Goal: Task Accomplishment & Management: Manage account settings

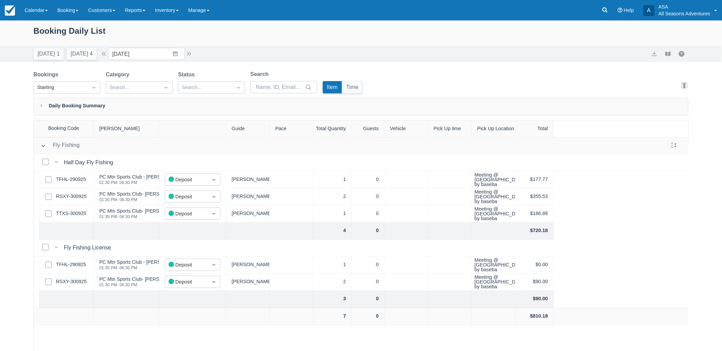
click at [100, 44] on div "Booking Daily List" at bounding box center [360, 35] width 655 height 21
click at [40, 55] on button "Today 1" at bounding box center [48, 54] width 30 height 12
type input "10/01/25"
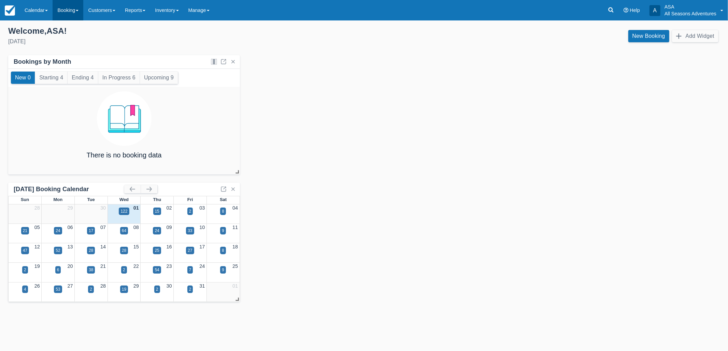
click at [66, 4] on link "Booking" at bounding box center [68, 10] width 31 height 20
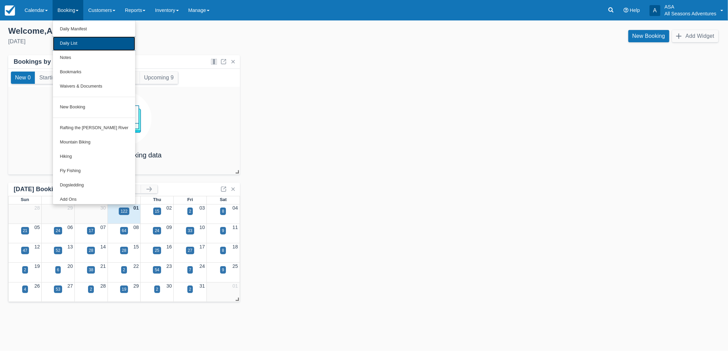
click at [73, 46] on link "Daily List" at bounding box center [94, 44] width 82 height 14
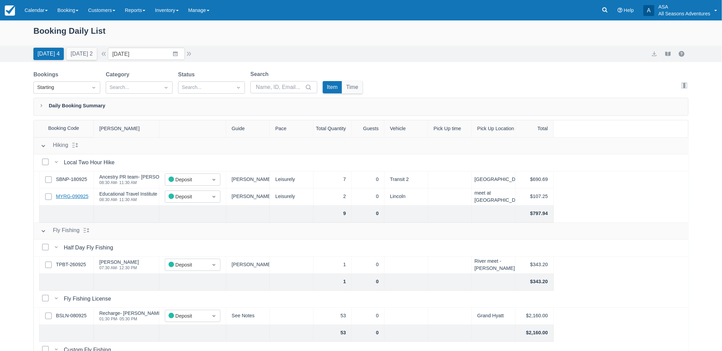
click at [74, 193] on link "MYRG-090925" at bounding box center [72, 197] width 32 height 8
click at [70, 181] on link "SBNP-180925" at bounding box center [71, 180] width 31 height 8
click at [58, 54] on button "Today 4" at bounding box center [48, 54] width 30 height 12
click at [81, 59] on button "Tomorrow 2" at bounding box center [82, 54] width 30 height 12
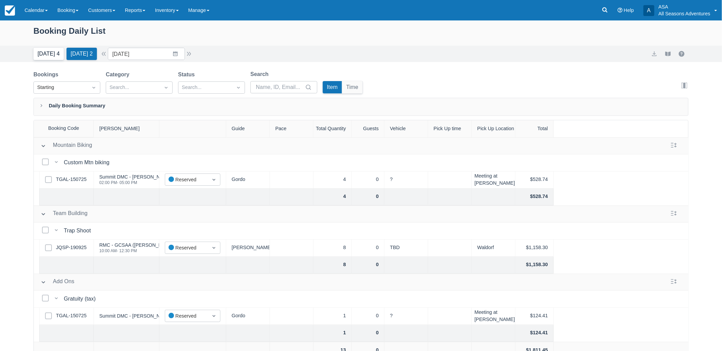
click at [59, 50] on button "Today 4" at bounding box center [48, 54] width 30 height 12
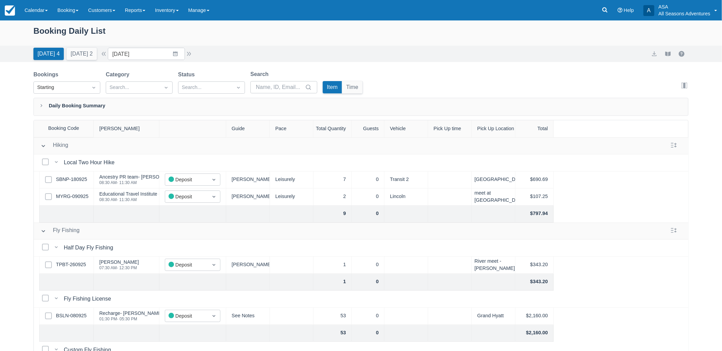
drag, startPoint x: 129, startPoint y: 165, endPoint x: 113, endPoint y: 197, distance: 35.9
drag, startPoint x: 113, startPoint y: 197, endPoint x: 0, endPoint y: 214, distance: 114.5
click at [0, 214] on div "Booking Daily List Today 4 Tomorrow 2 Date 10/01/25 Navigate forward to interac…" at bounding box center [361, 203] width 722 height 366
click at [83, 49] on button "Tomorrow 2" at bounding box center [82, 54] width 30 height 12
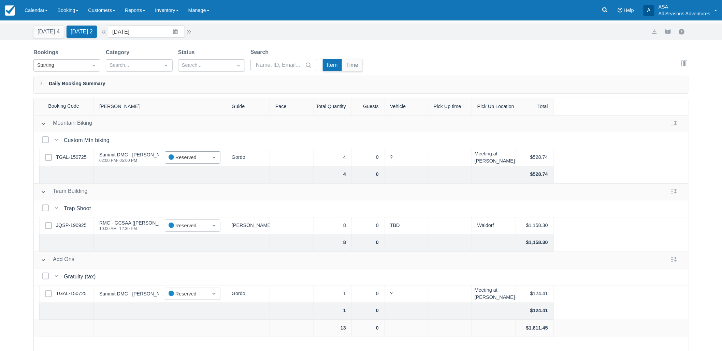
scroll to position [34, 0]
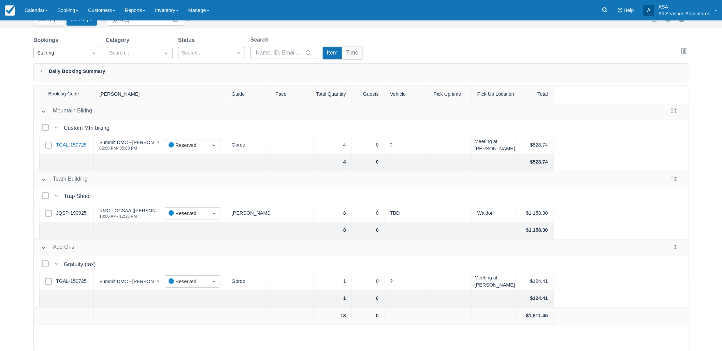
click at [76, 144] on link "TGAL-150725" at bounding box center [71, 146] width 31 height 8
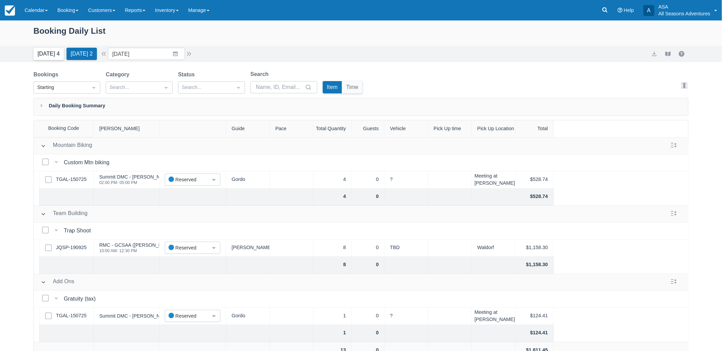
click at [55, 52] on button "[DATE] 4" at bounding box center [48, 54] width 30 height 12
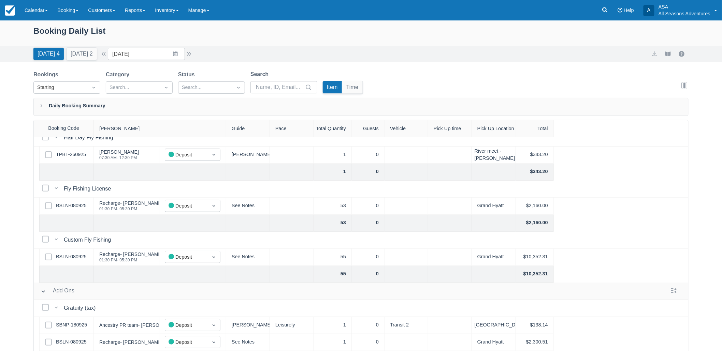
scroll to position [116, 0]
click at [62, 202] on link "BSLN-080925" at bounding box center [71, 206] width 31 height 8
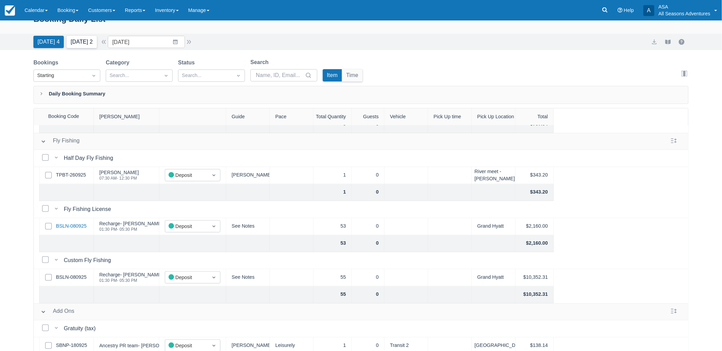
scroll to position [0, 0]
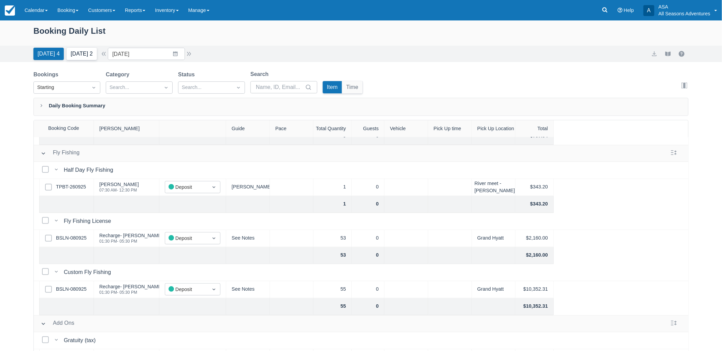
click at [77, 49] on button "Tomorrow 2" at bounding box center [82, 54] width 30 height 12
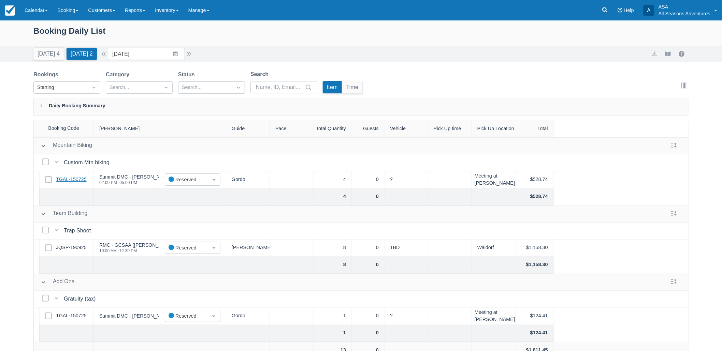
click at [69, 181] on link "TGAL-150725" at bounding box center [71, 180] width 31 height 8
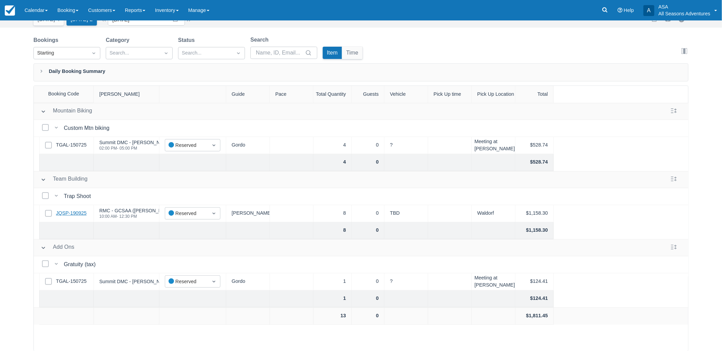
click at [79, 214] on link "JQSP-190925" at bounding box center [71, 214] width 31 height 8
click at [76, 214] on link "JQSP-190925" at bounding box center [71, 214] width 31 height 8
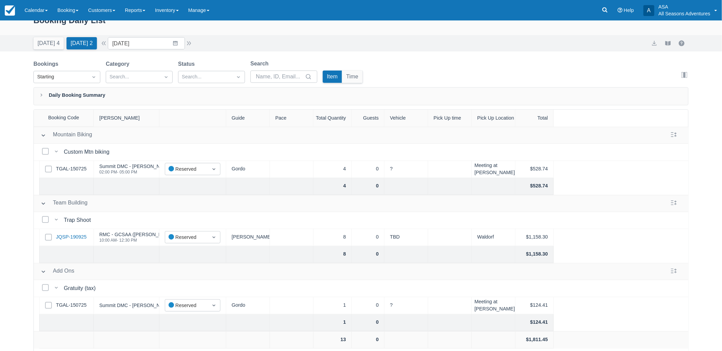
scroll to position [0, 0]
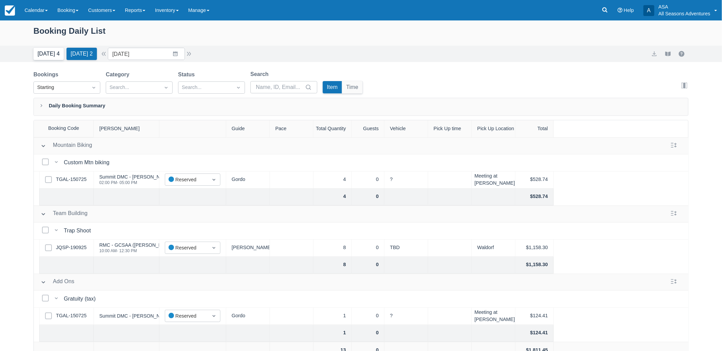
click at [42, 54] on button "Today 4" at bounding box center [48, 54] width 30 height 12
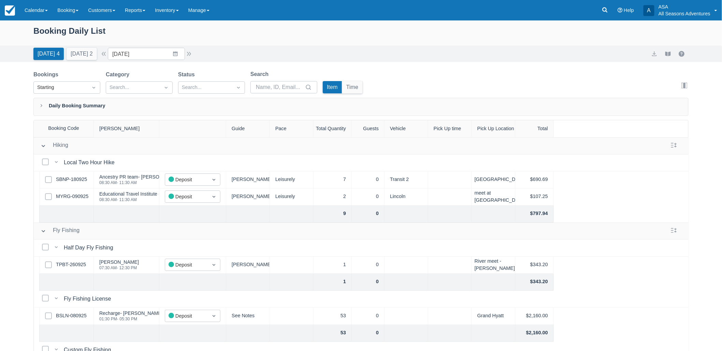
scroll to position [34, 0]
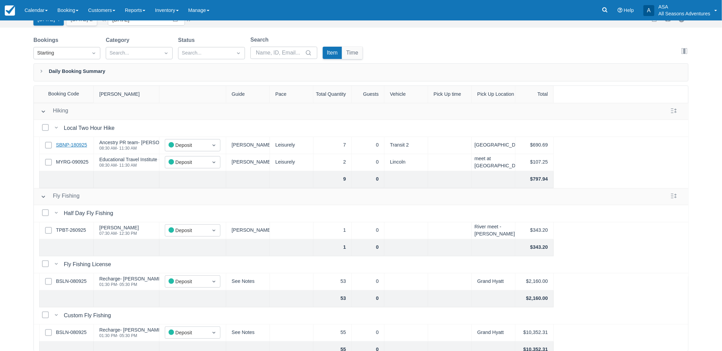
click at [76, 147] on link "SBNP-180925" at bounding box center [71, 146] width 31 height 8
click at [74, 161] on link "MYRG-090925" at bounding box center [72, 163] width 32 height 8
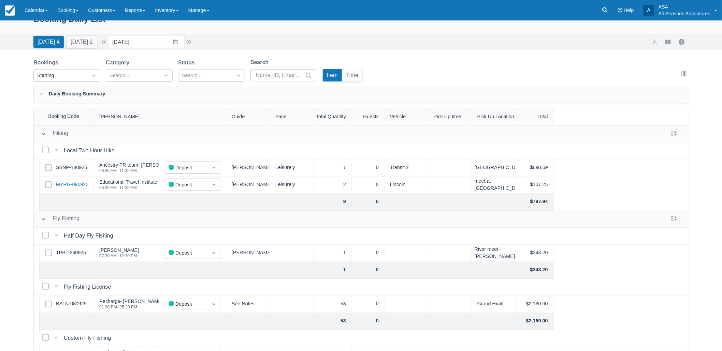
scroll to position [0, 0]
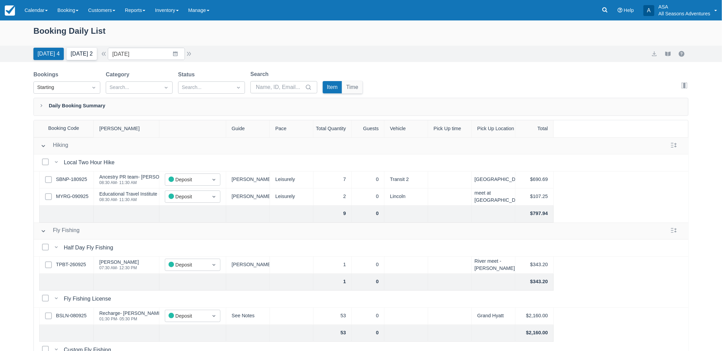
click at [78, 55] on button "Tomorrow 2" at bounding box center [82, 54] width 30 height 12
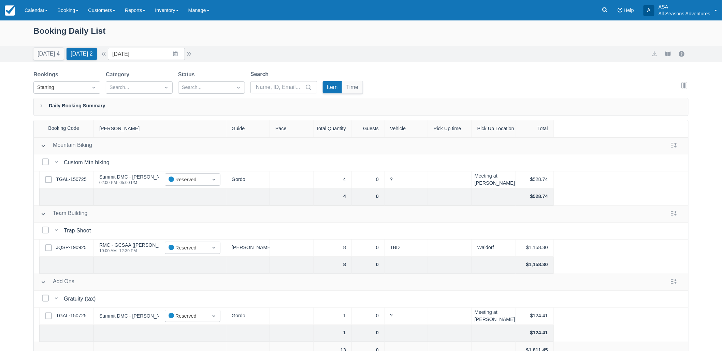
scroll to position [34, 0]
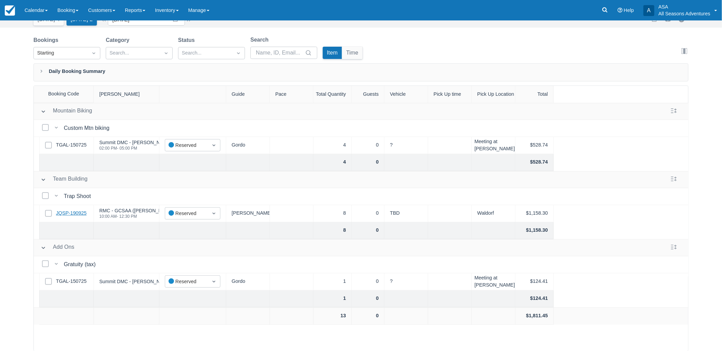
click at [77, 213] on link "JQSP-190925" at bounding box center [71, 214] width 31 height 8
click at [76, 144] on link "TGAL-150725" at bounding box center [71, 146] width 31 height 8
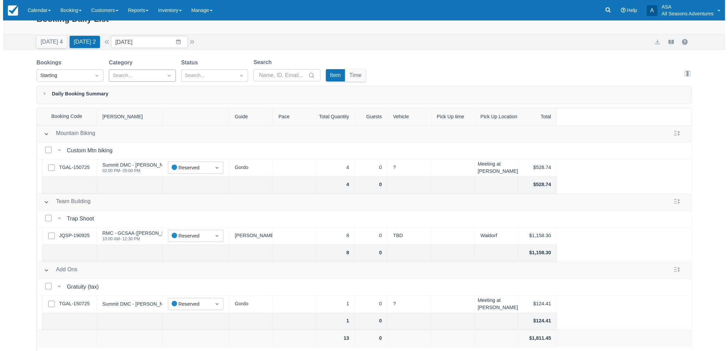
scroll to position [0, 0]
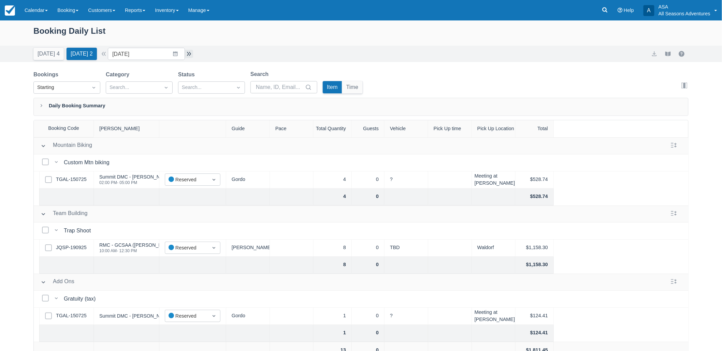
click at [191, 54] on button "button" at bounding box center [189, 54] width 8 height 8
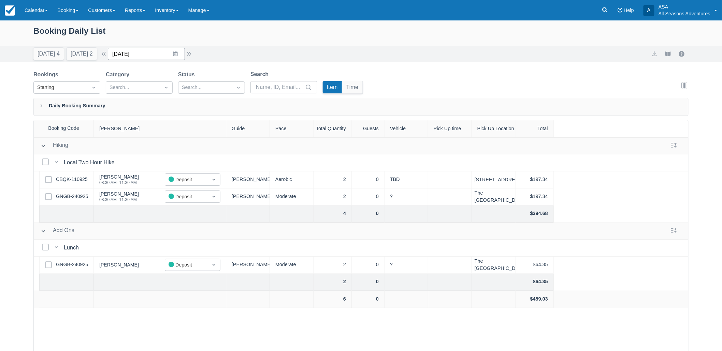
click at [169, 55] on input "10/04/25" at bounding box center [146, 54] width 77 height 12
click at [190, 101] on td "3" at bounding box center [188, 106] width 13 height 13
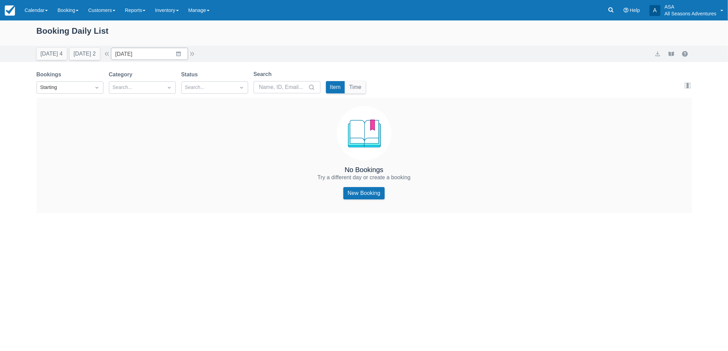
click at [229, 80] on div "Status Search..." at bounding box center [214, 82] width 67 height 23
click at [230, 85] on div at bounding box center [208, 87] width 47 height 9
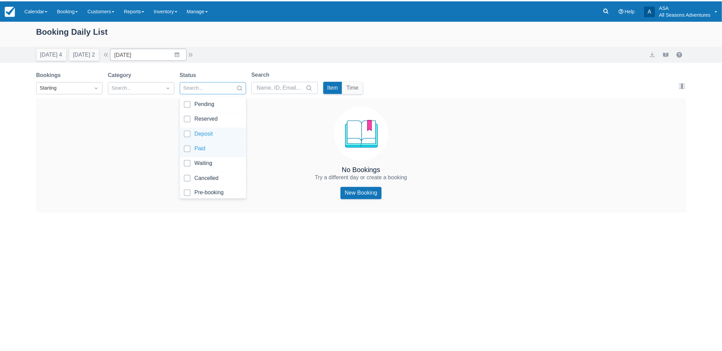
scroll to position [3, 0]
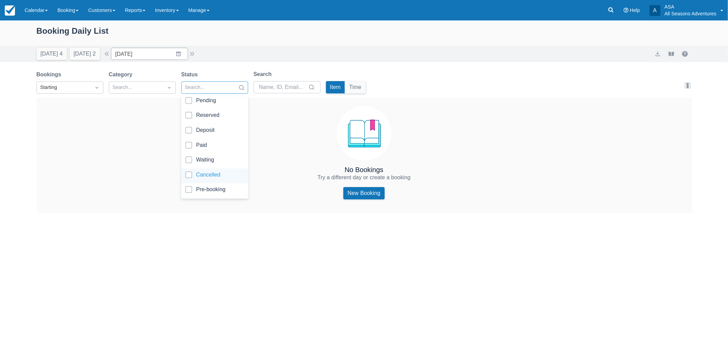
click at [209, 173] on div at bounding box center [214, 176] width 59 height 9
click at [300, 135] on div "No Bookings Try a different day or create a booking New Booking" at bounding box center [364, 155] width 655 height 115
click at [196, 53] on button "button" at bounding box center [192, 54] width 8 height 8
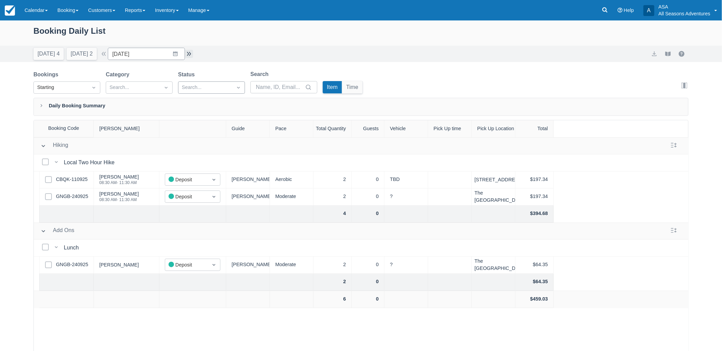
click at [193, 53] on button "button" at bounding box center [189, 54] width 8 height 8
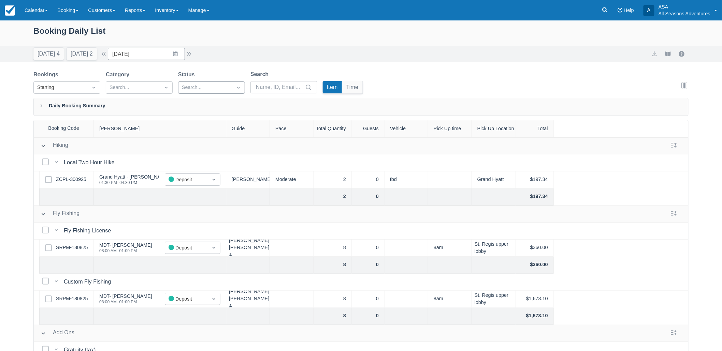
scroll to position [31, 0]
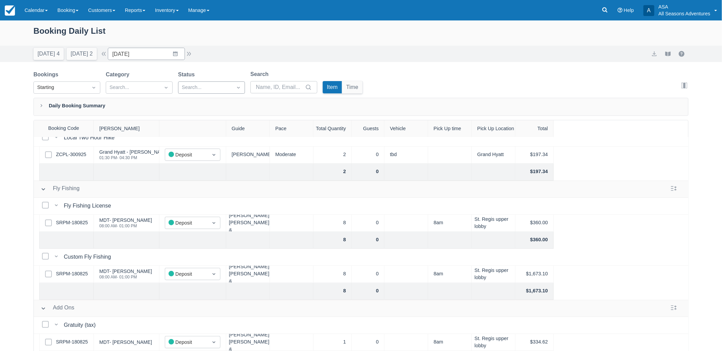
click at [356, 95] on div "Bookings Starting Category Search... Status Search... Search Item Time" at bounding box center [199, 84] width 332 height 28
click at [356, 91] on button "Time" at bounding box center [352, 87] width 20 height 12
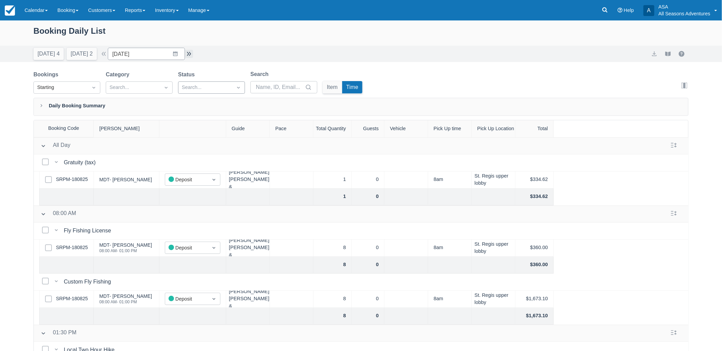
click at [190, 56] on button "button" at bounding box center [189, 54] width 8 height 8
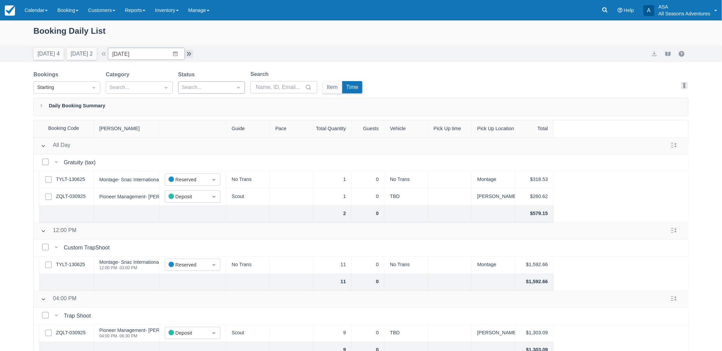
click at [192, 55] on button "button" at bounding box center [189, 54] width 8 height 8
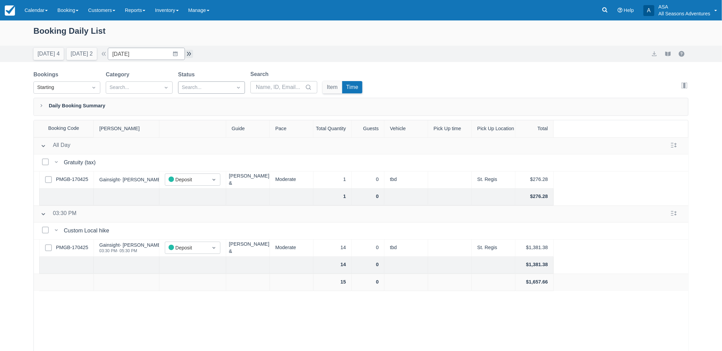
click at [188, 54] on button "button" at bounding box center [189, 54] width 8 height 8
type input "10/08/25"
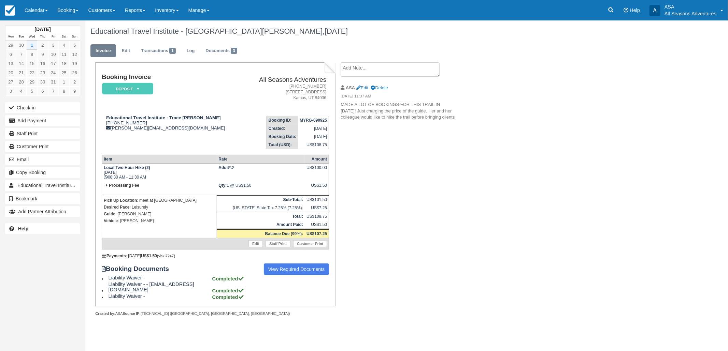
click at [493, 227] on div "Educational Travel Institute - Trace Mineau, October 01 2025 Invoice Edit Trans…" at bounding box center [358, 175] width 546 height 311
click at [377, 179] on div "Booking Invoice Deposit   Pending Reserved Paid Waiting Cancelled All Seasons A…" at bounding box center [272, 196] width 375 height 269
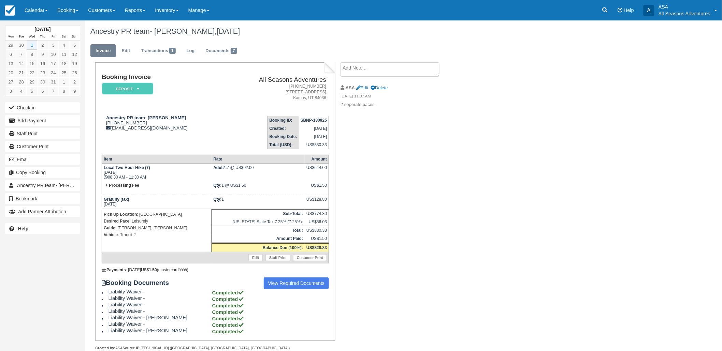
click at [411, 179] on div "Booking Invoice Deposit   Pending Reserved Paid Waiting Cancelled All Seasons A…" at bounding box center [272, 213] width 375 height 303
click at [604, 16] on link at bounding box center [605, 10] width 16 height 20
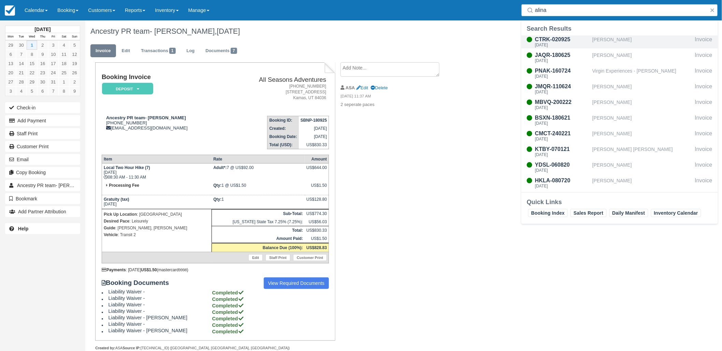
type input "alina"
click at [607, 40] on div "[PERSON_NAME]" at bounding box center [642, 41] width 100 height 13
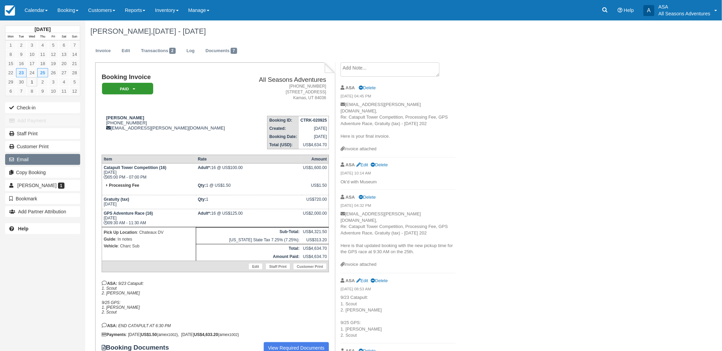
click at [28, 163] on button "Email" at bounding box center [42, 159] width 75 height 11
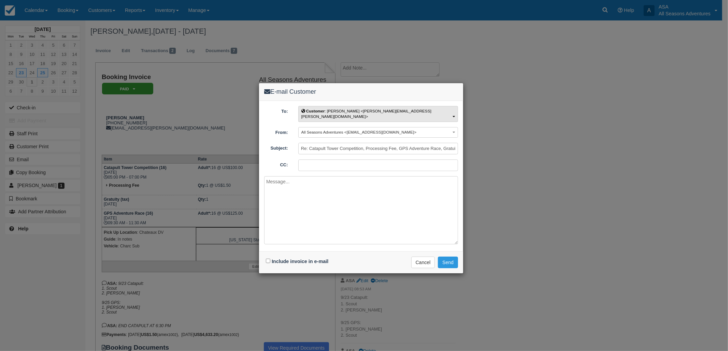
click at [381, 107] on button "Customer : Alina Zamudio <alina.landa@bajaaquafarms.mx>" at bounding box center [378, 114] width 160 height 16
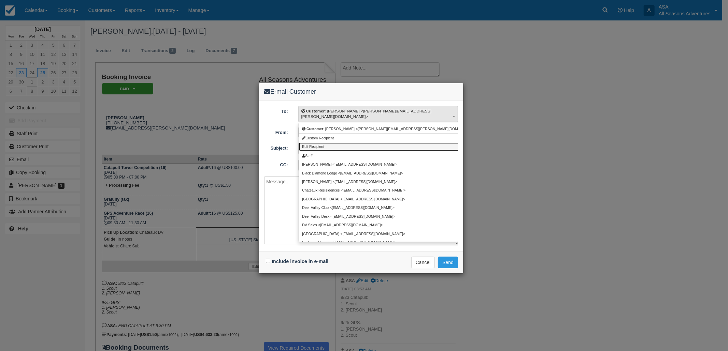
click at [348, 143] on link "Edit Recipient" at bounding box center [391, 147] width 184 height 9
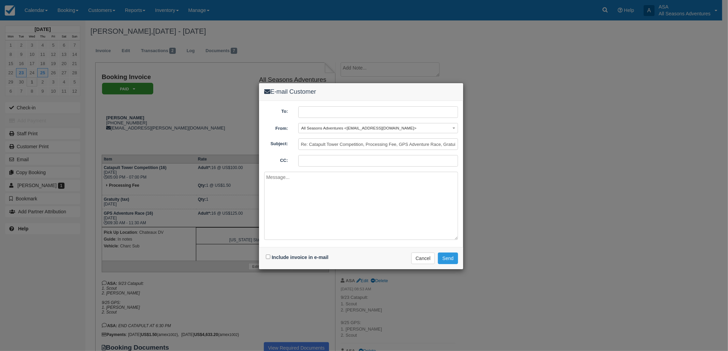
click at [361, 110] on input "text" at bounding box center [378, 112] width 160 height 12
paste input "patricia.manon@bajaaquafarms.mx"
type input "patricia.manon@bajaaquafarms.mx"
click at [321, 198] on textarea at bounding box center [361, 206] width 194 height 68
click at [273, 189] on textarea "Hello, Her is your final invoice. Best, Maddie" at bounding box center [361, 206] width 194 height 68
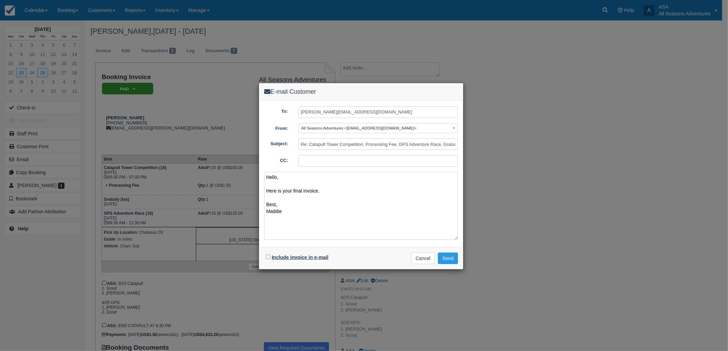
type textarea "Hello, Here is your final invoice. Best, Maddie"
click at [281, 256] on label "Include invoice in e-mail" at bounding box center [300, 257] width 57 height 5
click at [270, 256] on input "Include invoice in e-mail" at bounding box center [268, 257] width 4 height 4
checkbox input "true"
click at [447, 260] on button "Send" at bounding box center [448, 259] width 20 height 12
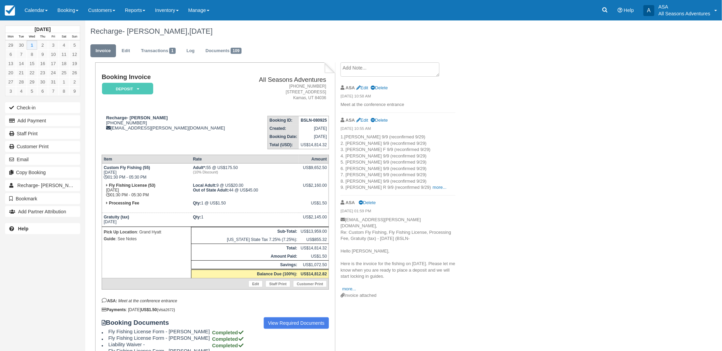
click at [411, 185] on p "1.[PERSON_NAME] 9/9 (reconfirmed 9/29) 2. [PERSON_NAME] 9/9 (reconfirmed 9/29) …" at bounding box center [397, 162] width 115 height 57
click at [414, 190] on p "1.[PERSON_NAME] 9/9 (reconfirmed 9/29) 2. [PERSON_NAME] 9/9 (reconfirmed 9/29) …" at bounding box center [397, 162] width 115 height 57
click at [433, 188] on link "more..." at bounding box center [440, 187] width 14 height 5
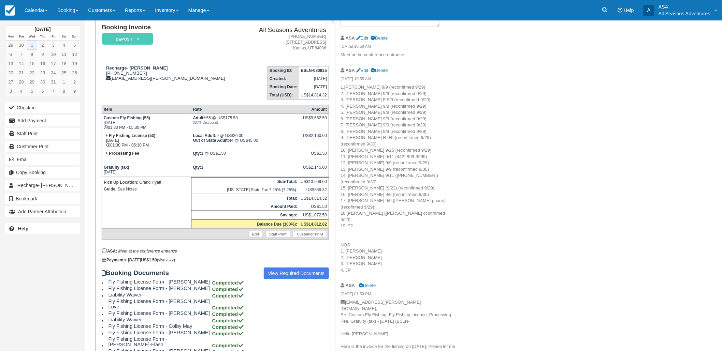
scroll to position [38, 0]
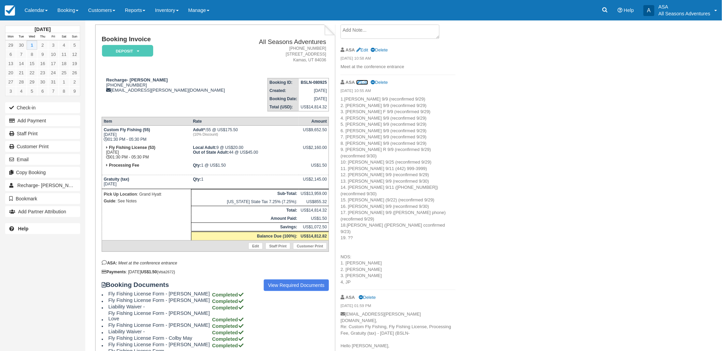
click at [364, 83] on link "Edit" at bounding box center [362, 82] width 12 height 5
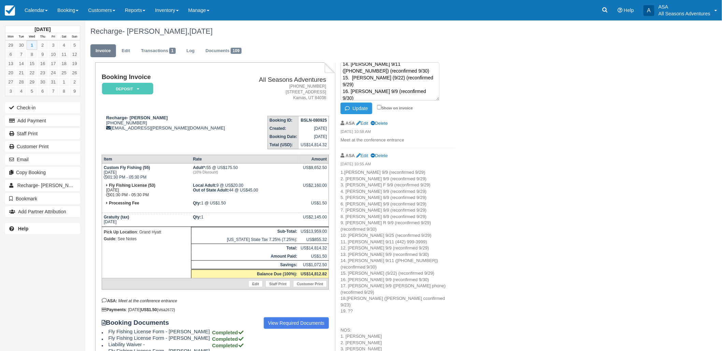
scroll to position [132, 0]
click at [362, 85] on textarea "1.Scott 9/9 (reconfirmed 9/29) 2. Clark 9/9 (reconfirmed 9/29) 3. Chris F 9/9 (…" at bounding box center [389, 81] width 99 height 38
paste textarea "‪(801) 857-4127‬"
click at [360, 109] on button "Update" at bounding box center [356, 109] width 32 height 12
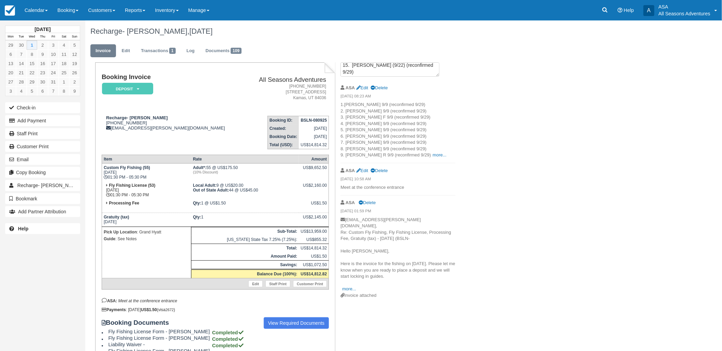
scroll to position [0, 0]
click at [433, 157] on link "more..." at bounding box center [440, 154] width 14 height 5
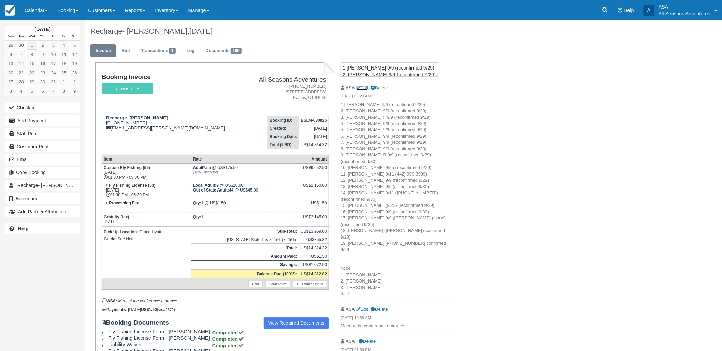
click at [366, 89] on link "Edit" at bounding box center [362, 87] width 12 height 5
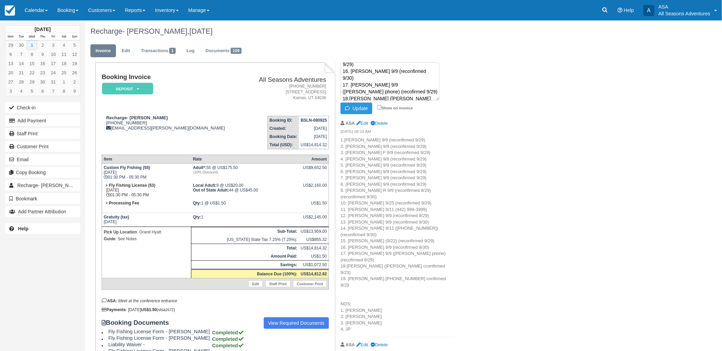
scroll to position [139, 0]
click at [353, 83] on textarea "1.Scott 9/9 (reconfirmed 9/29) 2. Clark 9/9 (reconfirmed 9/29) 3. Chris F 9/9 (…" at bounding box center [389, 81] width 99 height 38
type textarea "1.Scott 9/9 (reconfirmed 9/29) 2. Clark 9/9 (reconfirmed 9/29) 3. Chris F 9/9 (…"
click at [348, 106] on icon "button" at bounding box center [349, 108] width 8 height 5
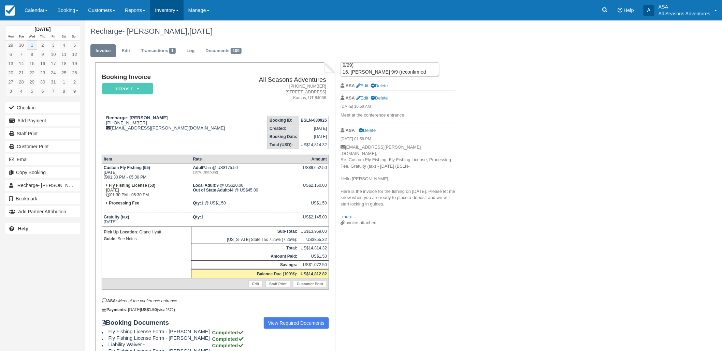
scroll to position [0, 0]
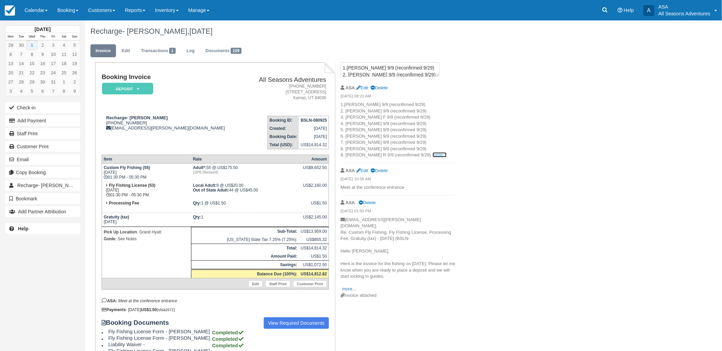
click at [433, 156] on link "more..." at bounding box center [440, 154] width 14 height 5
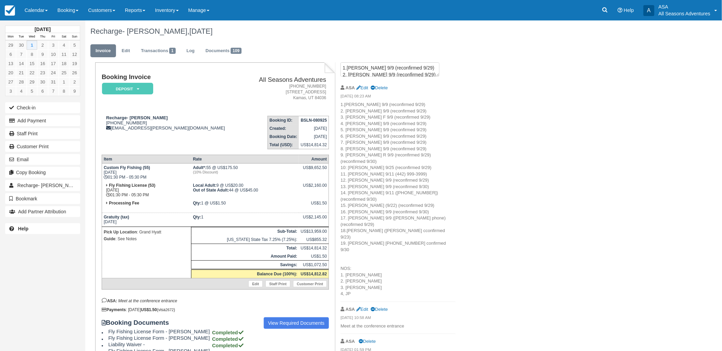
click at [628, 83] on div "October 2025 Mon Tue Wed Thu Fri Sat Sun 29 30 1 2 3 4 5 6 7 8 9 10 11 12 13 14…" at bounding box center [361, 185] width 722 height 331
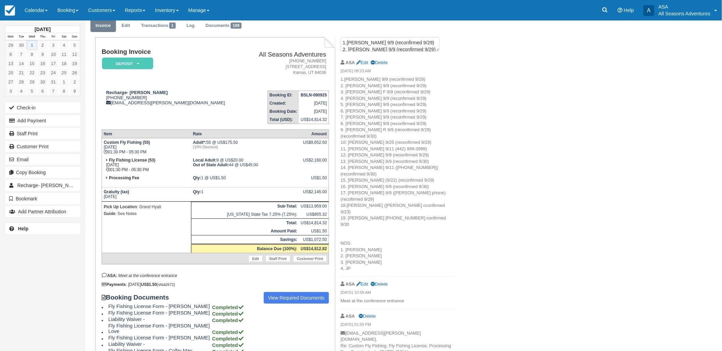
scroll to position [38, 0]
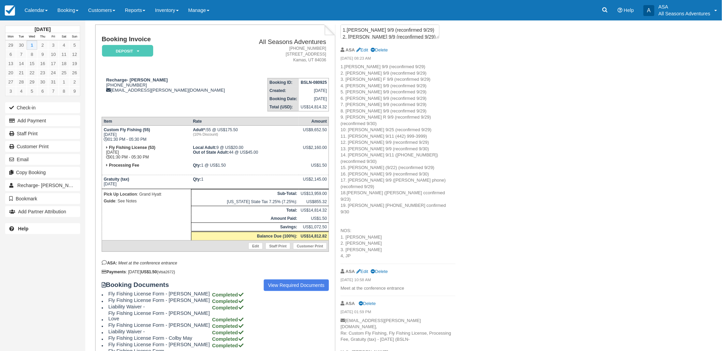
click at [431, 206] on p "1.Scott 9/9 (reconfirmed 9/29) 2. Clark 9/9 (reconfirmed 9/29) 3. Chris F 9/9 (…" at bounding box center [397, 162] width 115 height 196
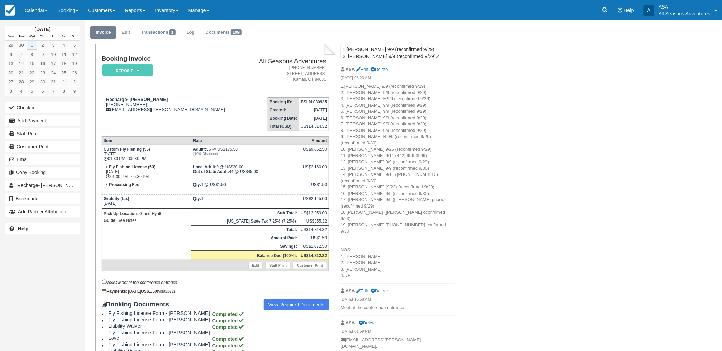
scroll to position [0, 0]
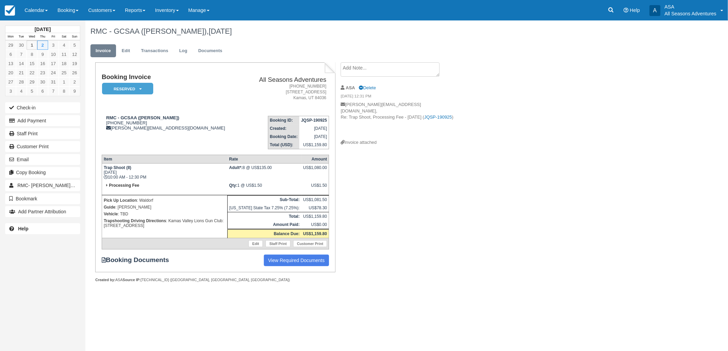
click at [366, 67] on textarea at bounding box center [389, 69] width 99 height 14
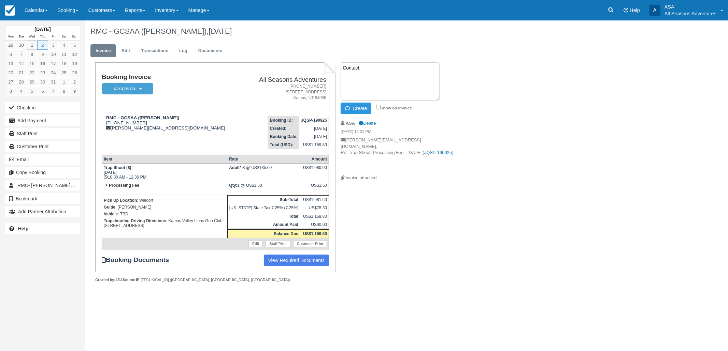
paste textarea "Amy (435-901-0514)"
type textarea "Contact: Amy (435-901-0514)"
click at [380, 105] on input "Show on invoice" at bounding box center [378, 107] width 4 height 4
checkbox input "true"
click at [363, 104] on button "Create" at bounding box center [355, 109] width 31 height 12
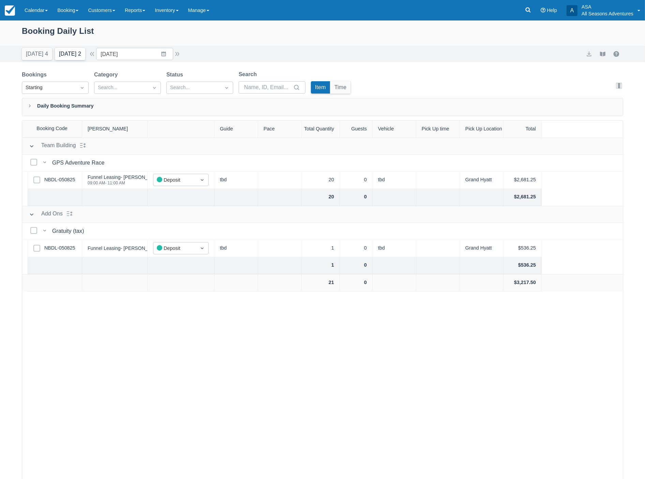
click at [73, 53] on button "Tomorrow 2" at bounding box center [70, 54] width 30 height 12
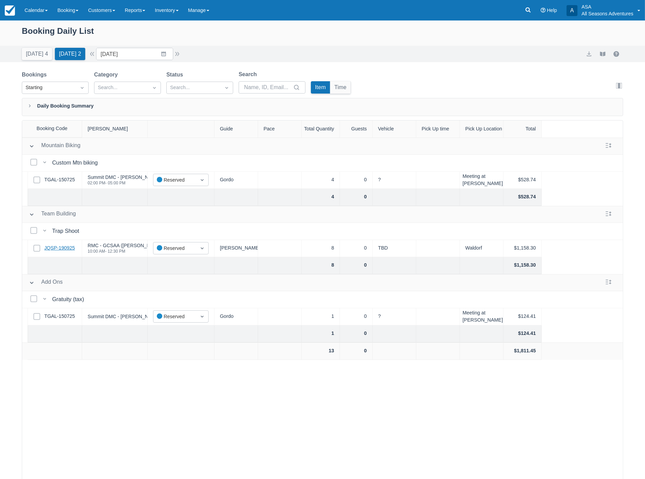
click at [60, 247] on link "JQSP-190925" at bounding box center [59, 248] width 31 height 8
click at [34, 52] on button "Today 4" at bounding box center [37, 54] width 30 height 12
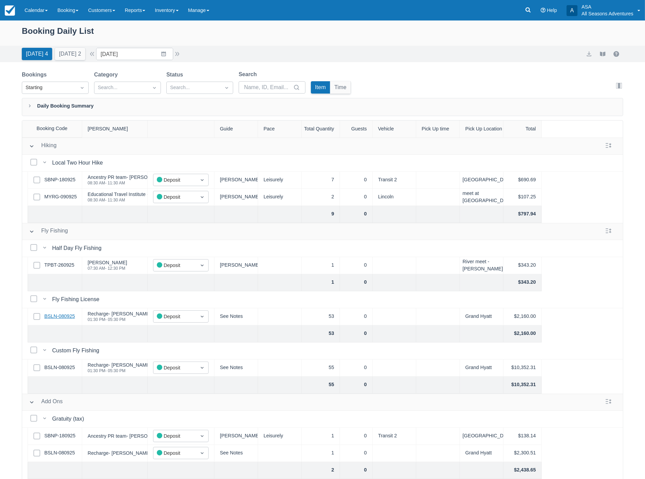
click at [63, 317] on link "BSLN-080925" at bounding box center [59, 316] width 31 height 8
click at [72, 315] on link "BSLN-080925" at bounding box center [59, 316] width 31 height 8
drag, startPoint x: 39, startPoint y: 56, endPoint x: 41, endPoint y: 60, distance: 4.7
click at [39, 56] on button "Today 4" at bounding box center [37, 54] width 30 height 12
click at [72, 57] on button "Tomorrow 2" at bounding box center [70, 54] width 30 height 12
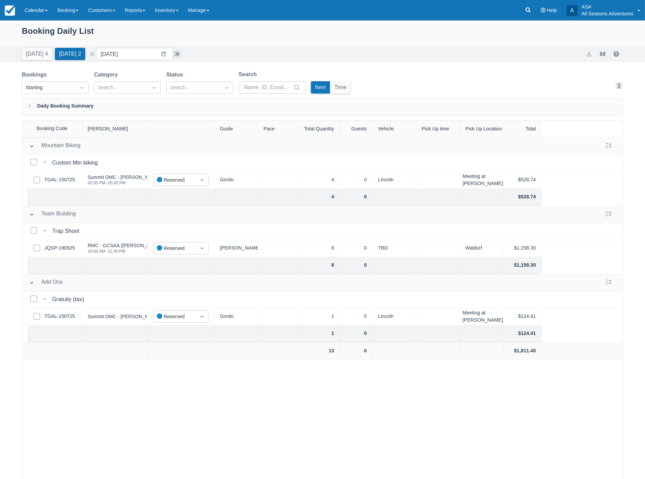
click at [181, 56] on button "button" at bounding box center [177, 54] width 8 height 8
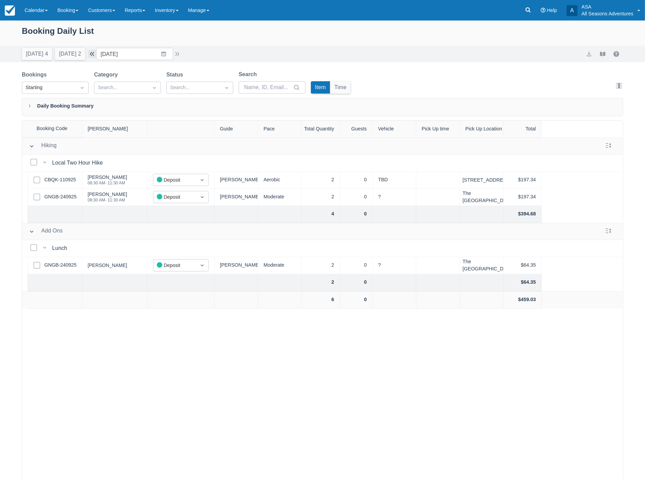
click at [96, 53] on button "button" at bounding box center [92, 54] width 8 height 8
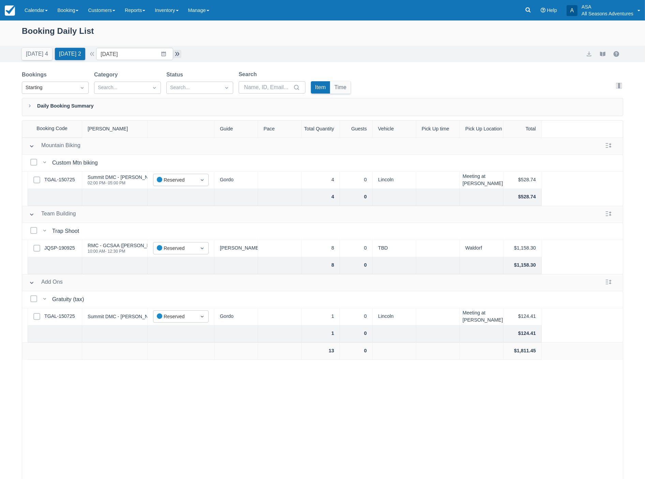
click at [178, 56] on button "button" at bounding box center [177, 54] width 8 height 8
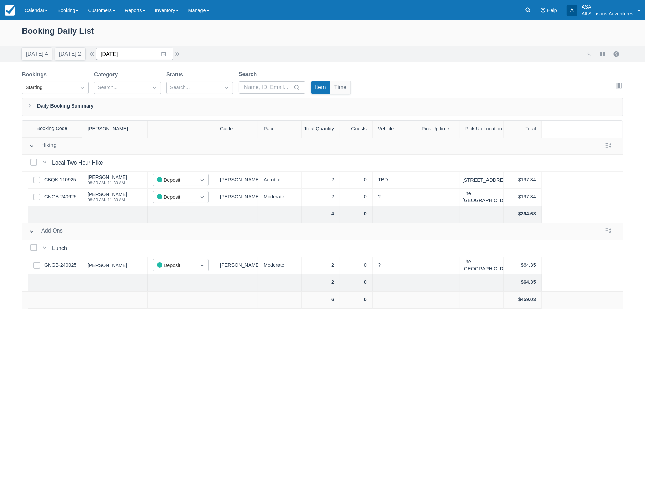
click at [130, 56] on input "10/04/25" at bounding box center [134, 54] width 77 height 12
click at [286, 39] on div "Booking Daily List" at bounding box center [323, 35] width 602 height 20
click at [65, 50] on button "Tomorrow 2" at bounding box center [70, 54] width 30 height 12
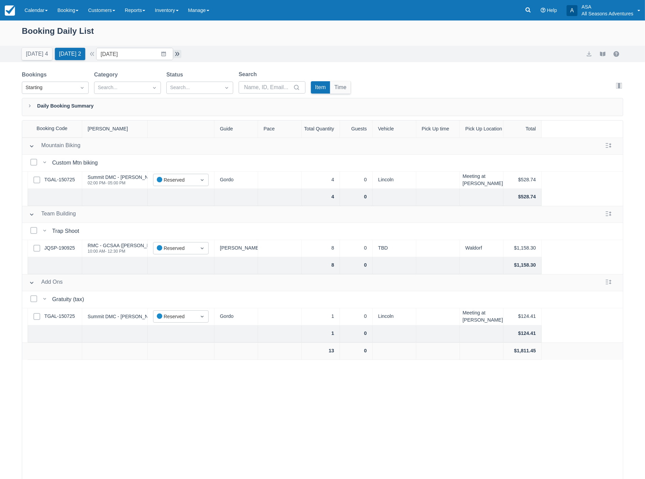
click at [179, 55] on button "button" at bounding box center [177, 54] width 8 height 8
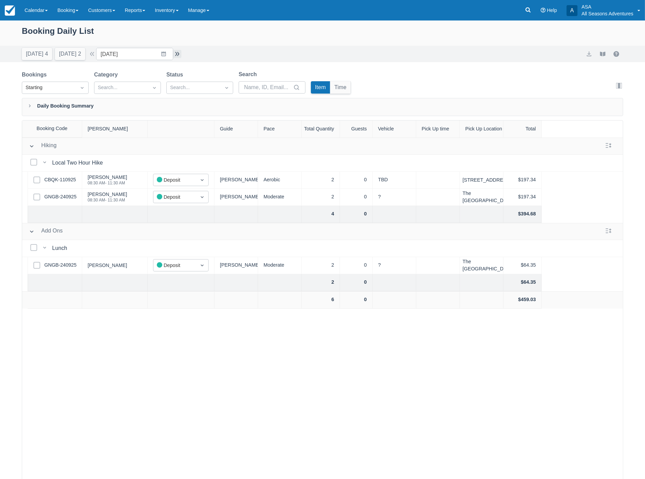
click at [179, 55] on button "button" at bounding box center [177, 54] width 8 height 8
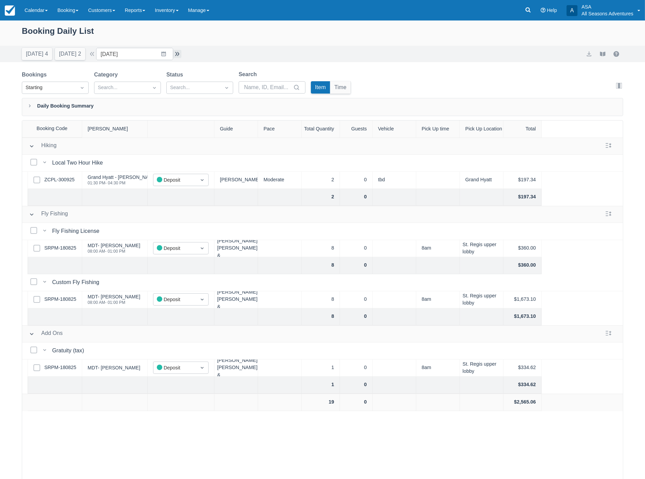
click at [178, 53] on button "button" at bounding box center [177, 54] width 8 height 8
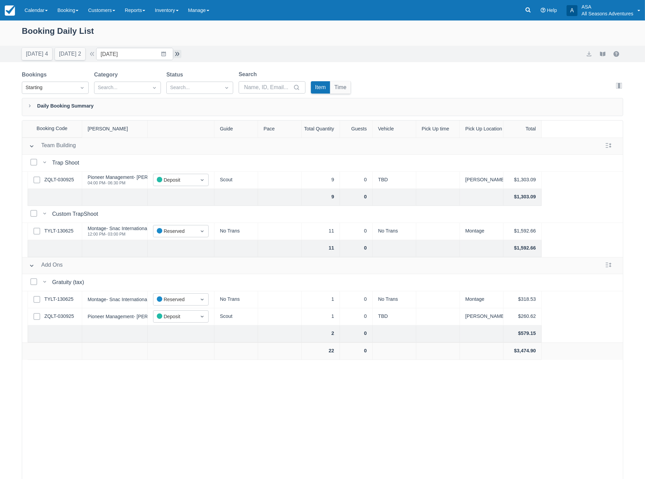
click at [178, 53] on button "button" at bounding box center [177, 54] width 8 height 8
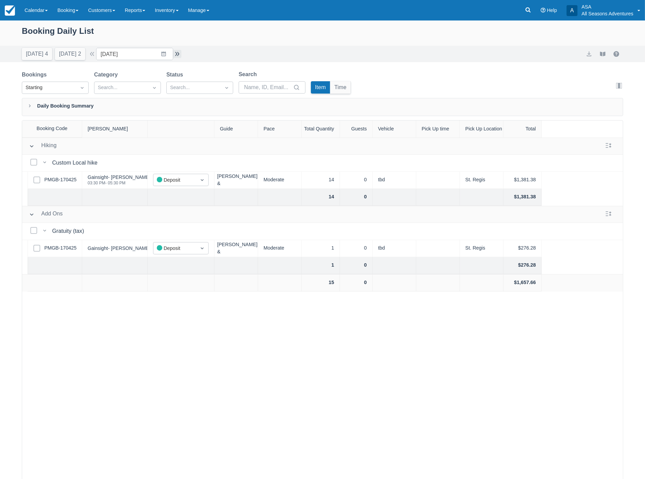
click at [178, 53] on button "button" at bounding box center [177, 54] width 8 height 8
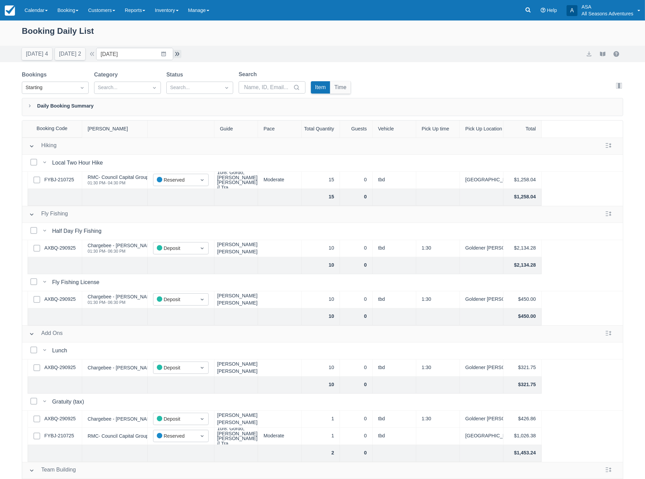
click at [178, 53] on button "button" at bounding box center [177, 54] width 8 height 8
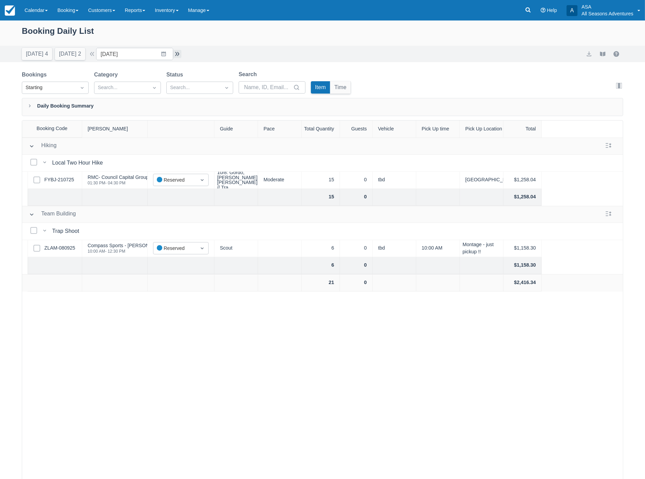
click at [178, 56] on button "button" at bounding box center [177, 54] width 8 height 8
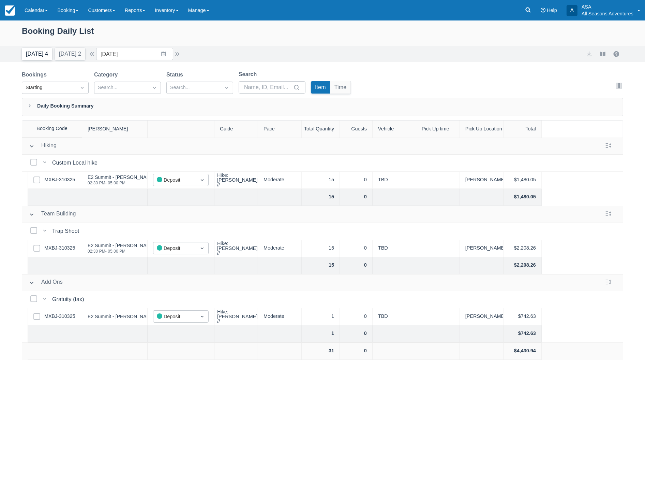
click at [36, 56] on button "Today 4" at bounding box center [37, 54] width 30 height 12
type input "[DATE]"
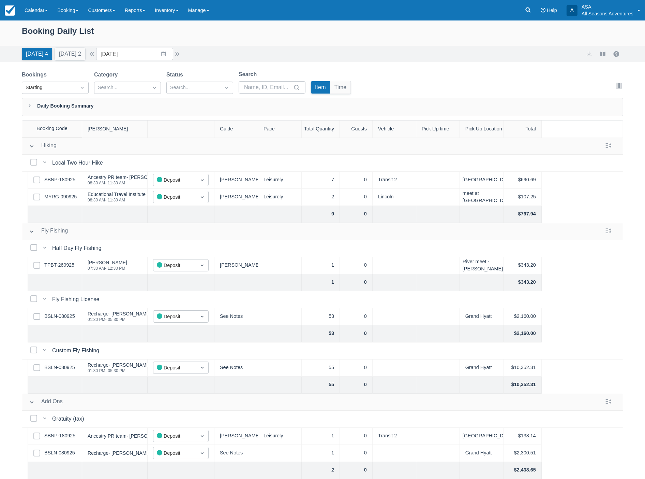
click at [63, 320] on div "Select Row BSLN-080925" at bounding box center [55, 316] width 55 height 17
click at [58, 315] on link "BSLN-080925" at bounding box center [59, 316] width 31 height 8
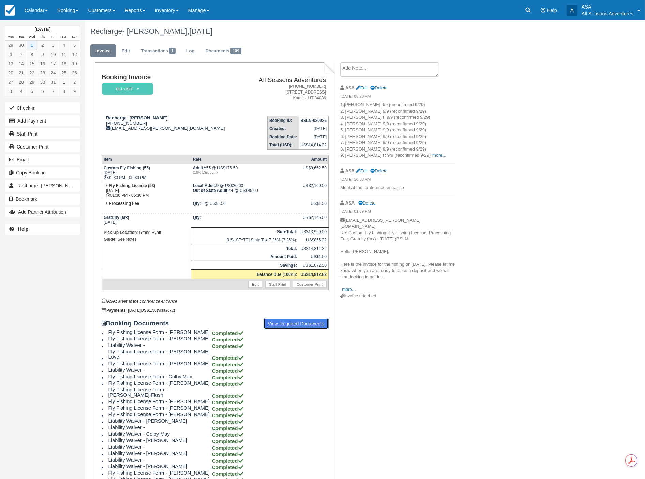
click at [306, 318] on link "View Required Documents" at bounding box center [297, 324] width 66 height 12
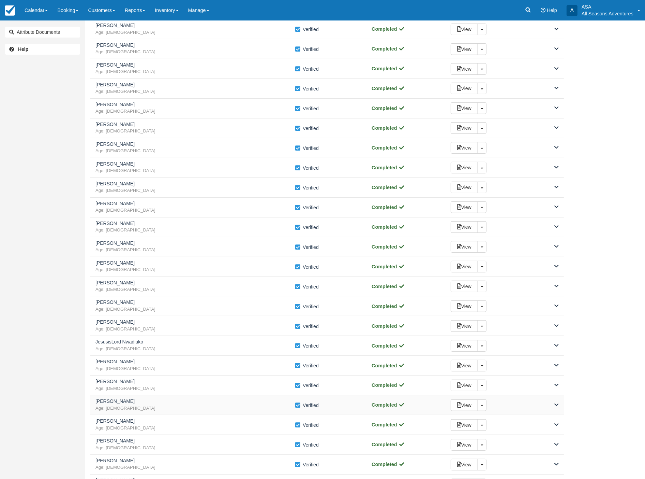
scroll to position [114, 0]
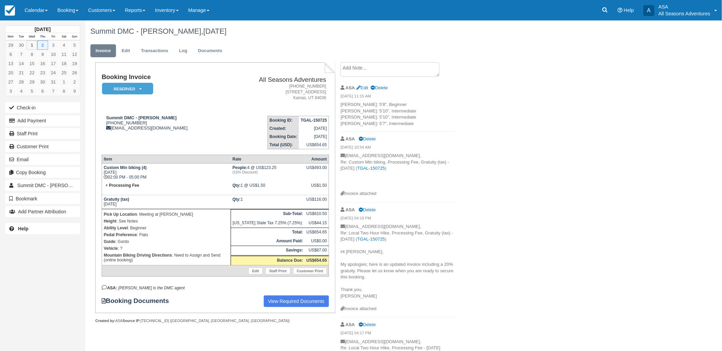
click at [70, 128] on div "Staff Print" at bounding box center [42, 133] width 85 height 13
click at [71, 130] on link "Staff Print" at bounding box center [42, 133] width 75 height 11
click at [127, 52] on link "Edit" at bounding box center [126, 50] width 18 height 13
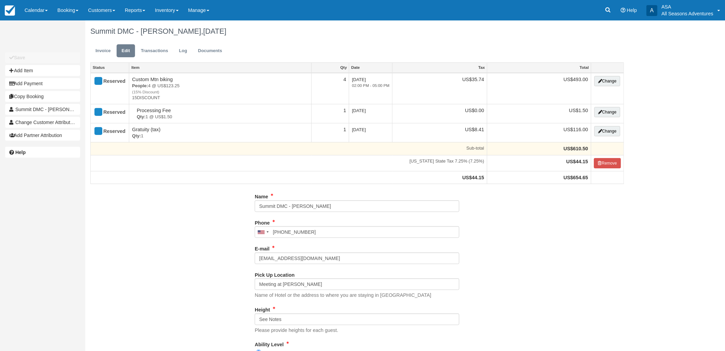
type input "[PHONE_NUMBER]"
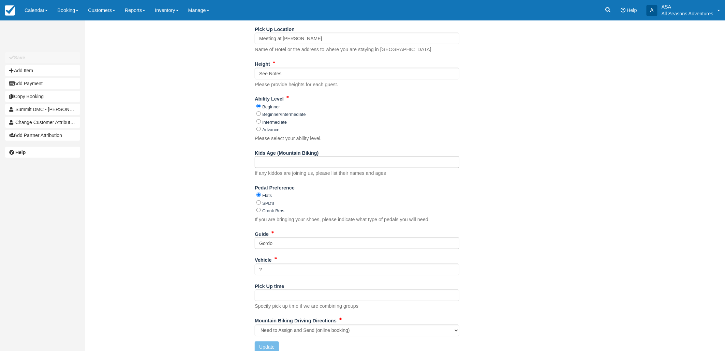
scroll to position [254, 0]
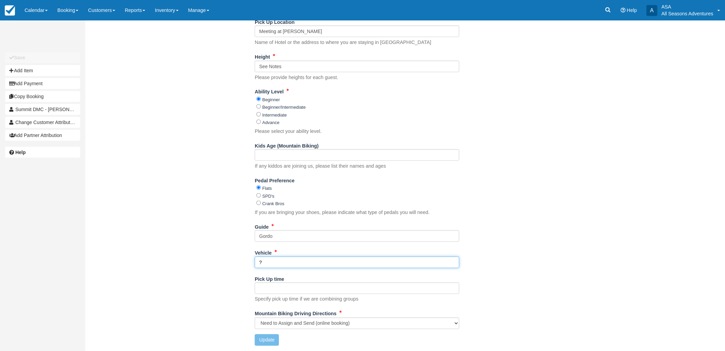
drag, startPoint x: 275, startPoint y: 263, endPoint x: 220, endPoint y: 258, distance: 54.5
click at [220, 259] on div "Name Summit DMC - Renee Podber Phone United States +1 Canada +1 United Kingdom …" at bounding box center [357, 144] width 544 height 413
type input "Lincoln"
click at [275, 339] on button "Update" at bounding box center [267, 341] width 24 height 12
type input "+17709102265"
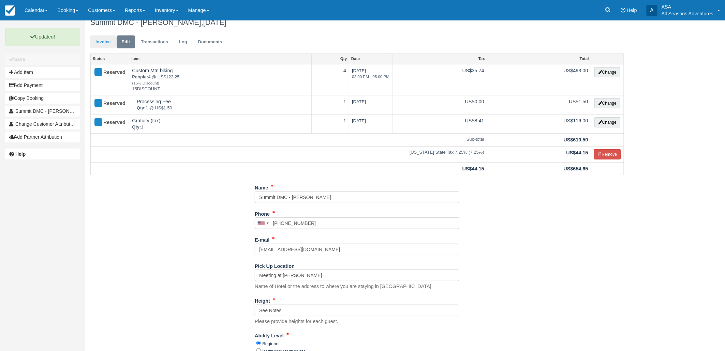
scroll to position [0, 0]
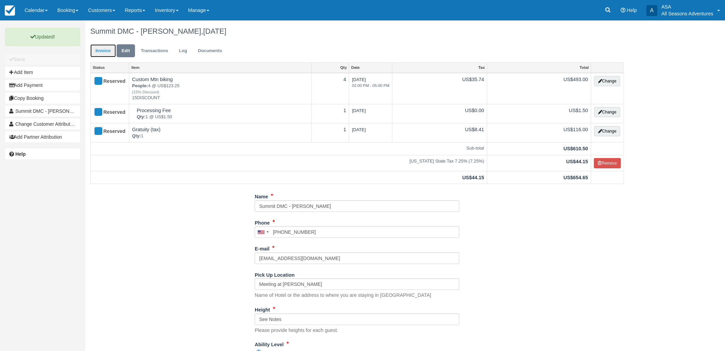
click at [97, 44] on link "Invoice" at bounding box center [103, 50] width 26 height 13
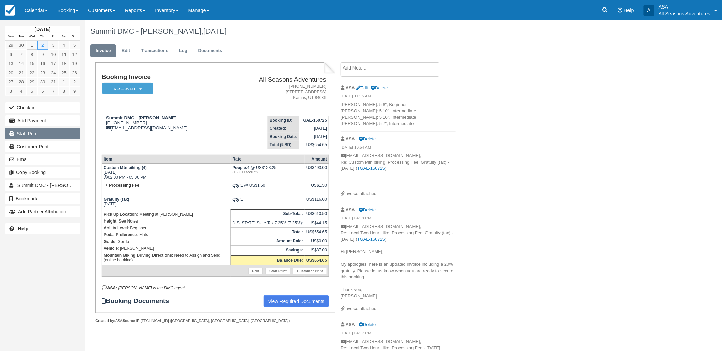
click at [59, 139] on link "Staff Print" at bounding box center [42, 133] width 75 height 11
click at [363, 91] on div "ASA Edit Delete" at bounding box center [397, 88] width 115 height 11
click at [363, 88] on link "Edit" at bounding box center [362, 87] width 12 height 5
type textarea "Gregory Petitalot: 5'8", Beginner Chris Collis: 5'10". Intermediate Alex Brown:…"
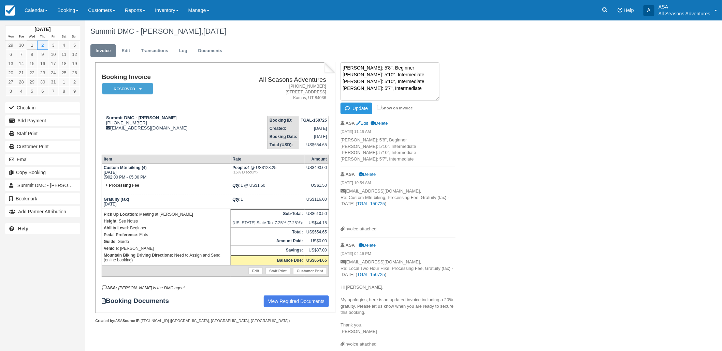
click at [383, 104] on div "Show on invoice" at bounding box center [396, 108] width 39 height 8
click at [383, 107] on label "Show on invoice" at bounding box center [395, 108] width 36 height 4
click at [381, 107] on input "Show on invoice" at bounding box center [379, 107] width 4 height 4
checkbox input "true"
click at [357, 108] on button "Update" at bounding box center [356, 109] width 32 height 12
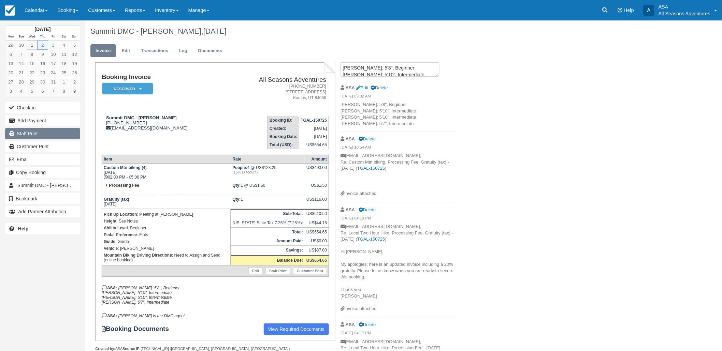
click at [69, 130] on link "Staff Print" at bounding box center [42, 133] width 75 height 11
click at [150, 12] on link "Reports" at bounding box center [135, 10] width 30 height 20
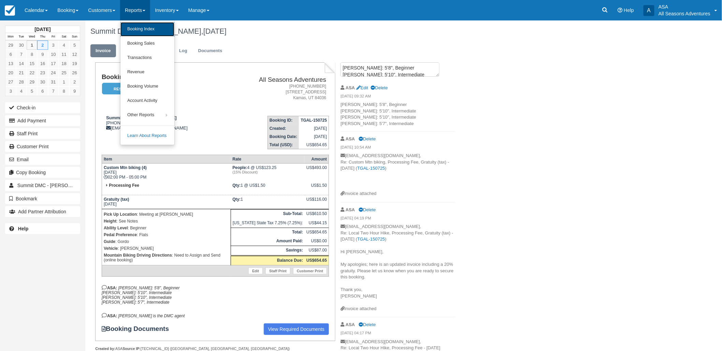
click at [148, 33] on link "Booking Index" at bounding box center [147, 29] width 54 height 14
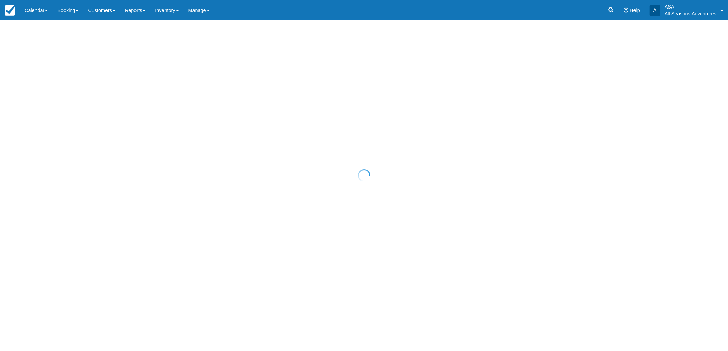
select select "25"
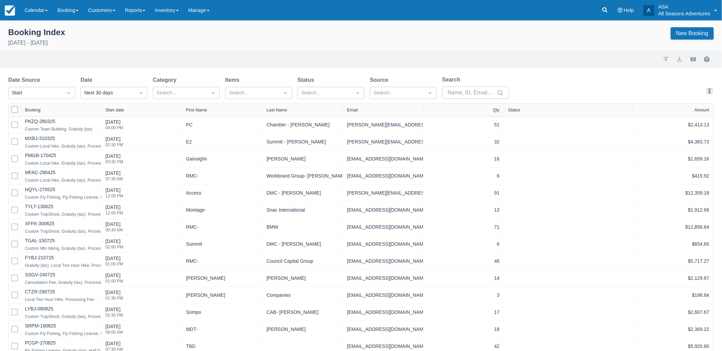
select select "25"
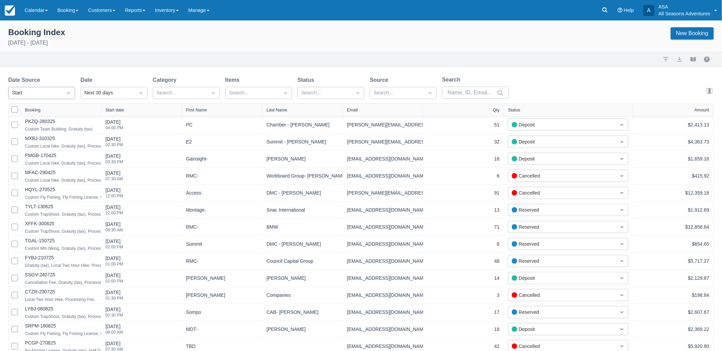
click at [50, 93] on div "Start" at bounding box center [35, 93] width 47 height 8
click at [320, 100] on div "Date Source Select is focused , press Down to open the menu, Start Date Next 30…" at bounding box center [261, 90] width 506 height 28
click at [320, 98] on div "Search..." at bounding box center [330, 93] width 67 height 12
click at [331, 183] on div at bounding box center [331, 184] width 59 height 9
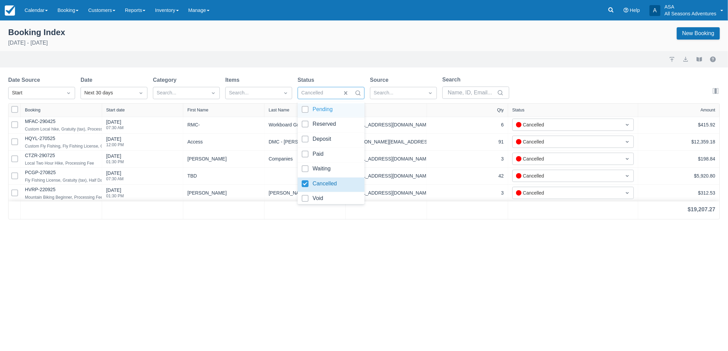
click at [313, 58] on div "Import Export View booklet" at bounding box center [363, 59] width 711 height 8
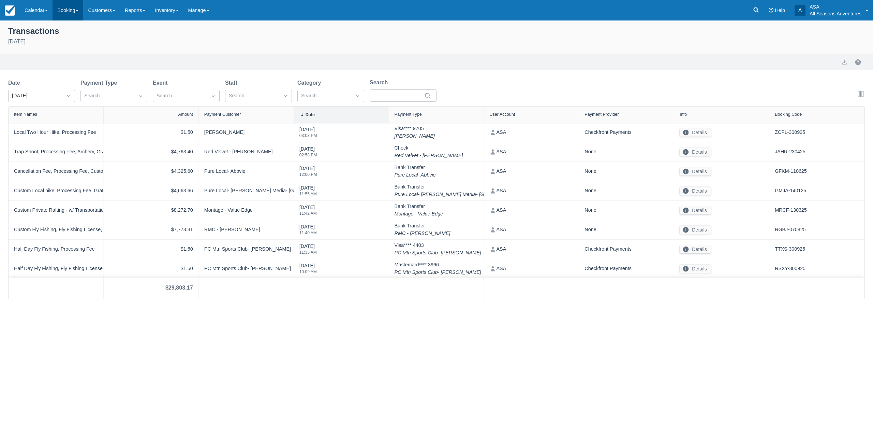
click at [77, 5] on link "Booking" at bounding box center [68, 10] width 31 height 20
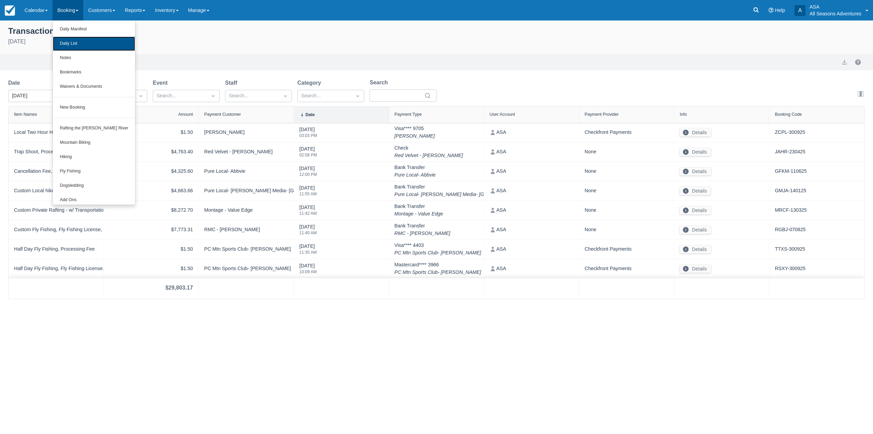
click at [82, 42] on link "Daily List" at bounding box center [94, 44] width 82 height 14
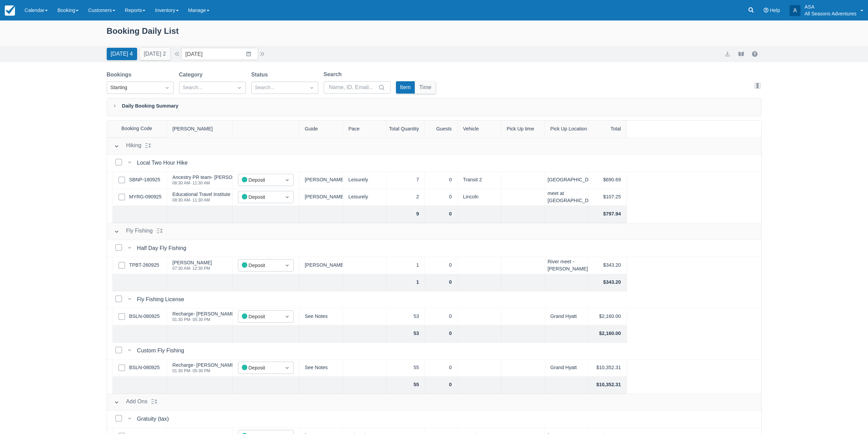
scroll to position [28, 0]
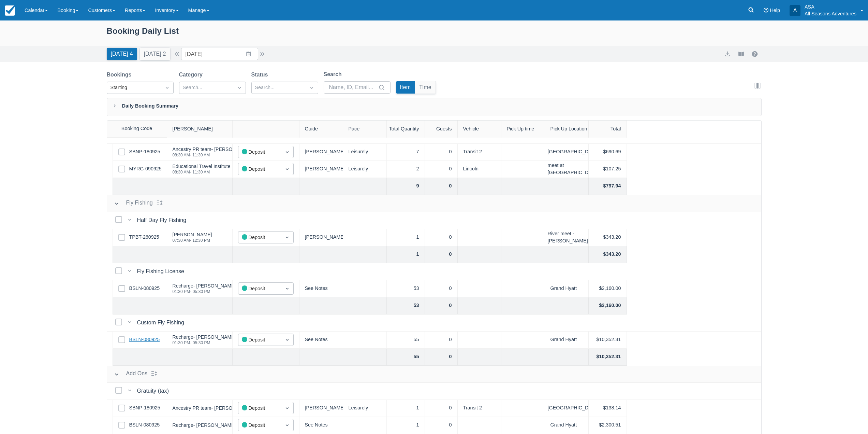
click at [147, 341] on link "BSLN-080925" at bounding box center [144, 340] width 31 height 8
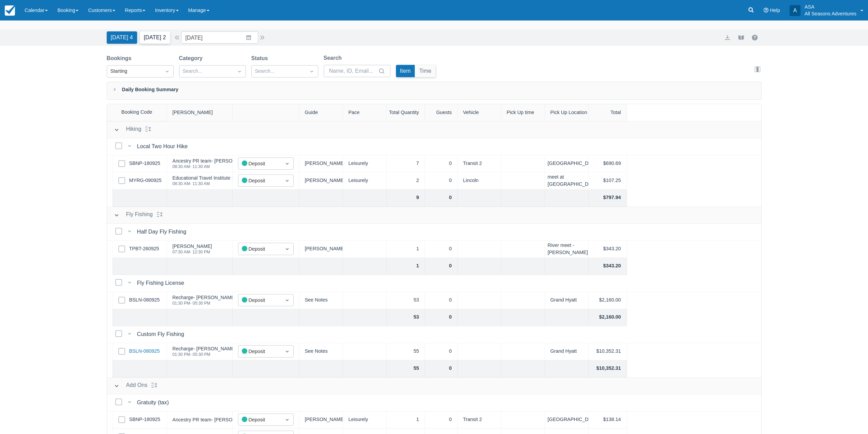
scroll to position [0, 0]
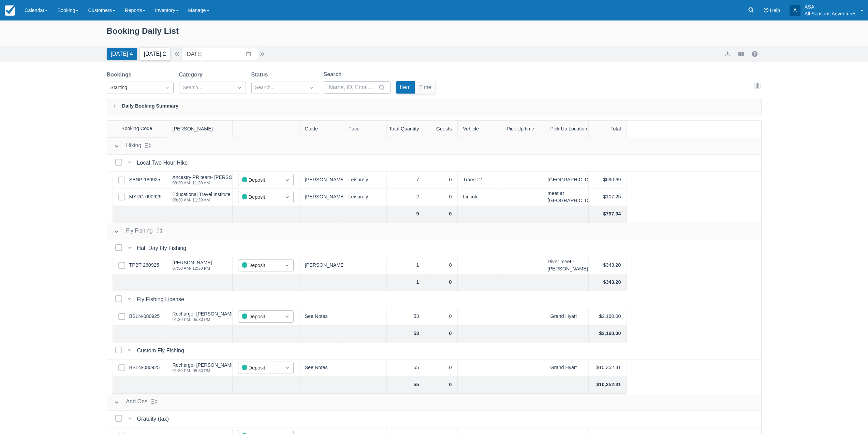
click at [154, 51] on button "Tomorrow 2" at bounding box center [155, 54] width 30 height 12
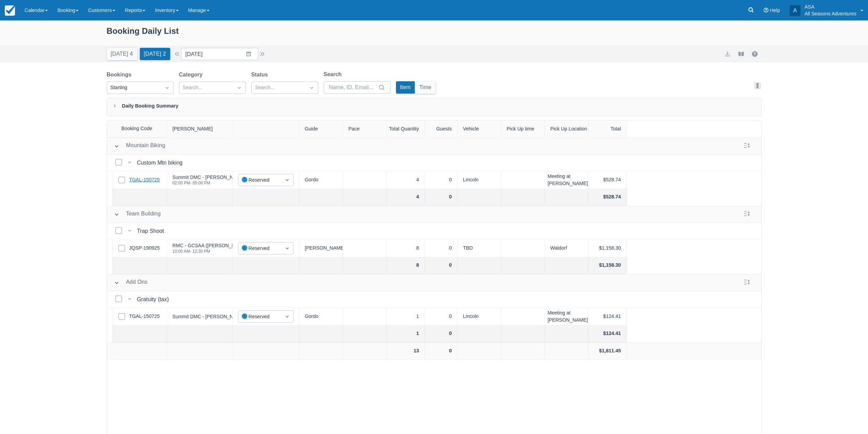
click at [148, 181] on link "TGAL-150725" at bounding box center [144, 180] width 31 height 8
click at [146, 252] on div "Select Row JQSP-190925" at bounding box center [140, 248] width 55 height 17
click at [146, 251] on link "JQSP-190925" at bounding box center [144, 248] width 31 height 8
click at [140, 178] on link "TGAL-150725" at bounding box center [144, 180] width 31 height 8
click at [234, 49] on input "10/02/25" at bounding box center [219, 54] width 77 height 12
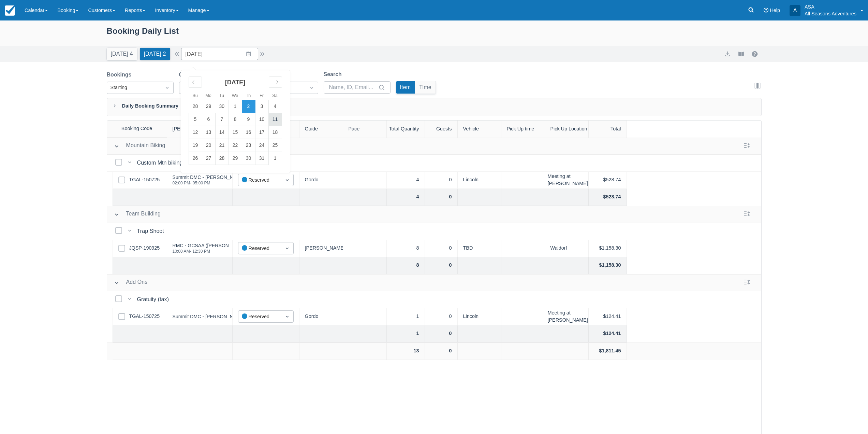
click at [282, 119] on td "11" at bounding box center [274, 119] width 13 height 13
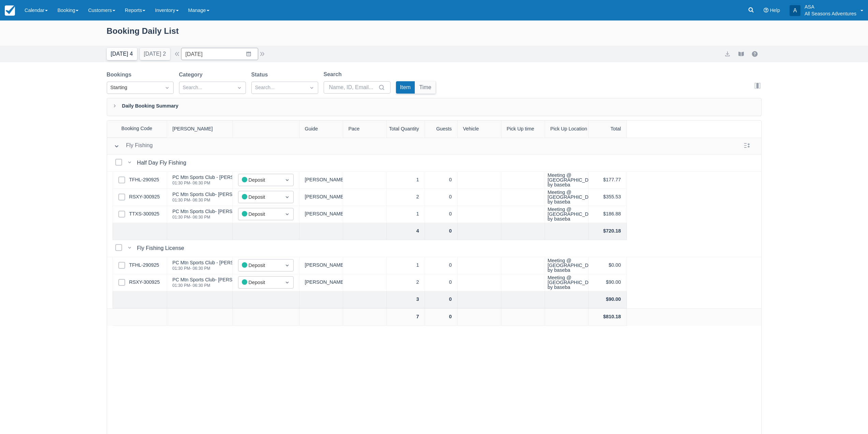
click at [125, 48] on button "Today 4" at bounding box center [122, 54] width 30 height 12
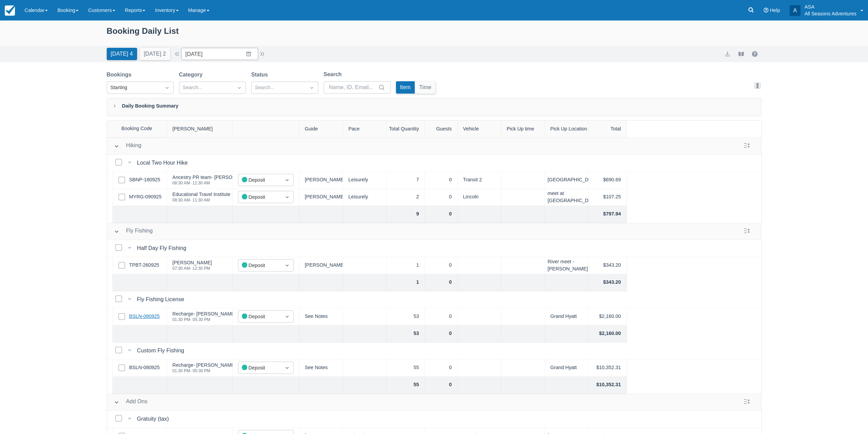
click at [149, 314] on link "BSLN-080925" at bounding box center [144, 316] width 31 height 8
click at [160, 50] on button "Tomorrow 2" at bounding box center [155, 54] width 30 height 12
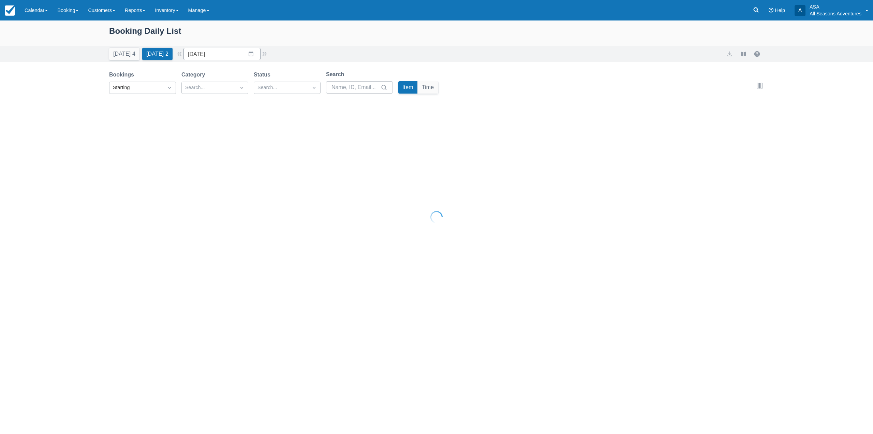
click at [130, 56] on button "Today 4" at bounding box center [124, 54] width 30 height 12
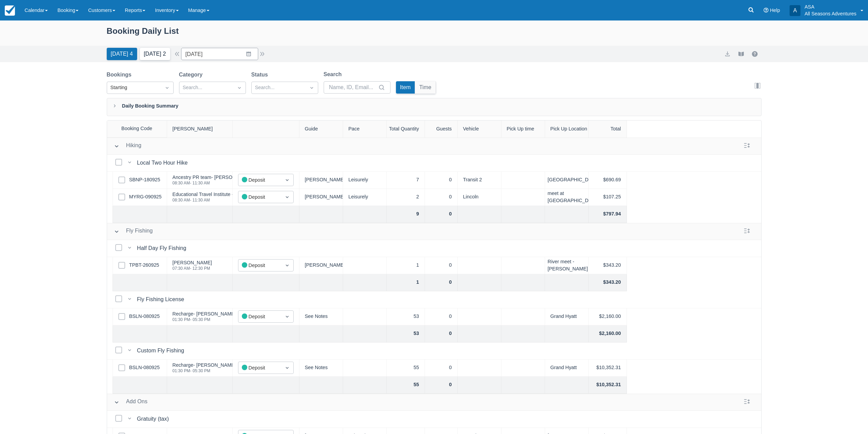
click at [167, 54] on button "Tomorrow 2" at bounding box center [155, 54] width 30 height 12
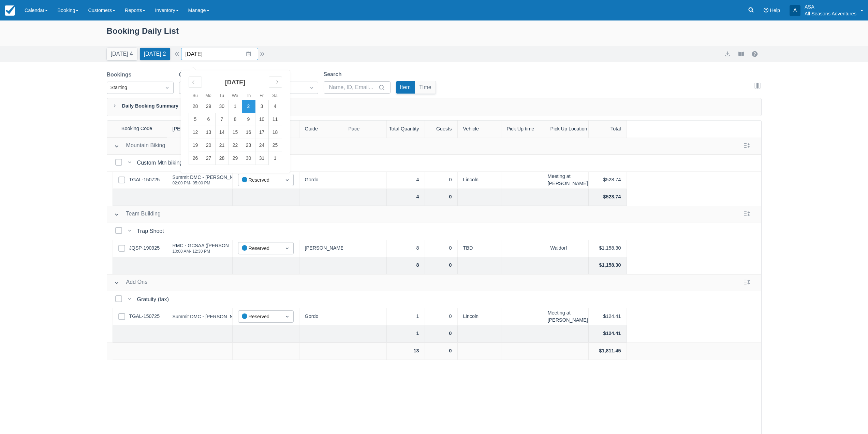
click at [246, 57] on input "10/02/25" at bounding box center [219, 54] width 77 height 12
click at [265, 106] on td "3" at bounding box center [261, 106] width 13 height 13
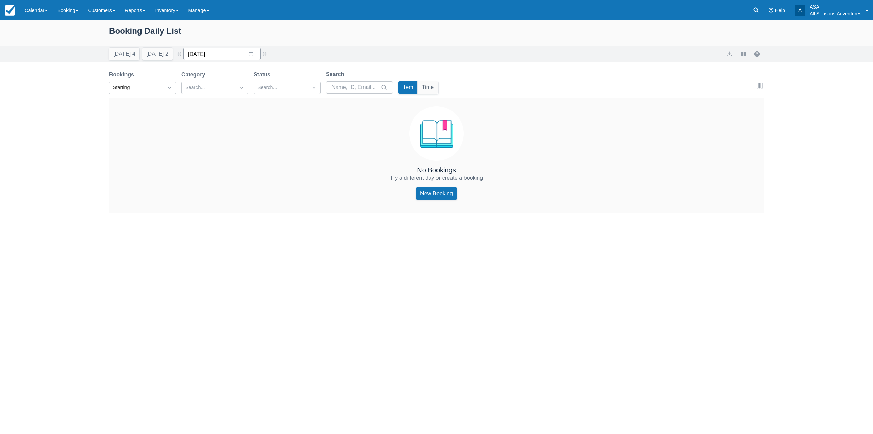
click at [248, 52] on input "10/03/25" at bounding box center [222, 54] width 77 height 12
click at [280, 104] on td "4" at bounding box center [277, 106] width 13 height 13
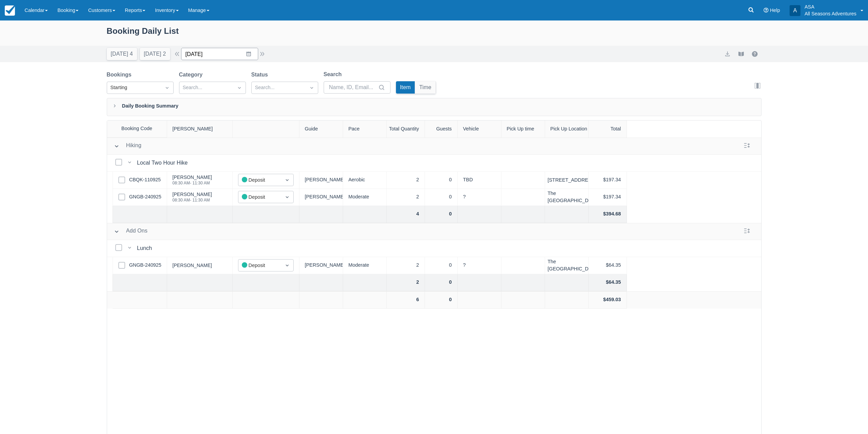
click at [255, 52] on input "10/04/25" at bounding box center [219, 54] width 77 height 12
click at [267, 35] on div "Booking Daily List" at bounding box center [434, 35] width 655 height 20
click at [144, 267] on link "GNGB-240925" at bounding box center [145, 265] width 32 height 8
click at [263, 56] on button "button" at bounding box center [262, 54] width 8 height 8
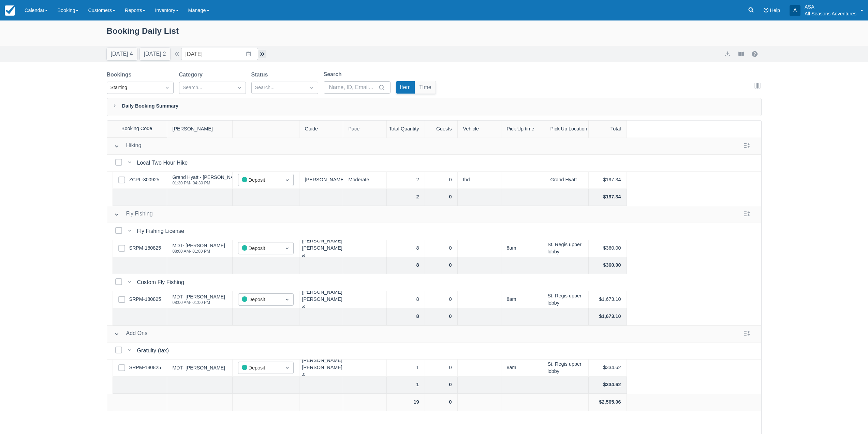
click at [263, 56] on button "button" at bounding box center [262, 54] width 8 height 8
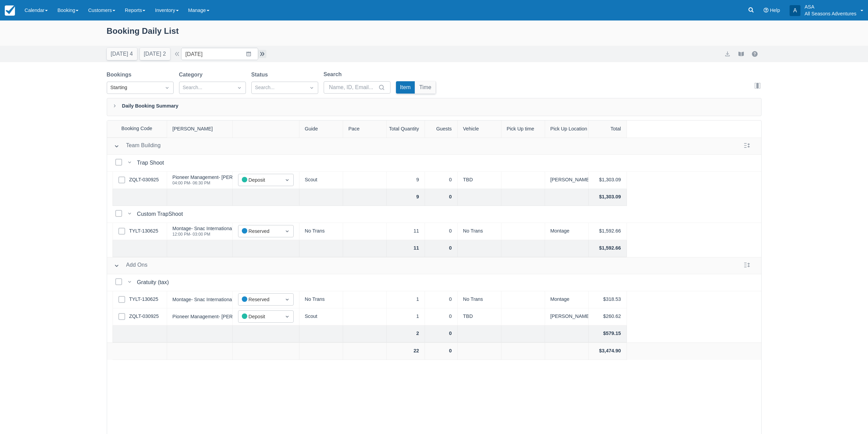
click at [263, 56] on button "button" at bounding box center [262, 54] width 8 height 8
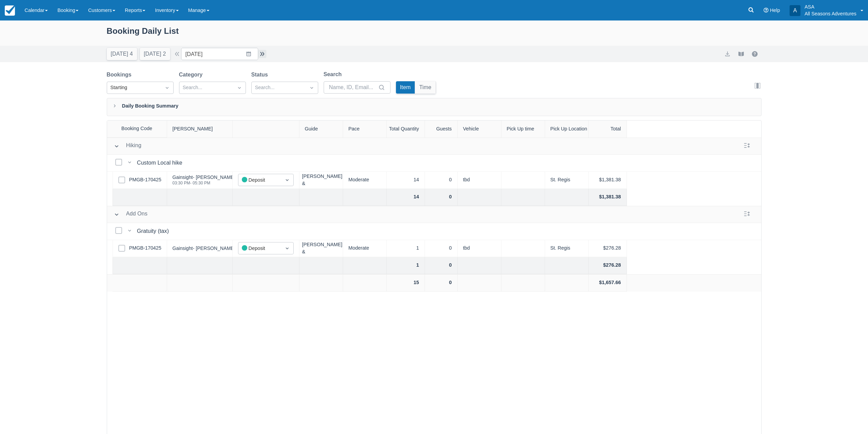
click at [263, 56] on button "button" at bounding box center [262, 54] width 8 height 8
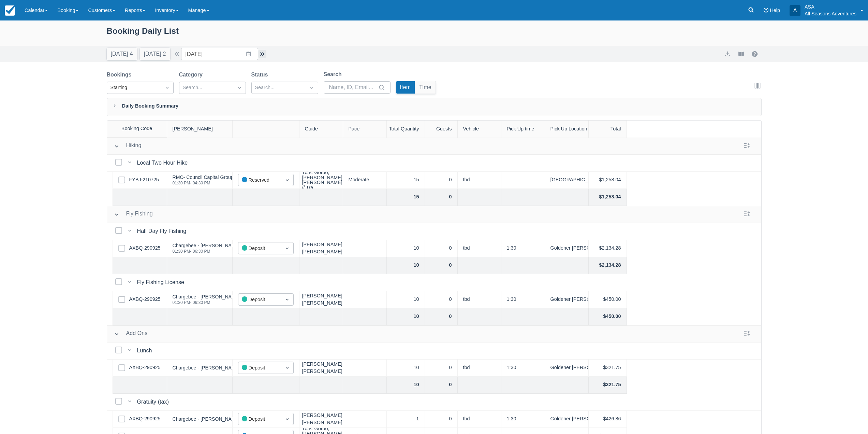
click at [263, 56] on button "button" at bounding box center [262, 54] width 8 height 8
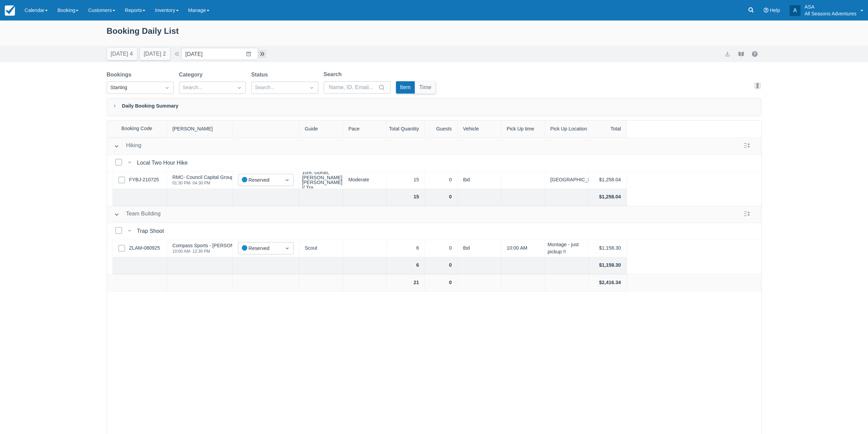
click at [263, 56] on button "button" at bounding box center [262, 54] width 8 height 8
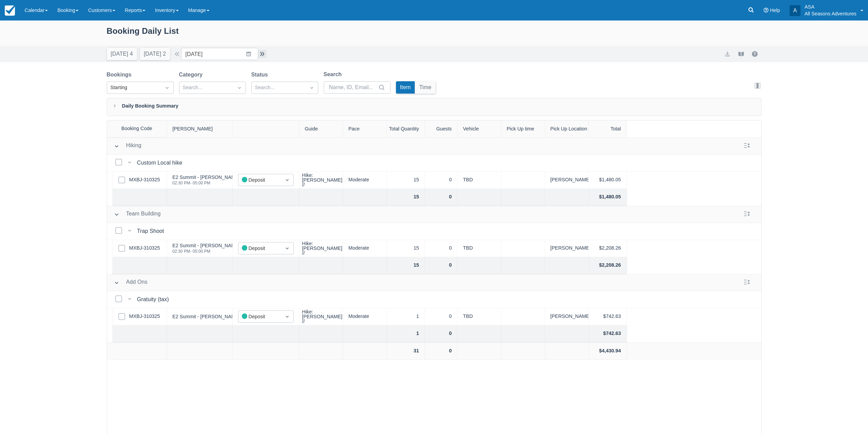
click at [263, 56] on button "button" at bounding box center [262, 54] width 8 height 8
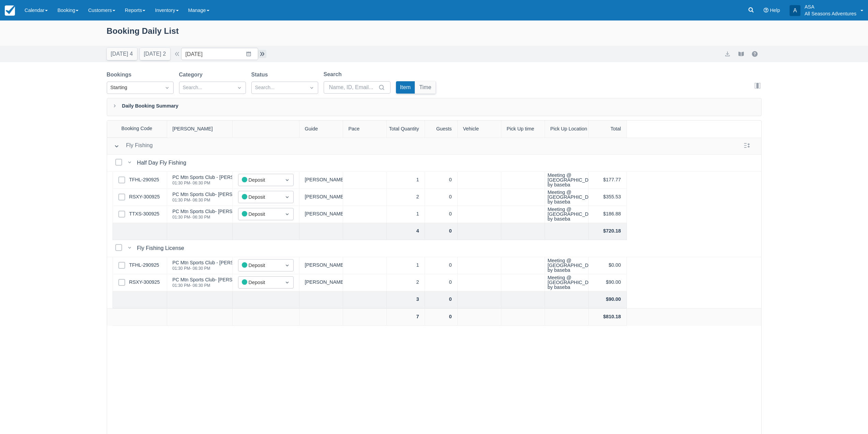
click at [263, 56] on button "button" at bounding box center [262, 54] width 8 height 8
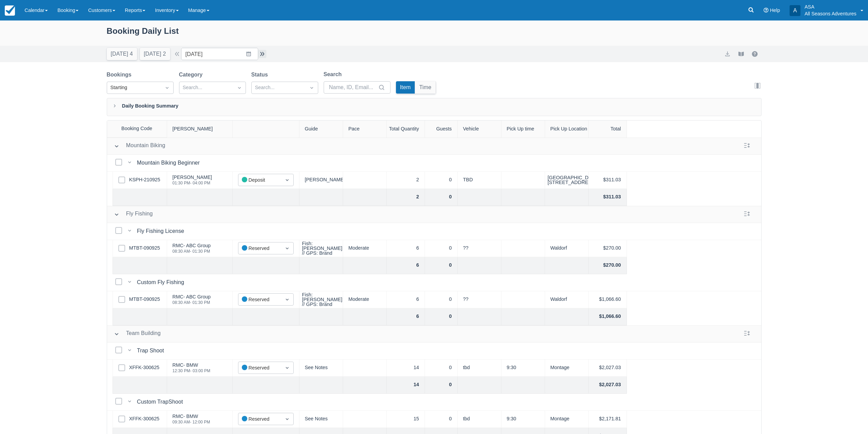
click at [263, 56] on button "button" at bounding box center [262, 54] width 8 height 8
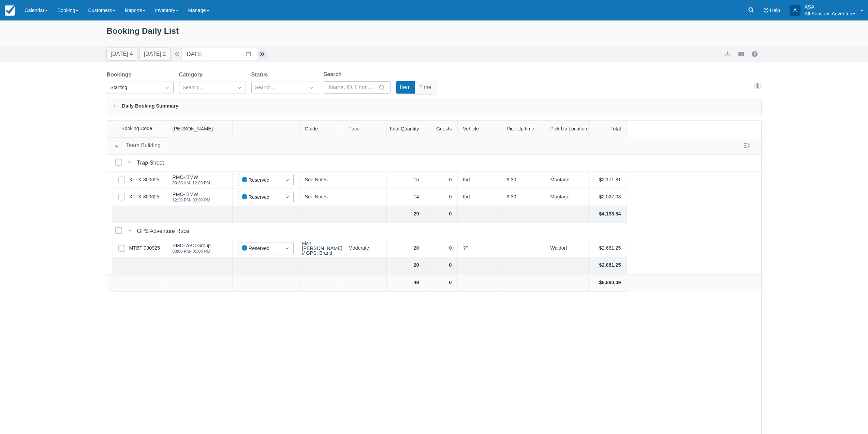
click at [263, 56] on button "button" at bounding box center [262, 54] width 8 height 8
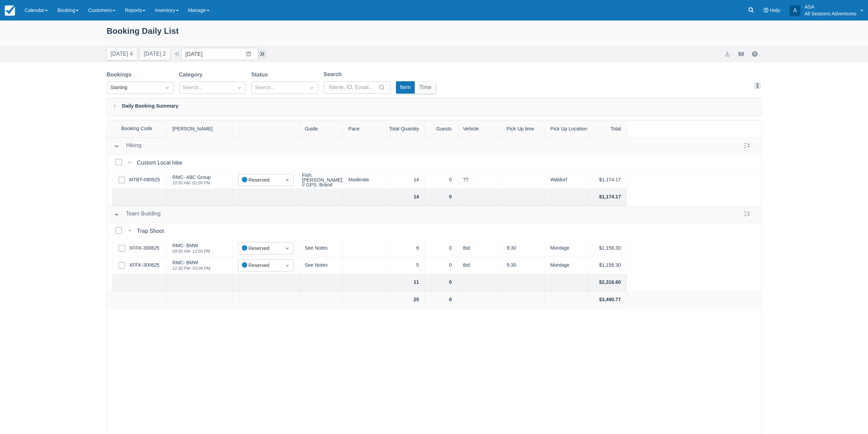
click at [263, 56] on button "button" at bounding box center [262, 54] width 8 height 8
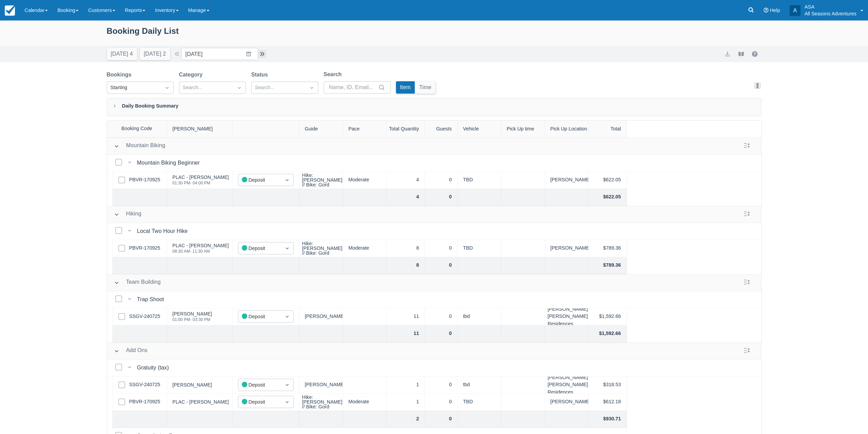
click at [263, 56] on button "button" at bounding box center [262, 54] width 8 height 8
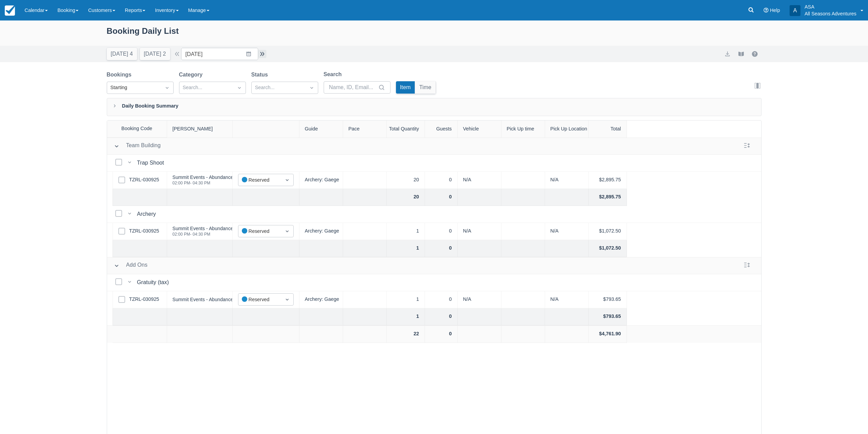
click at [263, 56] on button "button" at bounding box center [262, 54] width 8 height 8
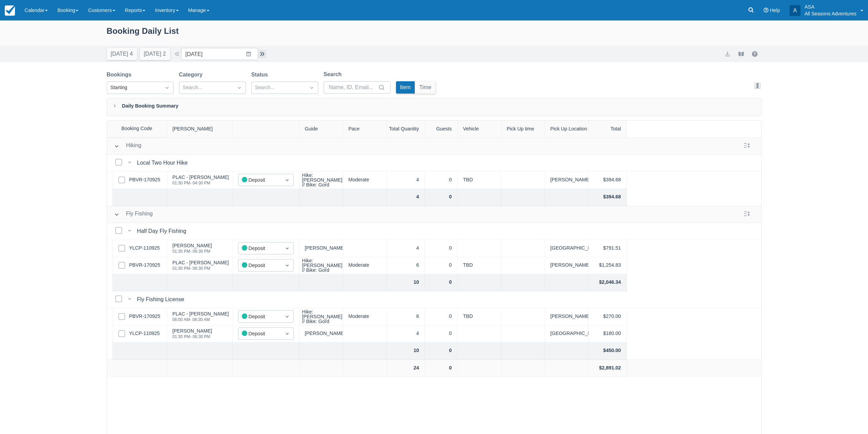
click at [263, 56] on button "button" at bounding box center [262, 54] width 8 height 8
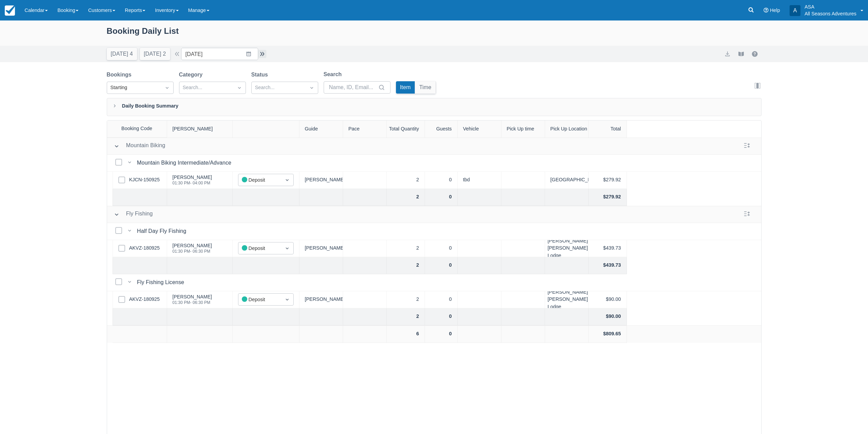
click at [263, 56] on button "button" at bounding box center [262, 54] width 8 height 8
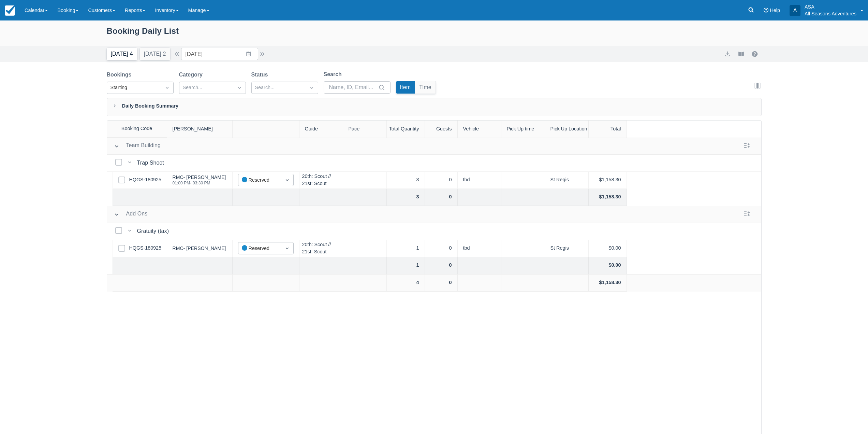
click at [126, 56] on button "[DATE] 4" at bounding box center [122, 54] width 30 height 12
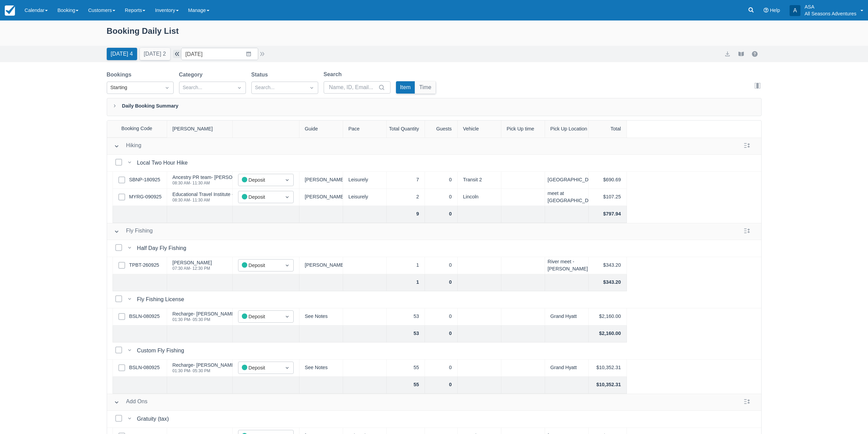
click at [181, 55] on button "button" at bounding box center [177, 54] width 8 height 8
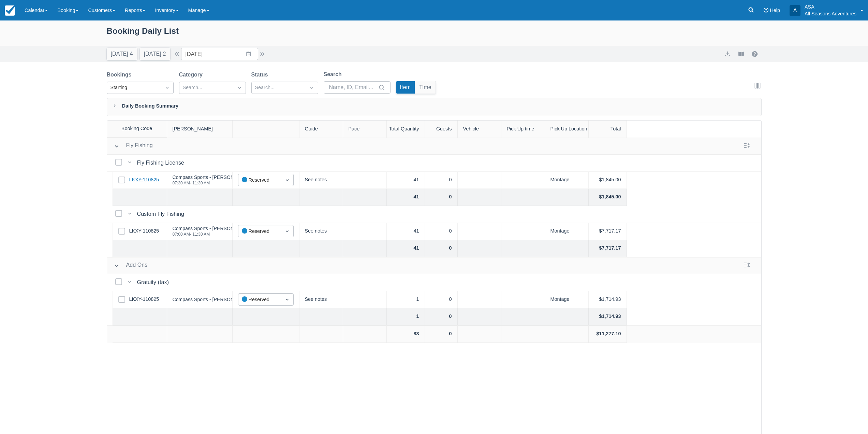
click at [135, 179] on link "LKXY-110825" at bounding box center [144, 180] width 30 height 8
click at [165, 56] on button "[DATE] 2" at bounding box center [155, 54] width 30 height 12
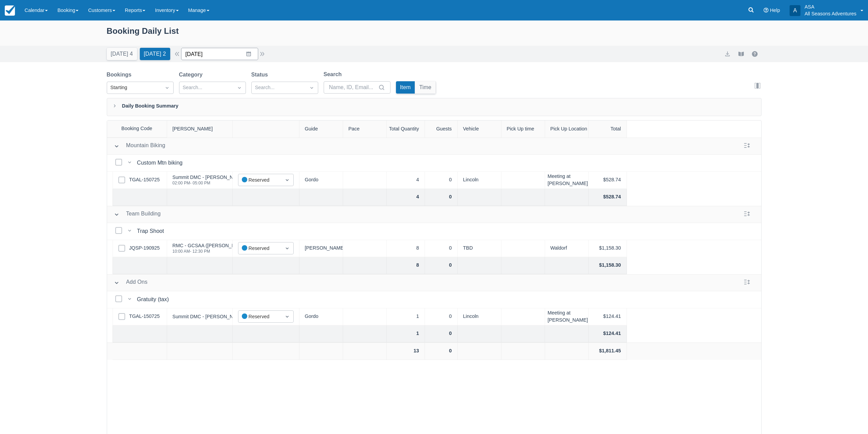
click at [249, 54] on input "10/02/25" at bounding box center [219, 54] width 77 height 12
click at [214, 160] on td "27" at bounding box center [208, 158] width 13 height 13
type input "10/27/25"
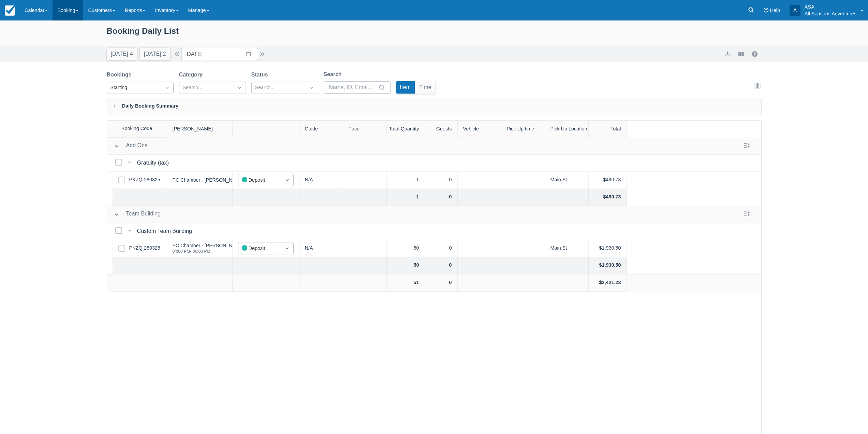
click at [63, 11] on link "Booking" at bounding box center [68, 10] width 31 height 20
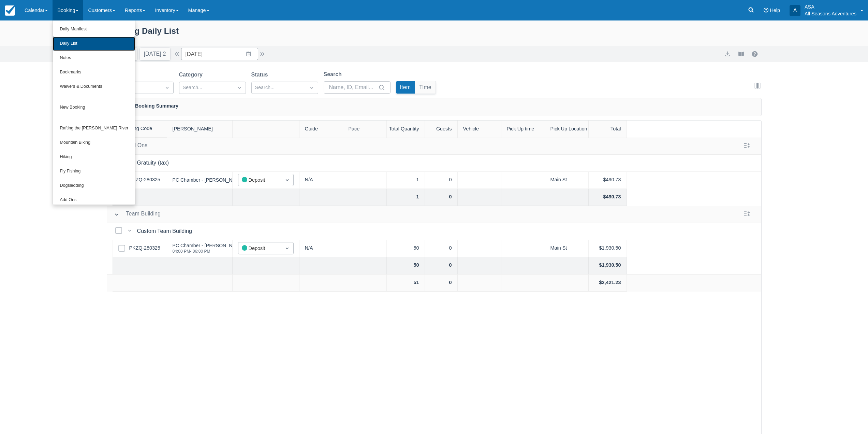
click at [75, 41] on link "Daily List" at bounding box center [94, 44] width 82 height 14
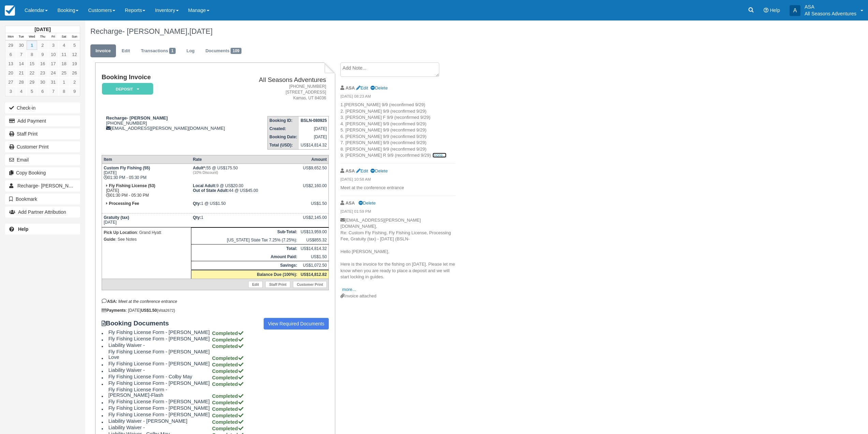
click at [433, 157] on link "more..." at bounding box center [440, 154] width 14 height 5
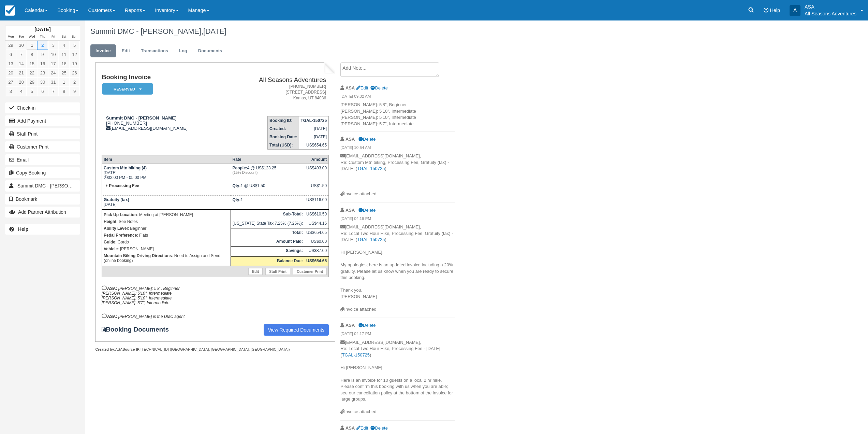
drag, startPoint x: 408, startPoint y: 118, endPoint x: 418, endPoint y: 101, distance: 20.3
click at [418, 101] on em "[DATE] 09:32 AM" at bounding box center [397, 97] width 115 height 8
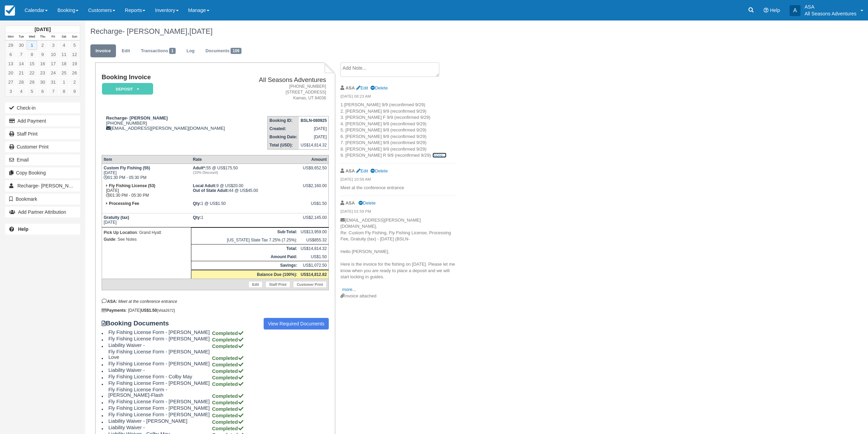
click at [433, 156] on link "more..." at bounding box center [440, 154] width 14 height 5
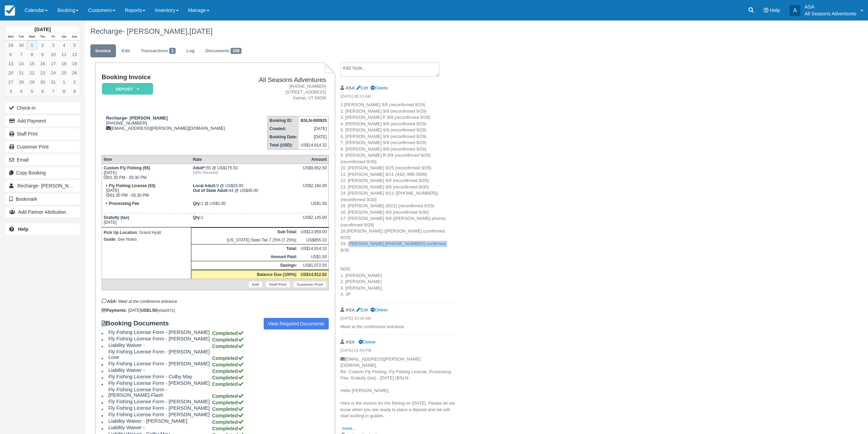
drag, startPoint x: 349, startPoint y: 218, endPoint x: 427, endPoint y: 221, distance: 78.2
click at [427, 221] on p "1.[PERSON_NAME] 9/9 (reconfirmed 9/29) 2. [PERSON_NAME] 9/9 (reconfirmed 9/29) …" at bounding box center [397, 200] width 115 height 196
click at [418, 239] on p "1.[PERSON_NAME] 9/9 (reconfirmed 9/29) 2. [PERSON_NAME] 9/9 (reconfirmed 9/29) …" at bounding box center [397, 200] width 115 height 196
drag, startPoint x: 406, startPoint y: 186, endPoint x: 377, endPoint y: 187, distance: 28.4
click at [377, 187] on span "(reconfirmed 9/30) 10: [PERSON_NAME] 9/25 (reconfirmed 9/29) 11. [PERSON_NAME] …" at bounding box center [392, 228] width 105 height 138
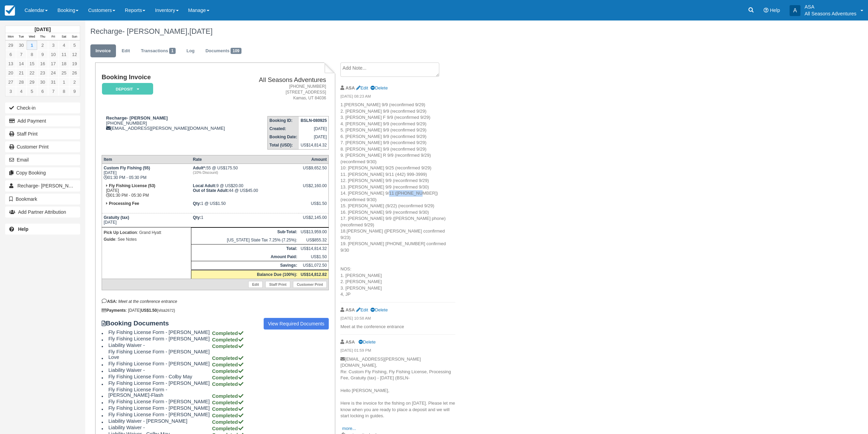
copy span "920) 284-5874"
click at [457, 220] on div "Create Show on invoice ASA Edit Delete [DATE] 08:23 AM 1.[PERSON_NAME] 9/9 (rec…" at bounding box center [397, 252] width 125 height 380
drag, startPoint x: 395, startPoint y: 217, endPoint x: 365, endPoint y: 221, distance: 29.6
click at [365, 221] on p "1.[PERSON_NAME] 9/9 (reconfirmed 9/29) 2. [PERSON_NAME] 9/9 (reconfirmed 9/29) …" at bounding box center [397, 200] width 115 height 196
copy span "[PHONE_NUMBER]"
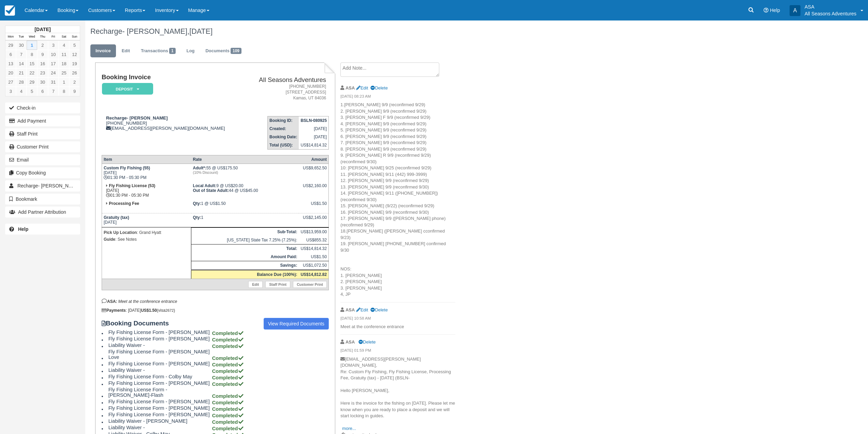
click at [405, 244] on p "1.[PERSON_NAME] 9/9 (reconfirmed 9/29) 2. [PERSON_NAME] 9/9 (reconfirmed 9/29) …" at bounding box center [397, 200] width 115 height 196
click at [411, 173] on p "1.[PERSON_NAME] 9/9 (reconfirmed 9/29) 2. [PERSON_NAME] 9/9 (reconfirmed 9/29) …" at bounding box center [397, 200] width 115 height 196
drag, startPoint x: 398, startPoint y: 167, endPoint x: 366, endPoint y: 169, distance: 31.4
click at [366, 169] on span "(reconfirmed 9/30) 10: [PERSON_NAME] 9/25 (reconfirmed 9/29) 11. [PERSON_NAME] …" at bounding box center [392, 228] width 105 height 138
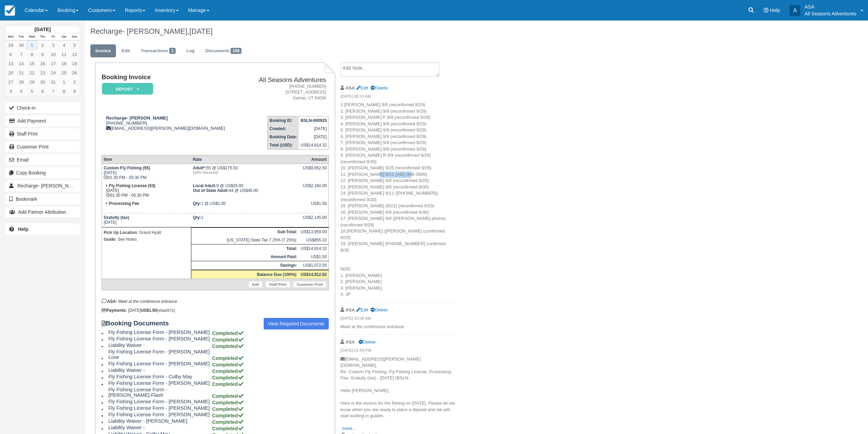
copy span "(‪442) 999-3999‬)"
click at [454, 187] on p "1.[PERSON_NAME] 9/9 (reconfirmed 9/29) 2. [PERSON_NAME] 9/9 (reconfirmed 9/29) …" at bounding box center [397, 200] width 115 height 196
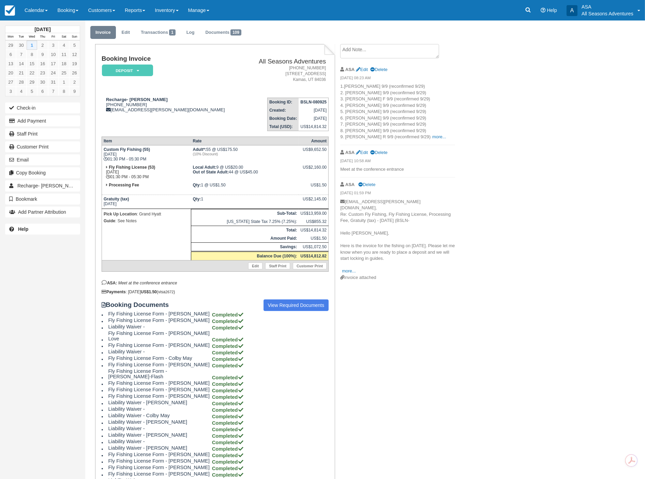
scroll to position [151, 0]
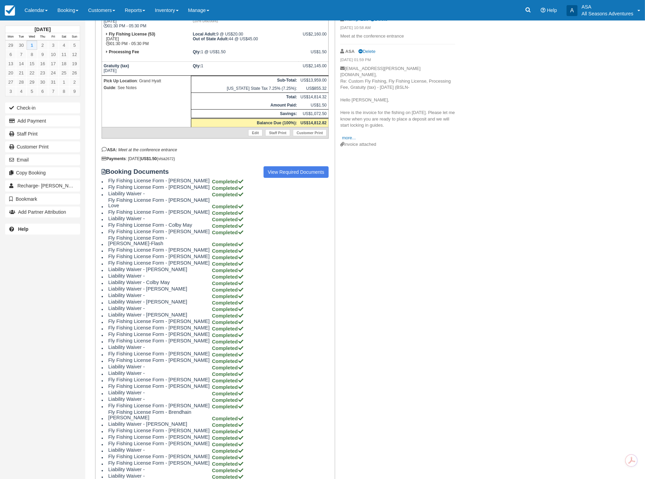
click at [302, 167] on link "View Required Documents" at bounding box center [297, 172] width 66 height 12
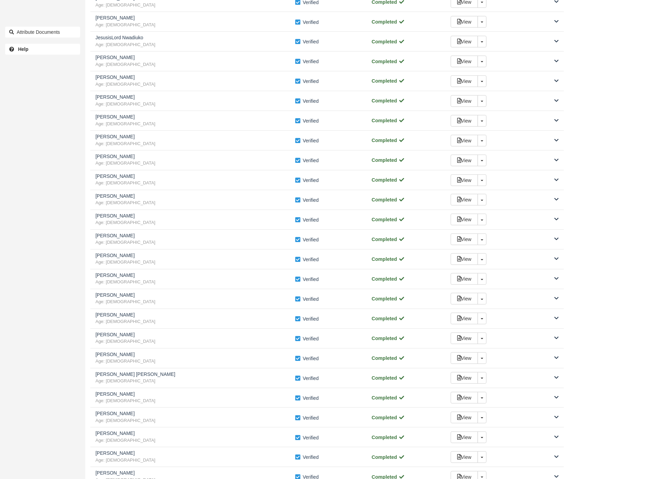
scroll to position [720, 0]
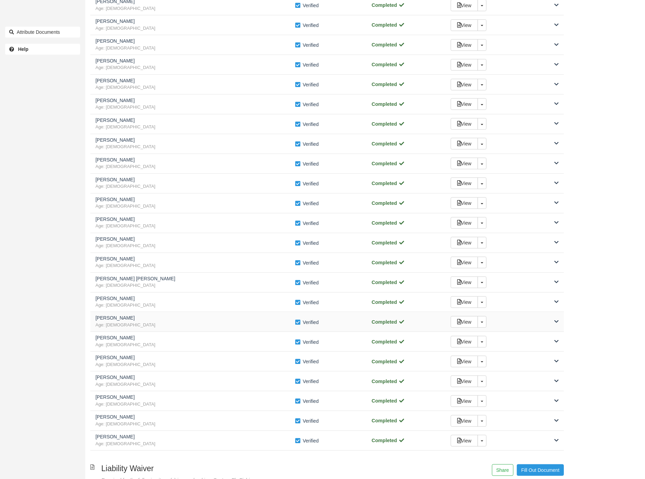
click at [549, 324] on div "View Toggle Dropdown Detach" at bounding box center [505, 322] width 118 height 12
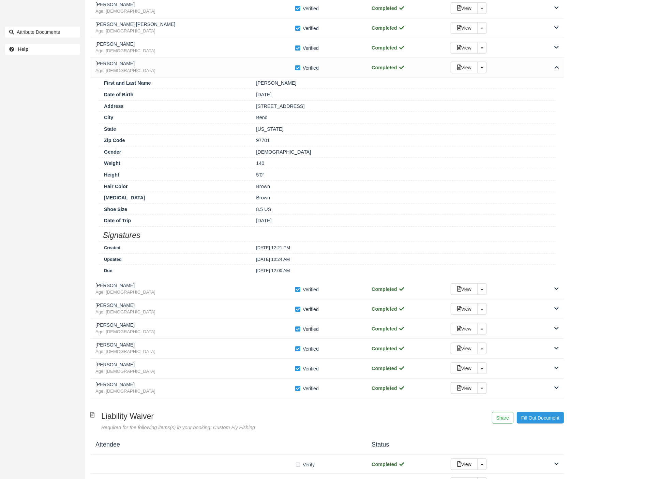
scroll to position [985, 0]
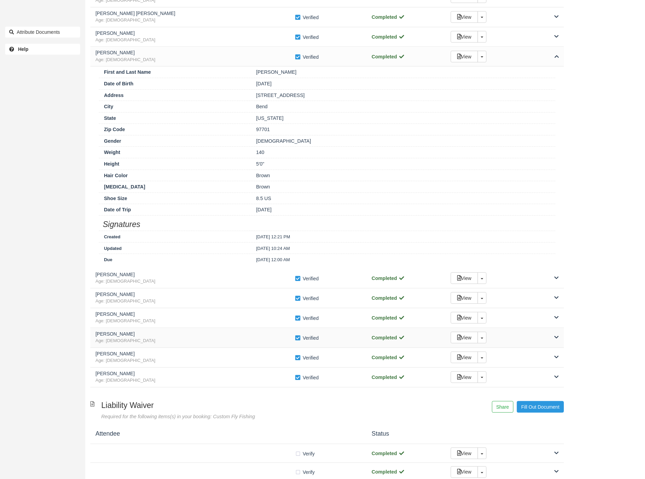
drag, startPoint x: 558, startPoint y: 341, endPoint x: 551, endPoint y: 340, distance: 6.6
click at [557, 339] on icon at bounding box center [557, 337] width 4 height 5
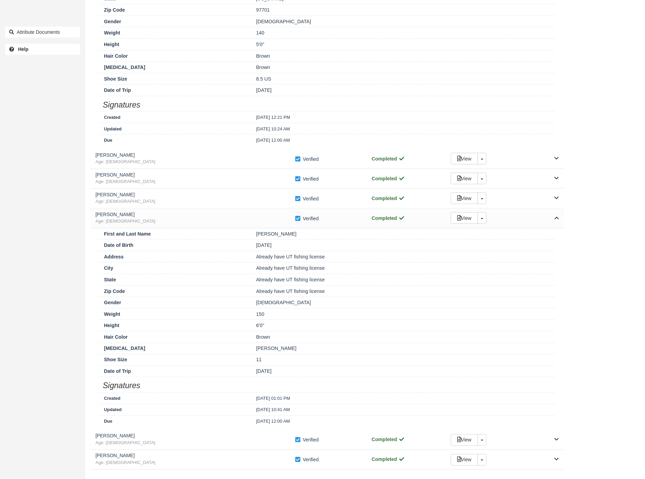
scroll to position [1213, 0]
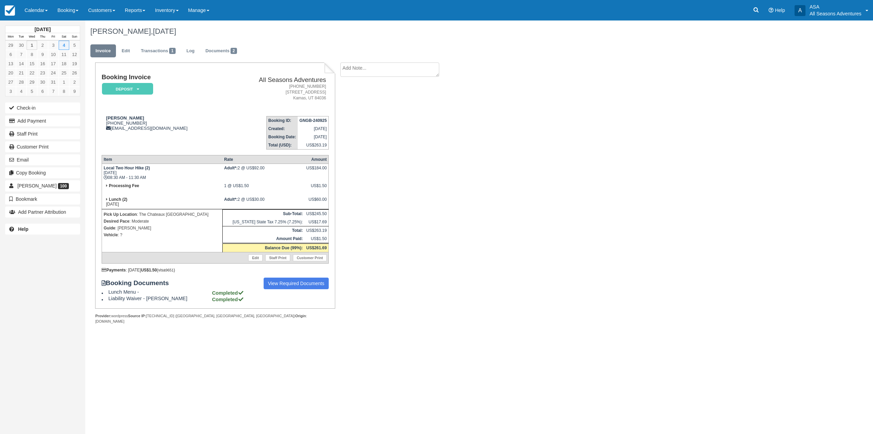
click at [221, 60] on ul "Invoice Edit Transactions 1 Log Documents 2" at bounding box center [412, 52] width 645 height 20
click at [222, 50] on link "Documents 2" at bounding box center [221, 50] width 42 height 13
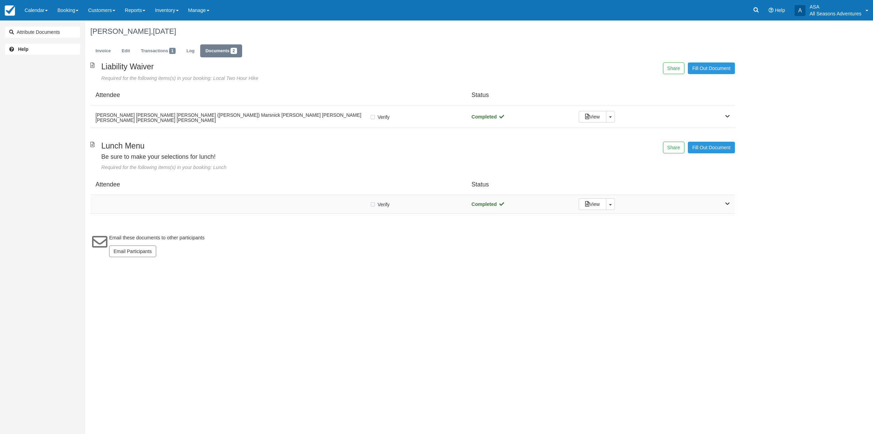
click at [223, 201] on div "Verify Verified" at bounding box center [279, 204] width 366 height 7
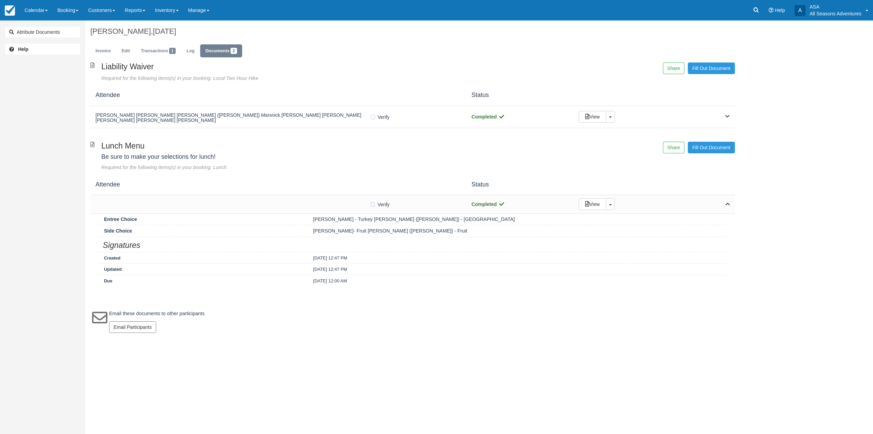
click at [180, 215] on div "Entree Choice [PERSON_NAME] - Turkey [PERSON_NAME] ([PERSON_NAME]) - [GEOGRAPHI…" at bounding box center [413, 219] width 628 height 11
click at [177, 199] on div "Verify Verified Completed View Toggle Dropdown Detach" at bounding box center [412, 204] width 645 height 19
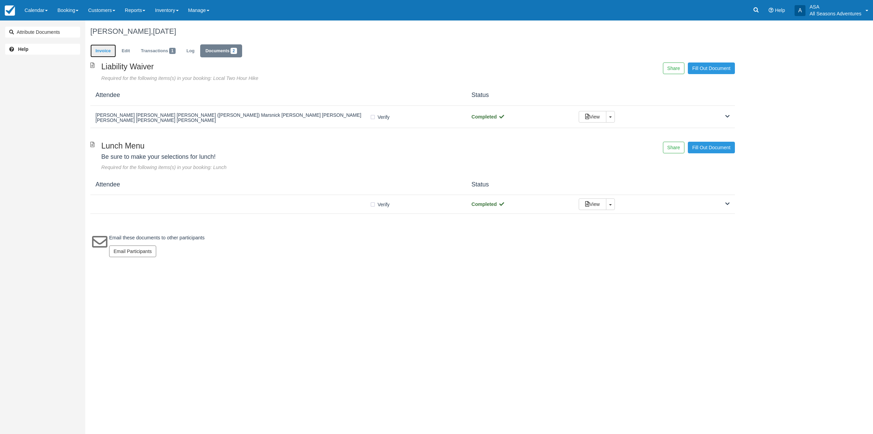
click at [99, 48] on link "Invoice" at bounding box center [103, 50] width 26 height 13
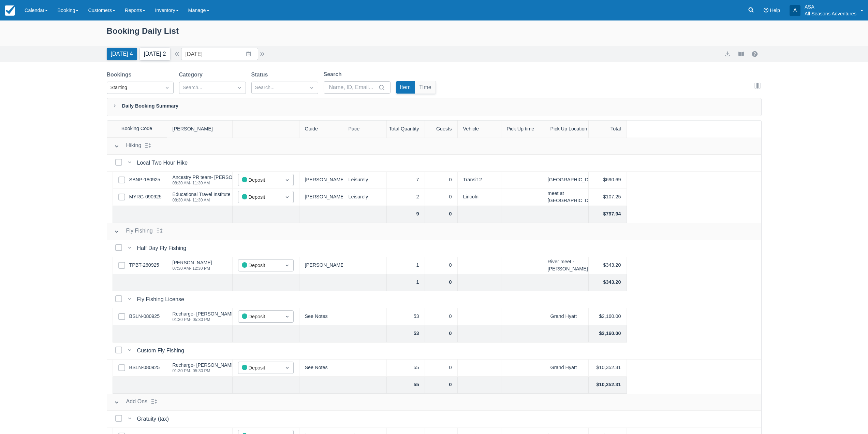
click at [160, 52] on button "[DATE] 2" at bounding box center [155, 54] width 30 height 12
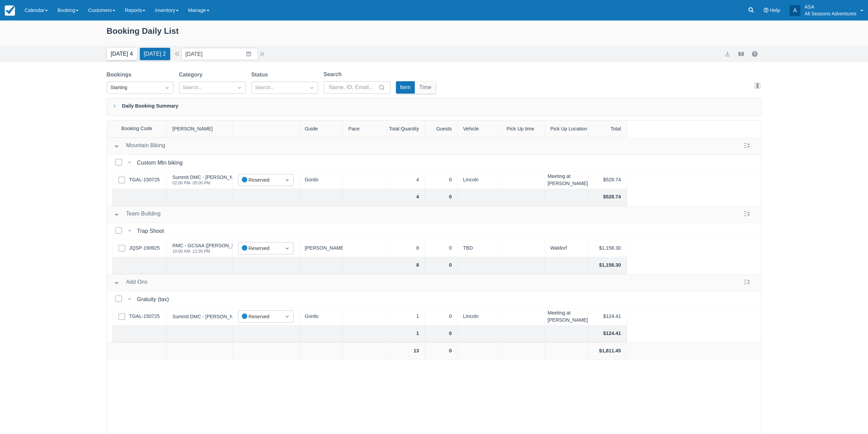
click at [113, 57] on button "[DATE] 4" at bounding box center [122, 54] width 30 height 12
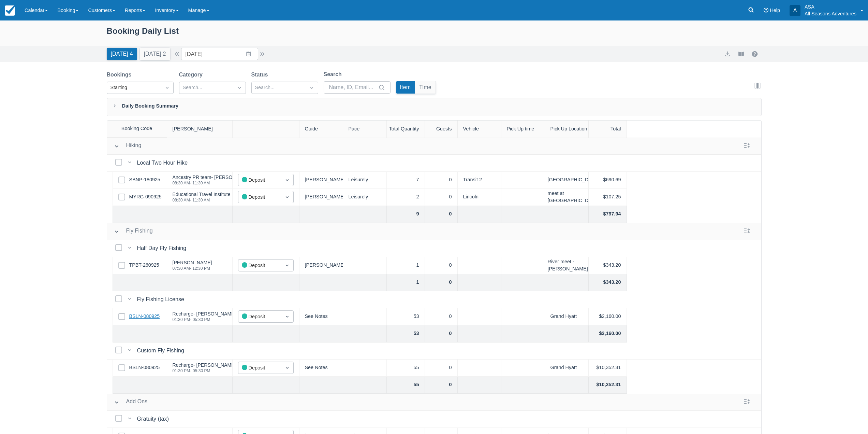
click at [139, 318] on link "BSLN-080925" at bounding box center [144, 316] width 31 height 8
click at [155, 56] on button "[DATE] 2" at bounding box center [155, 54] width 30 height 12
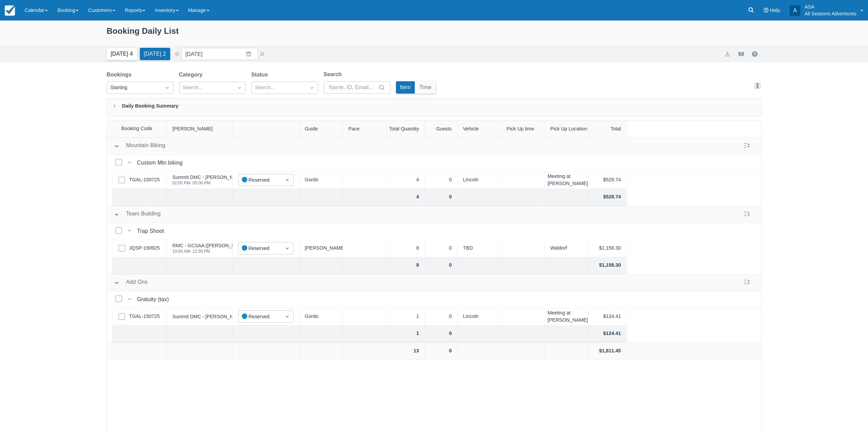
click at [114, 55] on button "[DATE] 4" at bounding box center [122, 54] width 30 height 12
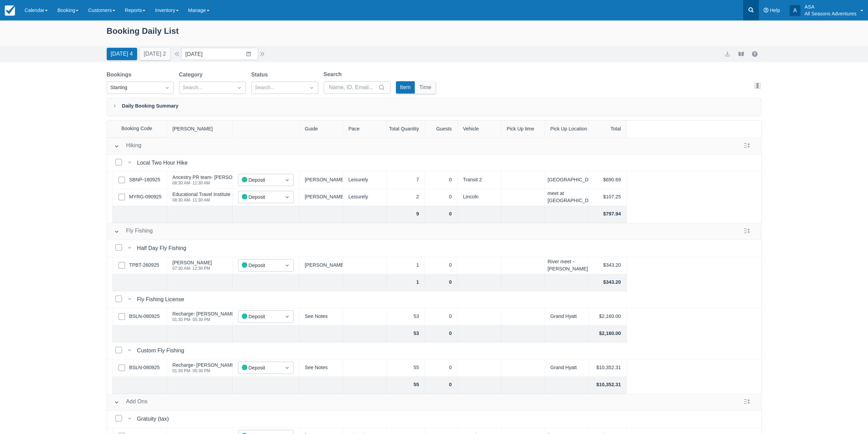
click at [752, 9] on icon at bounding box center [751, 10] width 5 height 5
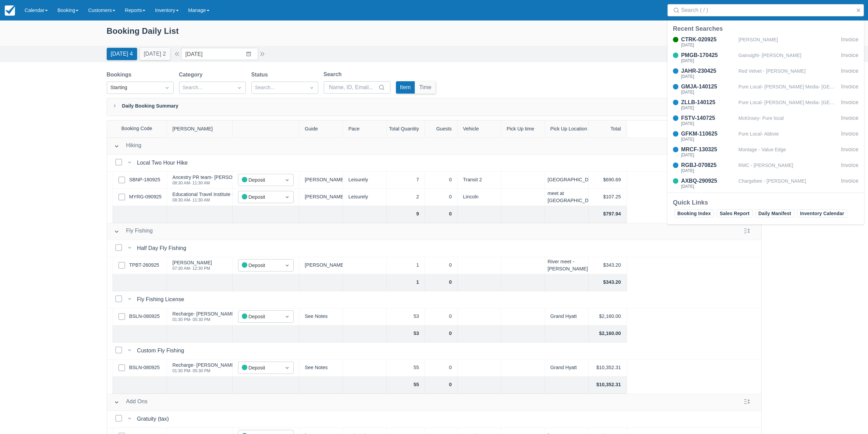
click at [278, 50] on div "Today 4 Tomorrow 2 Date 10/01/25 Navigate forward to interact with the calendar…" at bounding box center [434, 54] width 655 height 12
click at [253, 54] on input "[DATE]" at bounding box center [219, 54] width 77 height 12
click at [861, 10] on button "button" at bounding box center [859, 10] width 8 height 8
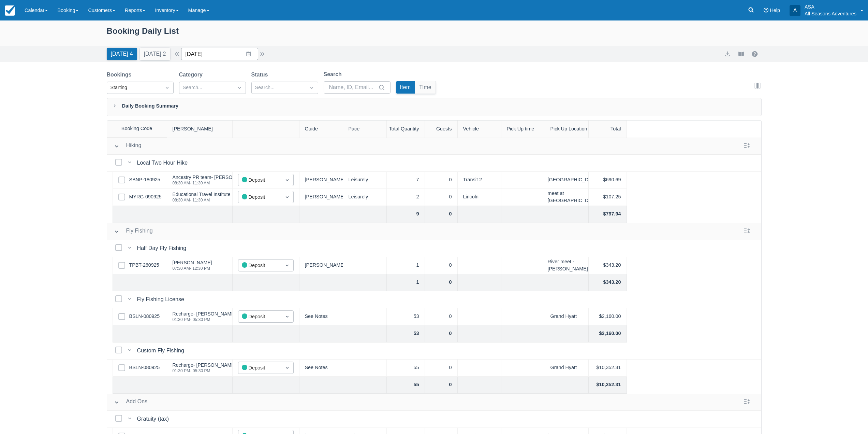
click at [246, 50] on input "[DATE]" at bounding box center [219, 54] width 77 height 12
click at [282, 85] on div "Move forward to switch to the next month." at bounding box center [275, 81] width 13 height 11
click at [279, 84] on icon "Move forward to switch to the next month." at bounding box center [275, 82] width 6 height 6
click at [236, 135] on td "17" at bounding box center [235, 132] width 13 height 13
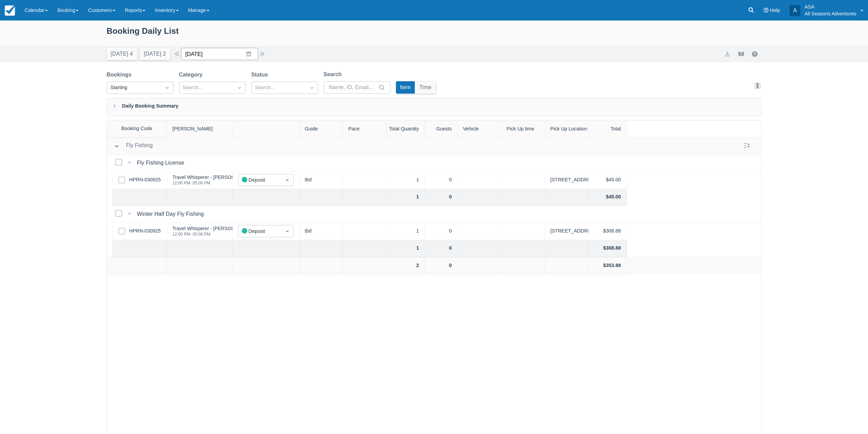
click at [247, 53] on input "12/17/25" at bounding box center [219, 54] width 77 height 12
click at [268, 119] on td "12" at bounding box center [261, 119] width 13 height 13
type input "12/12/25"
click at [139, 181] on link "NGYC-230925" at bounding box center [145, 180] width 32 height 8
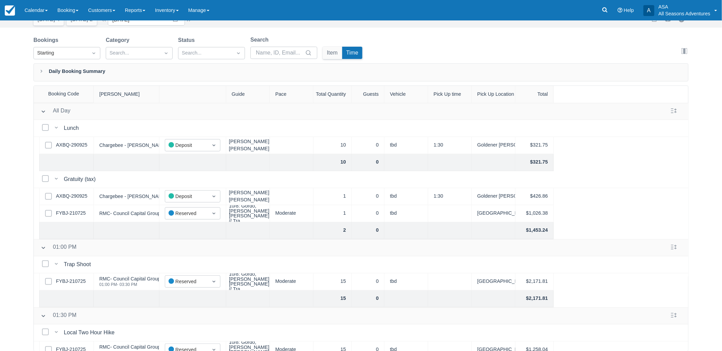
scroll to position [34, 0]
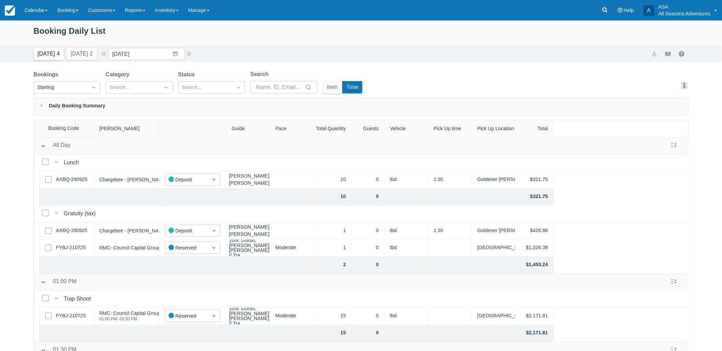
click at [44, 52] on button "[DATE] 4" at bounding box center [48, 54] width 30 height 12
type input "[DATE]"
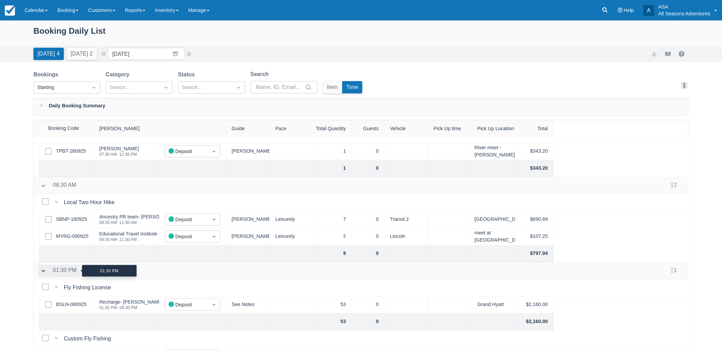
scroll to position [133, 0]
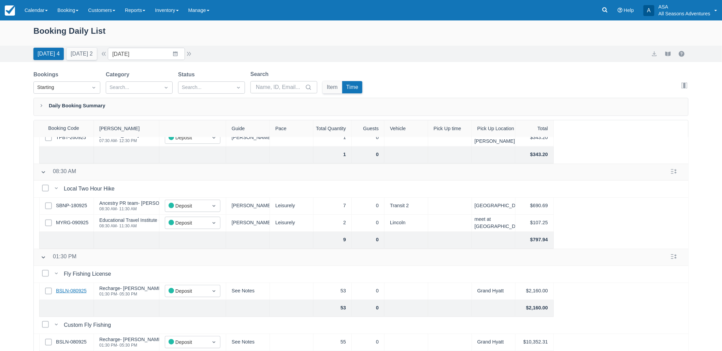
click at [76, 288] on link "BSLN-080925" at bounding box center [71, 292] width 31 height 8
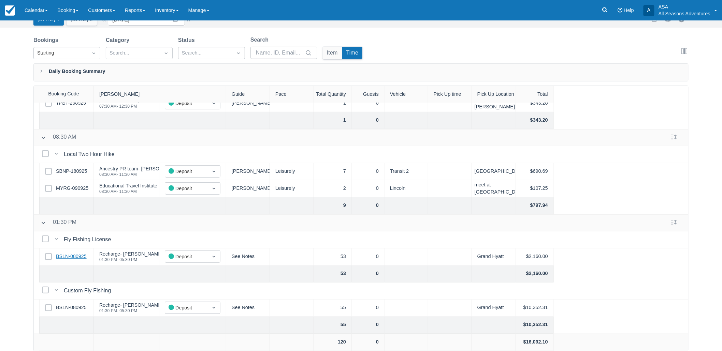
click at [65, 253] on link "BSLN-080925" at bounding box center [71, 257] width 31 height 8
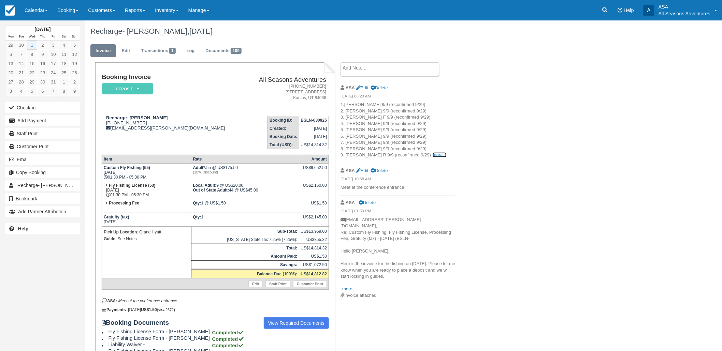
click at [433, 157] on link "more..." at bounding box center [440, 154] width 14 height 5
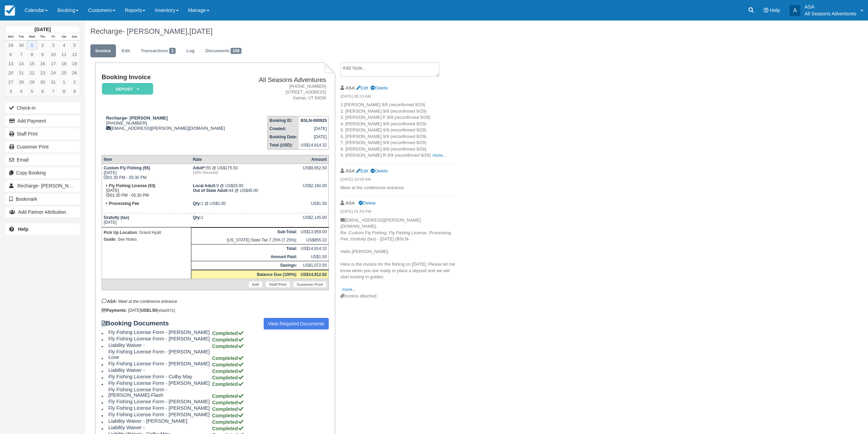
click at [396, 70] on textarea at bounding box center [389, 69] width 99 height 14
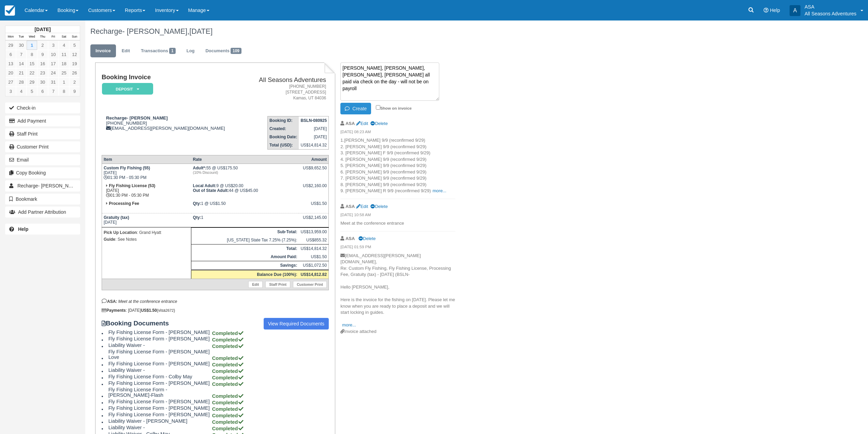
type textarea "Bennett, Stratton, Kurt, Joe all paid via check on the day - will not be on pay…"
click at [365, 105] on button "Create" at bounding box center [355, 109] width 31 height 12
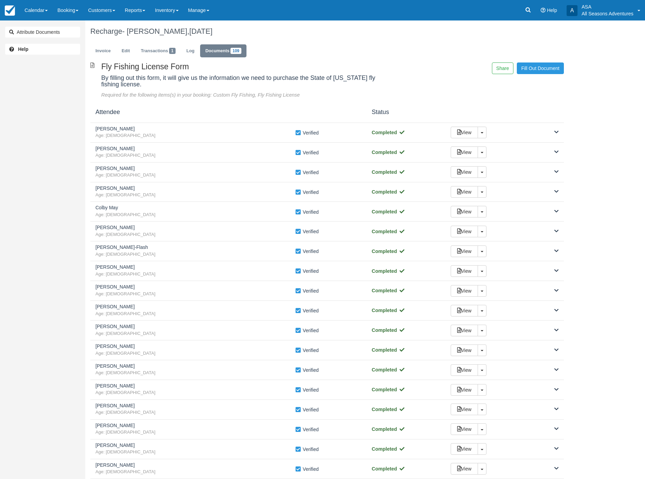
scroll to position [1213, 0]
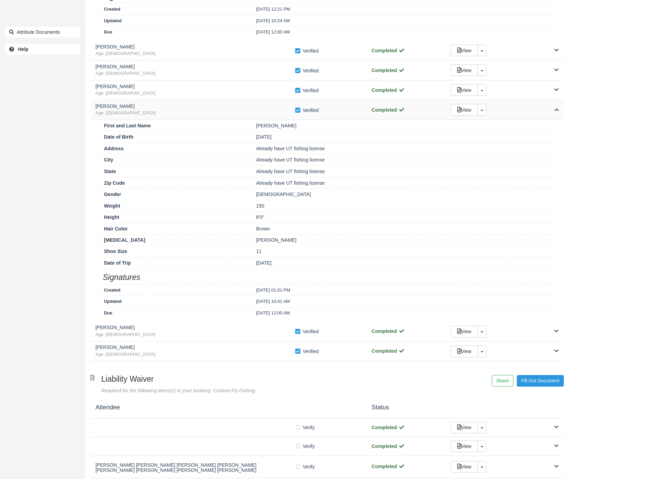
click at [561, 111] on div "View Toggle Dropdown Detach" at bounding box center [505, 110] width 118 height 12
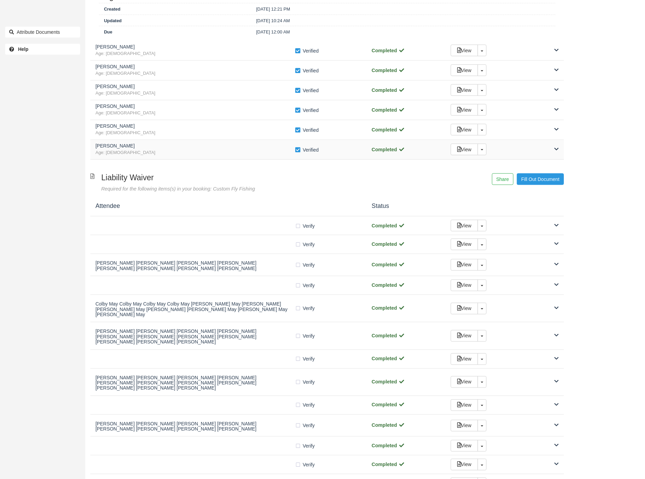
click at [553, 152] on div "View Toggle Dropdown Detach" at bounding box center [505, 150] width 118 height 12
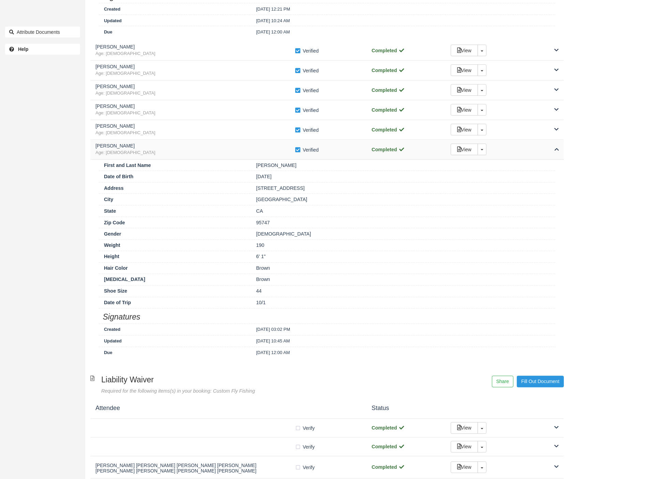
click at [553, 152] on div "View Toggle Dropdown Detach" at bounding box center [505, 150] width 118 height 12
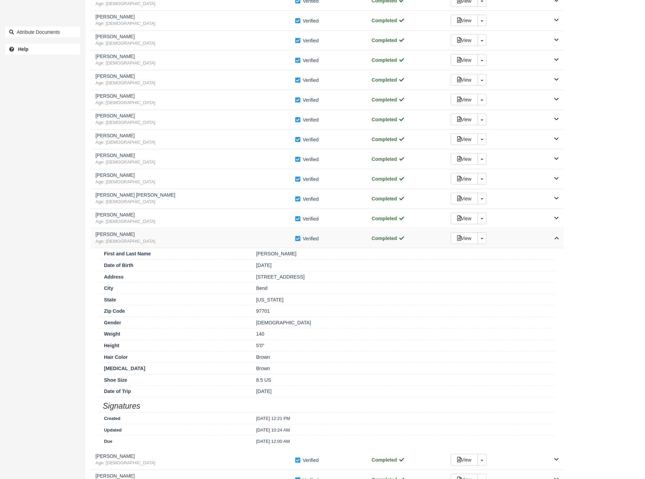
scroll to position [834, 0]
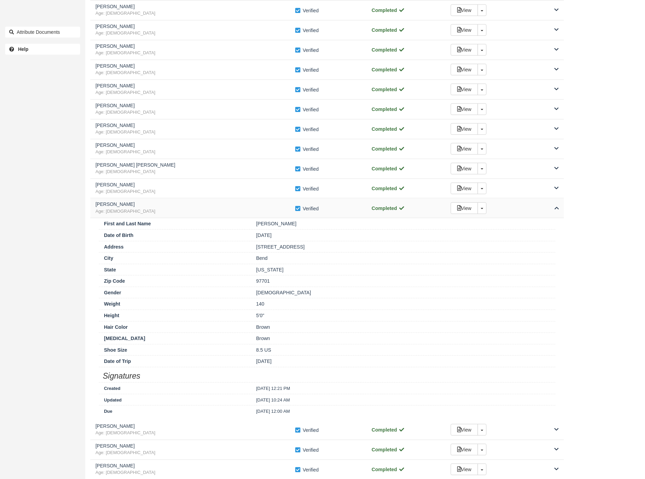
click at [552, 209] on div "View Toggle Dropdown Detach" at bounding box center [505, 208] width 118 height 12
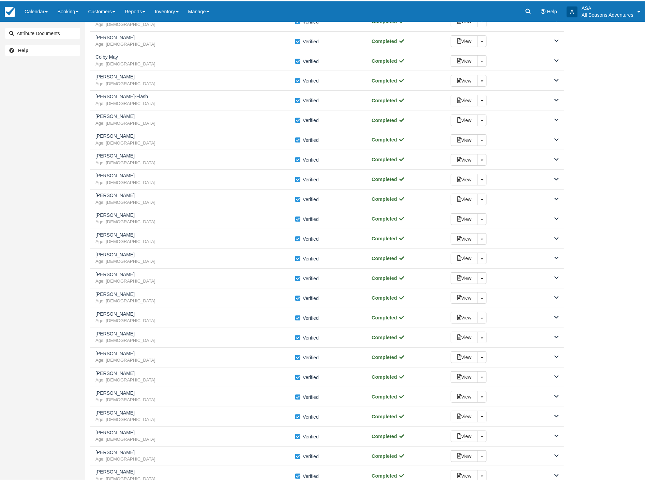
scroll to position [151, 0]
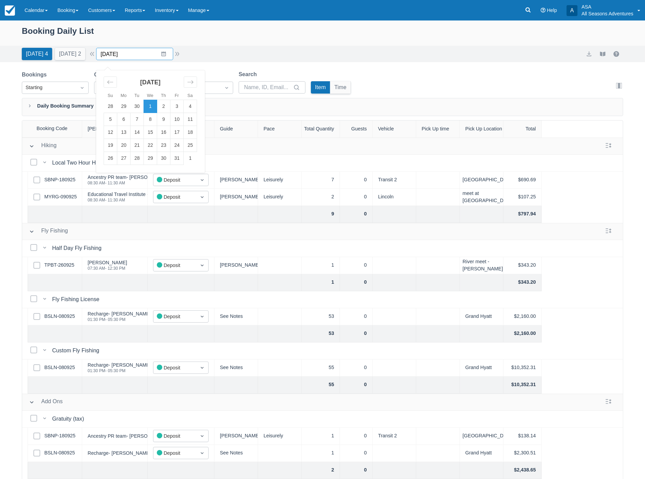
click at [139, 55] on input "[DATE]" at bounding box center [134, 54] width 77 height 12
click at [111, 84] on icon "Move backward to switch to the previous month." at bounding box center [110, 82] width 6 height 6
click at [115, 131] on td "14" at bounding box center [110, 132] width 13 height 13
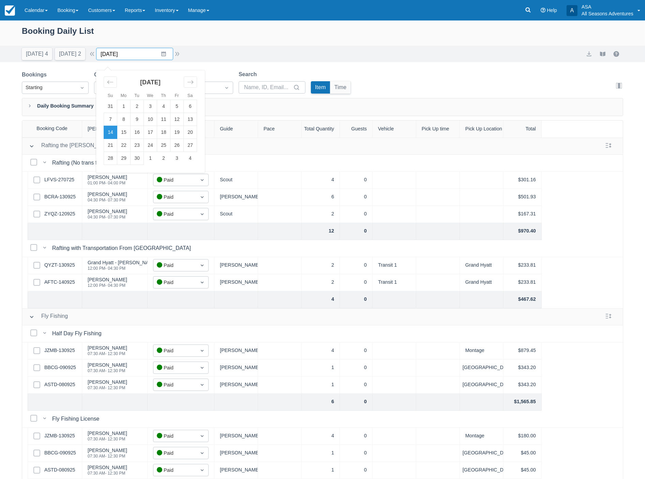
click at [149, 54] on input "09/14/25" at bounding box center [134, 54] width 77 height 12
click at [165, 142] on td "25" at bounding box center [163, 145] width 13 height 13
type input "09/25/25"
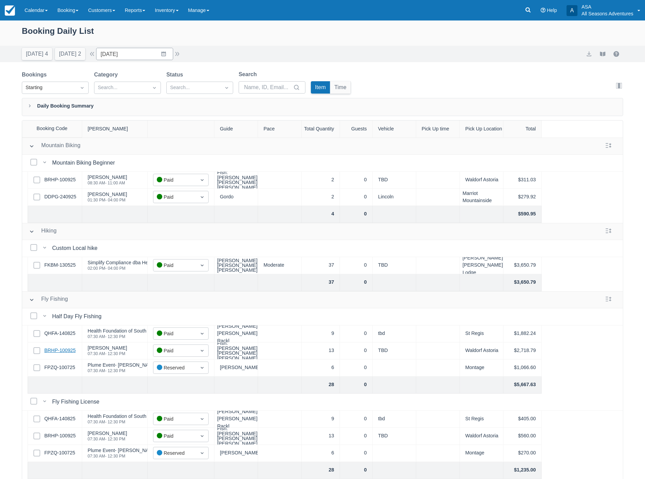
click at [57, 350] on link "BRHP-100925" at bounding box center [59, 351] width 31 height 8
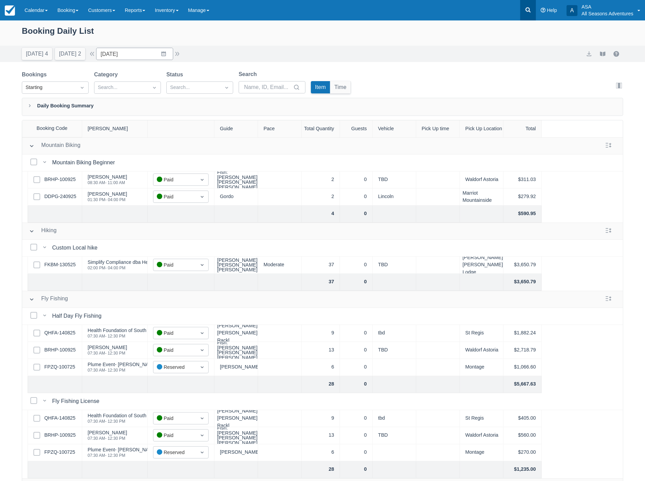
click at [521, 13] on link at bounding box center [529, 10] width 16 height 20
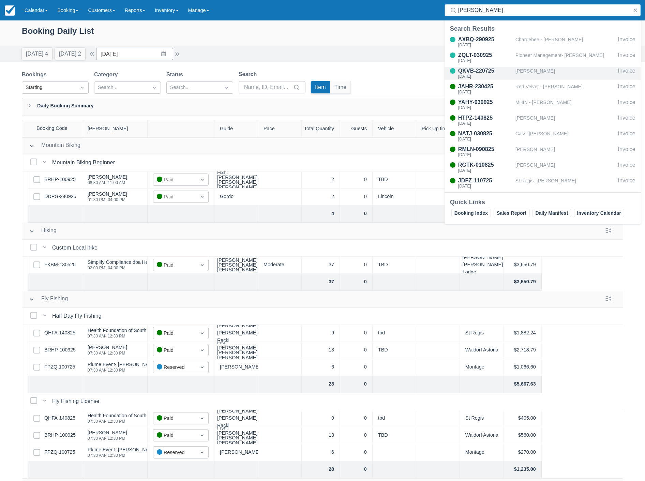
type input "lauri"
click at [493, 77] on div "Mon Sept 29, 2025" at bounding box center [486, 76] width 55 height 4
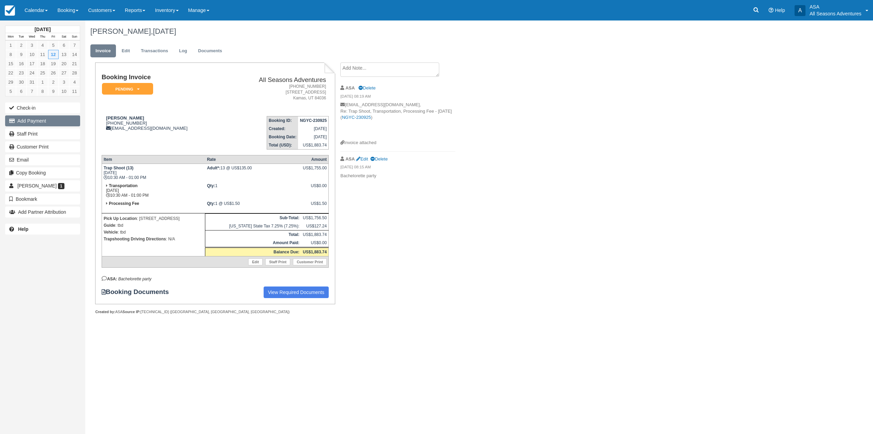
click at [44, 121] on button "Add Payment" at bounding box center [42, 120] width 75 height 11
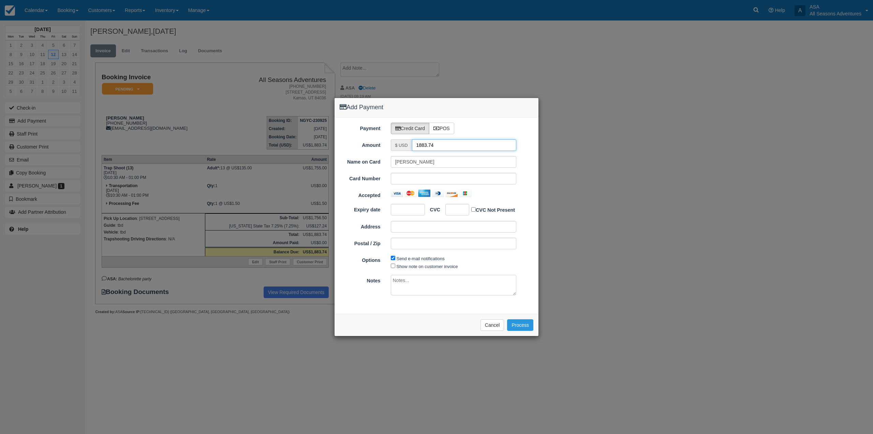
click at [421, 145] on input "1883.74" at bounding box center [464, 145] width 105 height 12
click at [420, 141] on input "1883.74" at bounding box center [464, 145] width 105 height 12
click at [422, 146] on input "1883.74" at bounding box center [464, 145] width 105 height 12
type input "1.50"
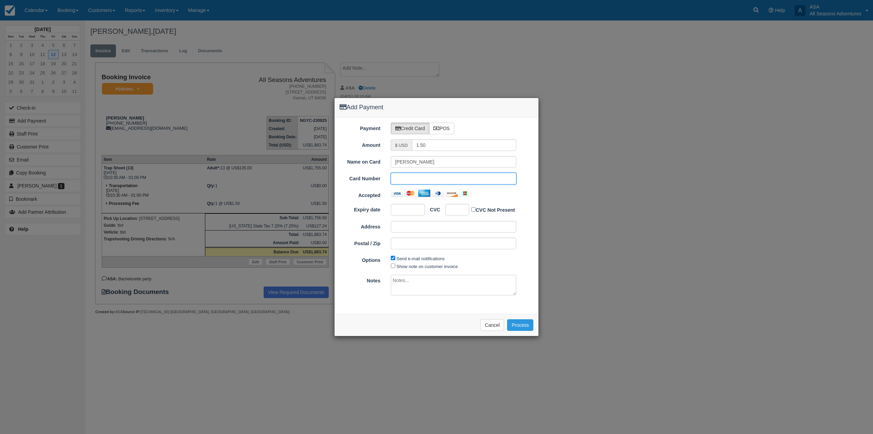
click at [502, 64] on div "Add Payment Payment Credit Card POS Amount $ USD 1.50 Name on Card Jessica Swee…" at bounding box center [436, 217] width 873 height 434
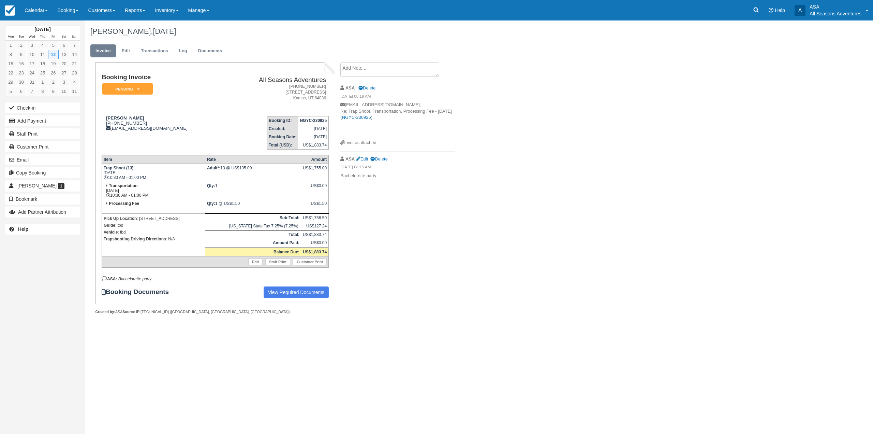
drag, startPoint x: 91, startPoint y: 31, endPoint x: 209, endPoint y: 32, distance: 117.4
click at [209, 32] on h1 "Jessica Sweet, December 12 2025" at bounding box center [412, 31] width 645 height 8
click at [121, 171] on td "Trap Shoot (13) Fri Dec 12, 2025 10:30 AM - 01:00 PM" at bounding box center [153, 173] width 103 height 18
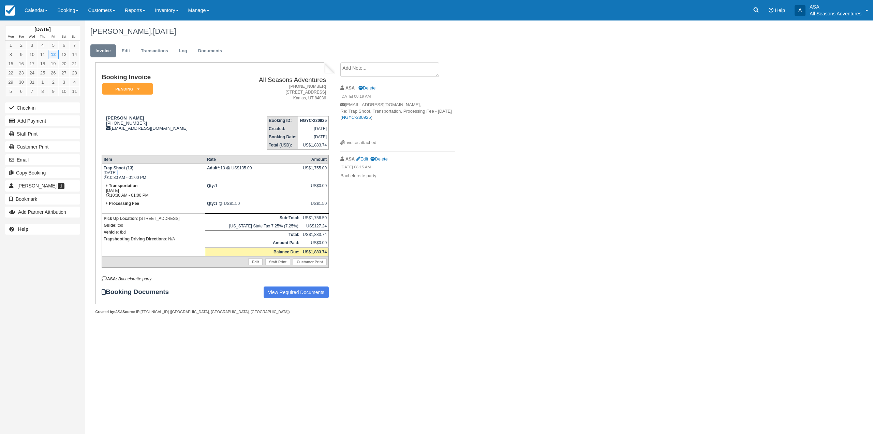
click at [121, 171] on td "Trap Shoot (13) Fri Dec 12, 2025 10:30 AM - 01:00 PM" at bounding box center [153, 173] width 103 height 18
click at [120, 169] on strong "Trap Shoot (13)" at bounding box center [119, 167] width 30 height 5
drag, startPoint x: 103, startPoint y: 169, endPoint x: 330, endPoint y: 204, distance: 229.6
click at [330, 204] on div "Booking Invoice Pending   Reserved Deposit Paid Waiting Cancelled Void All Seas…" at bounding box center [215, 183] width 240 height 242
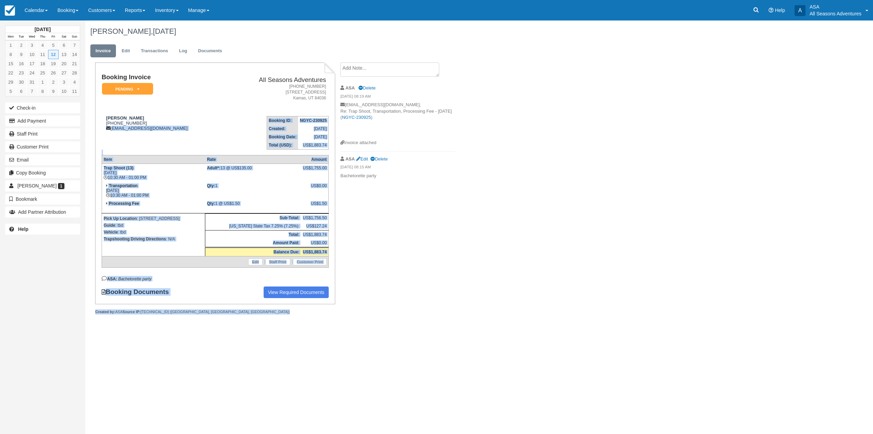
drag, startPoint x: 205, startPoint y: 318, endPoint x: 112, endPoint y: 137, distance: 203.2
click at [112, 137] on div "Booking Invoice Pending   Reserved Deposit Paid Waiting Cancelled Void All Seas…" at bounding box center [215, 195] width 240 height 266
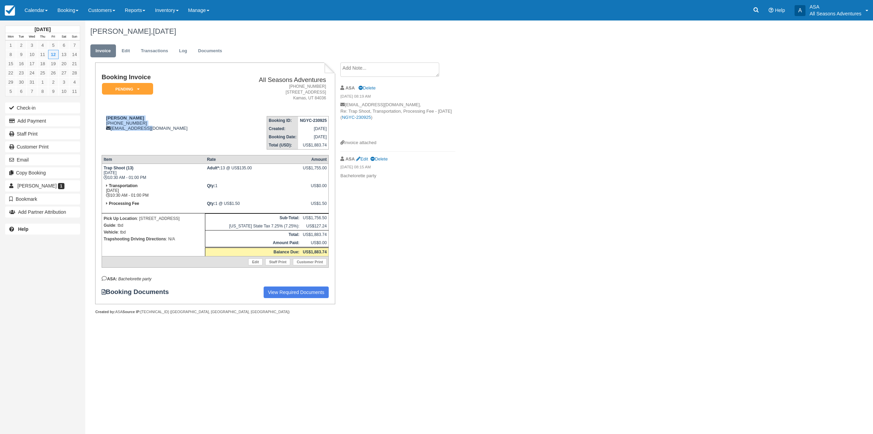
drag, startPoint x: 103, startPoint y: 118, endPoint x: 147, endPoint y: 131, distance: 45.1
click at [147, 131] on td "Jessica Sweet 1 (315) 269-4277 jessicasweet6@gmail.com" at bounding box center [163, 130] width 123 height 39
click at [117, 126] on div "Jessica Sweet 1 (315) 269-4277 jessicasweet6@gmail.com" at bounding box center [163, 122] width 123 height 15
drag, startPoint x: 101, startPoint y: 75, endPoint x: 332, endPoint y: 205, distance: 264.7
click at [332, 205] on div "Booking Invoice Pending   Reserved Deposit Paid Waiting Cancelled Void All Seas…" at bounding box center [215, 183] width 240 height 242
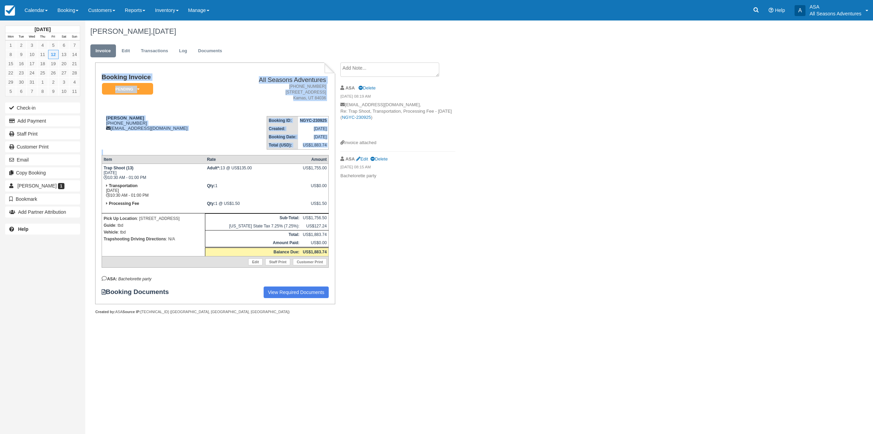
click at [335, 208] on div "Booking Invoice Pending   Reserved Deposit Paid Waiting Cancelled Void All Seas…" at bounding box center [215, 183] width 240 height 242
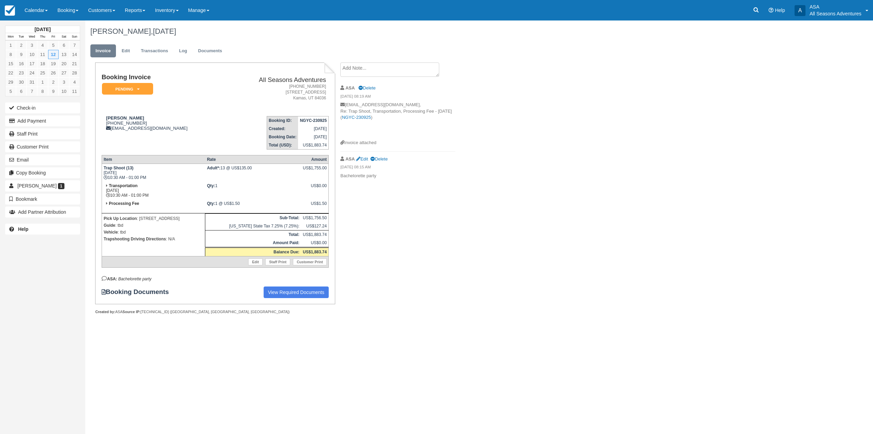
click at [250, 202] on td "Qty: 1 @ US$1.50" at bounding box center [253, 206] width 96 height 14
click at [118, 167] on strong "Trap Shoot (13)" at bounding box center [119, 167] width 30 height 5
click at [116, 171] on td "Trap Shoot (13) Fri Dec 12, 2025 10:30 AM - 01:00 PM" at bounding box center [153, 173] width 103 height 18
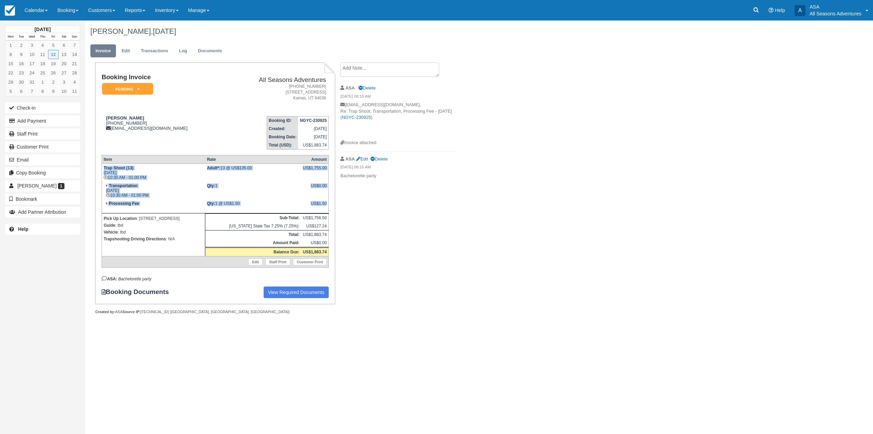
drag, startPoint x: 104, startPoint y: 168, endPoint x: 328, endPoint y: 205, distance: 227.1
click at [328, 205] on tbody "Trap Shoot (13) Fri Dec 12, 2025 10:30 AM - 01:00 PM Adult*: 13 @ US$135.00 US$…" at bounding box center [215, 216] width 227 height 104
drag, startPoint x: 326, startPoint y: 202, endPoint x: 289, endPoint y: 198, distance: 37.8
click at [326, 202] on div "US$1.50" at bounding box center [315, 206] width 24 height 10
click at [165, 203] on td "Processing Fee" at bounding box center [153, 206] width 103 height 14
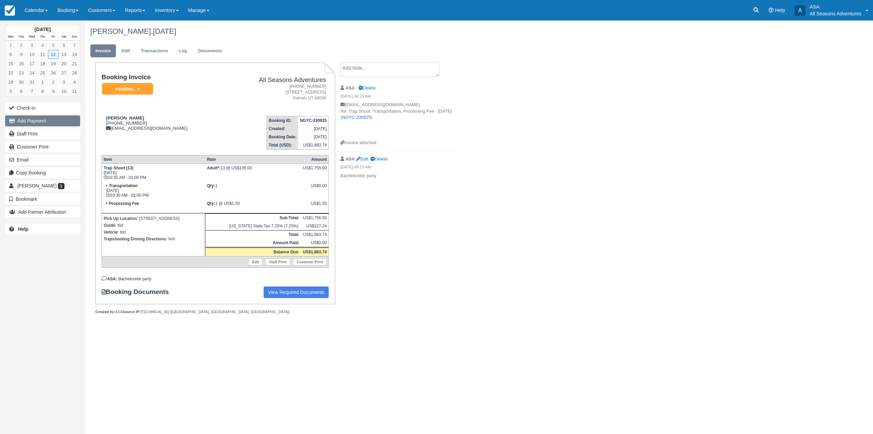
click at [71, 122] on button "Add Payment" at bounding box center [42, 120] width 75 height 11
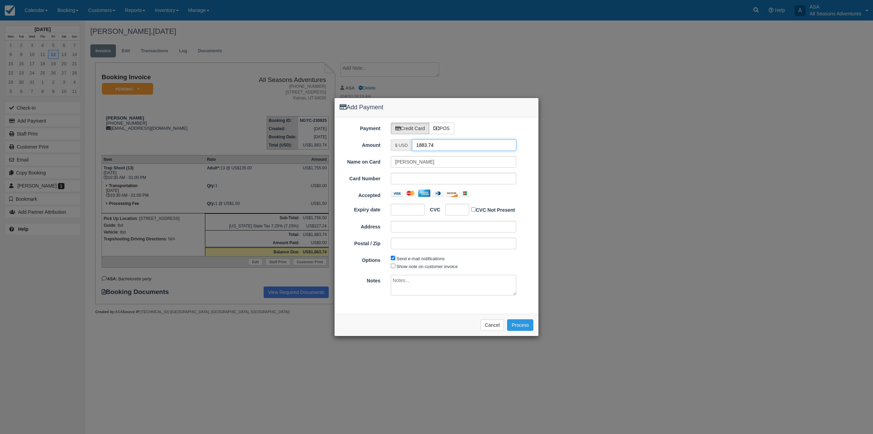
click at [429, 146] on input "1883.74" at bounding box center [464, 145] width 105 height 12
click at [233, 103] on div "Add Payment Payment Credit Card POS Amount $ USD 1883.74 Name on Card Jessica S…" at bounding box center [436, 217] width 873 height 434
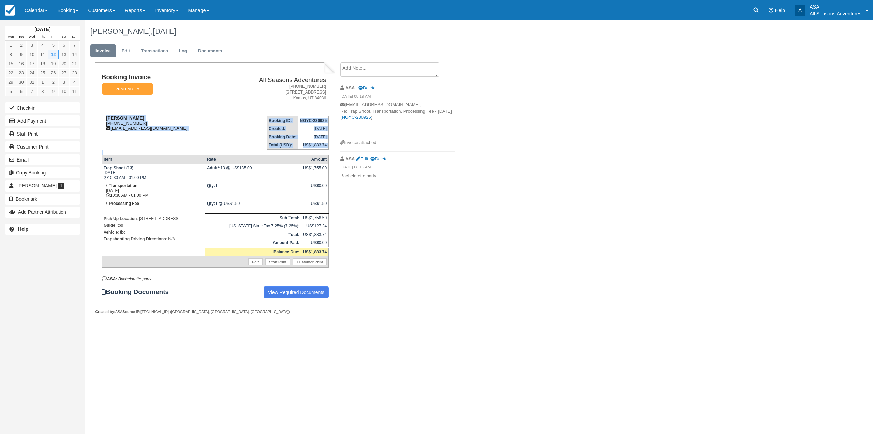
drag, startPoint x: 330, startPoint y: 253, endPoint x: 104, endPoint y: 115, distance: 264.3
click at [104, 115] on div "Booking Invoice Pending   Reserved Deposit Paid Waiting Cancelled Void All Seas…" at bounding box center [215, 183] width 240 height 242
click at [110, 113] on td "Jessica Sweet 1 (315) 269-4277 jessicasweet6@gmail.com" at bounding box center [163, 130] width 123 height 39
click at [126, 52] on link "Edit" at bounding box center [126, 50] width 18 height 13
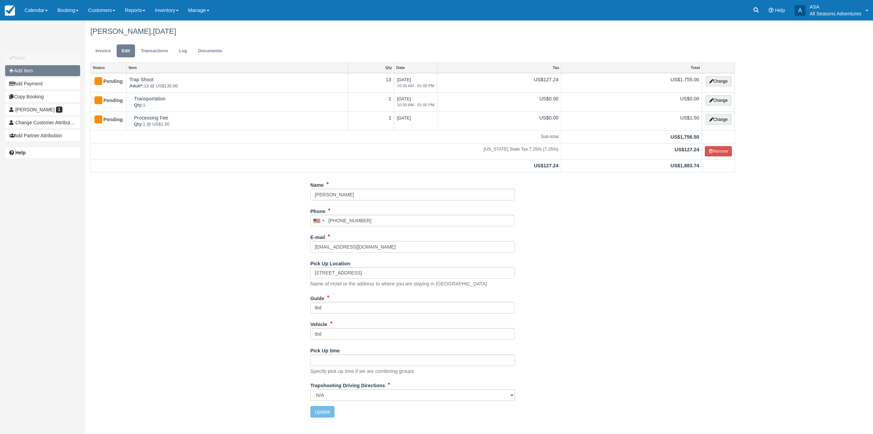
click at [66, 68] on button "Add Item" at bounding box center [42, 70] width 75 height 11
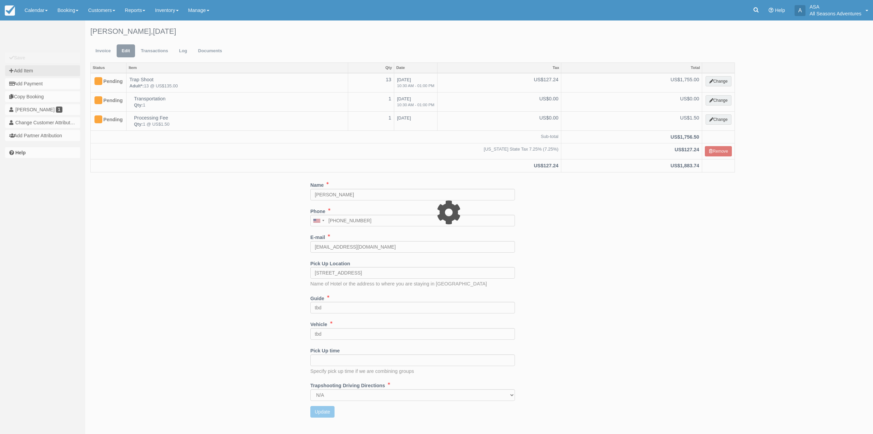
type input "0.00"
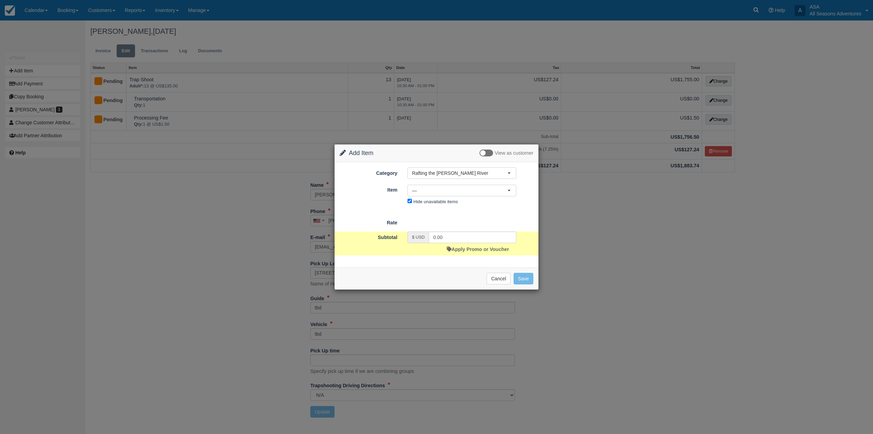
click at [447, 180] on div "Category Rafting the [PERSON_NAME] River Rafting the [PERSON_NAME] River Mounta…" at bounding box center [437, 186] width 194 height 39
click at [447, 174] on span "Rafting the [PERSON_NAME] River" at bounding box center [460, 173] width 96 height 7
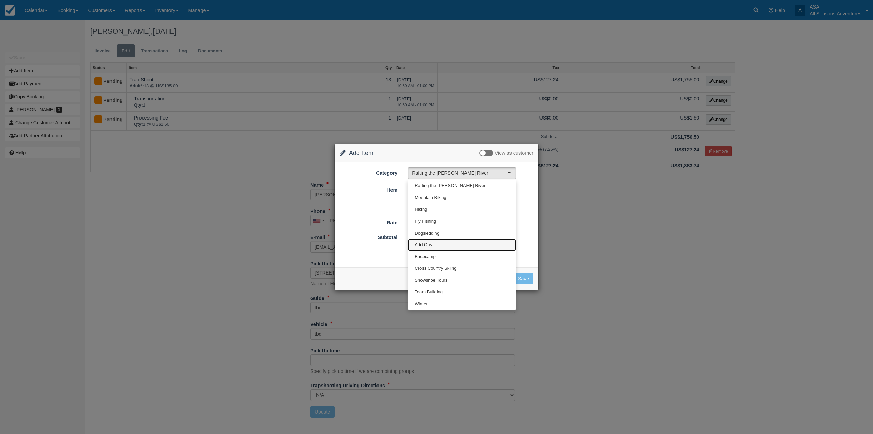
click at [431, 240] on link "Add Ons" at bounding box center [462, 245] width 108 height 12
select select "13"
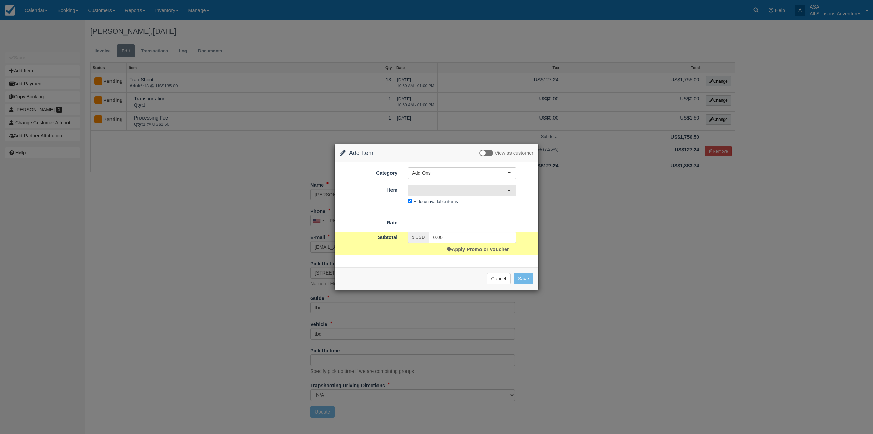
click at [446, 191] on span "—" at bounding box center [460, 190] width 96 height 7
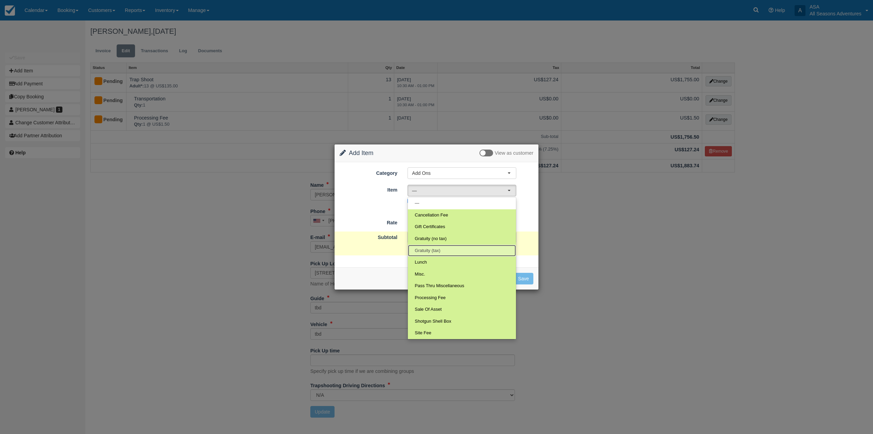
click at [439, 251] on span "Gratuity (tax)" at bounding box center [428, 250] width 26 height 6
select select "68"
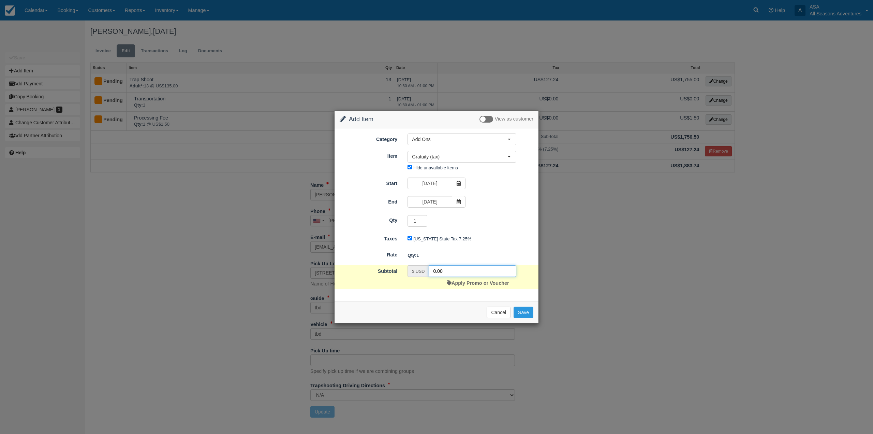
click at [444, 269] on input "0.00" at bounding box center [473, 271] width 88 height 12
type input "351"
click at [520, 311] on button "Save" at bounding box center [524, 312] width 20 height 12
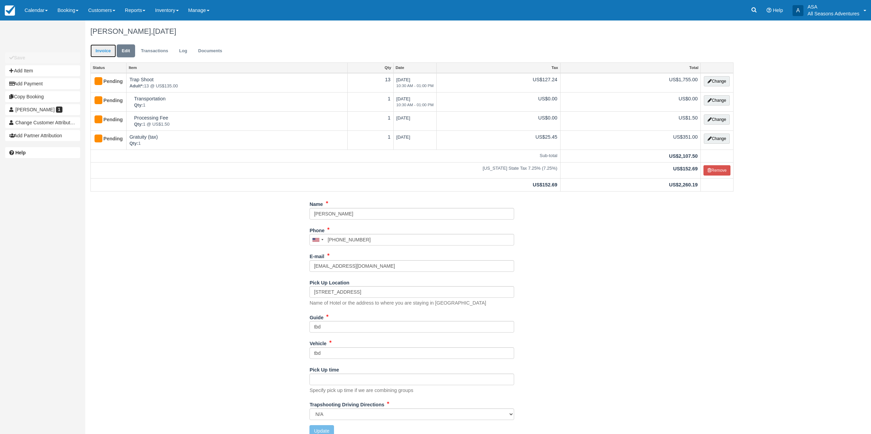
click at [105, 53] on link "Invoice" at bounding box center [103, 50] width 26 height 13
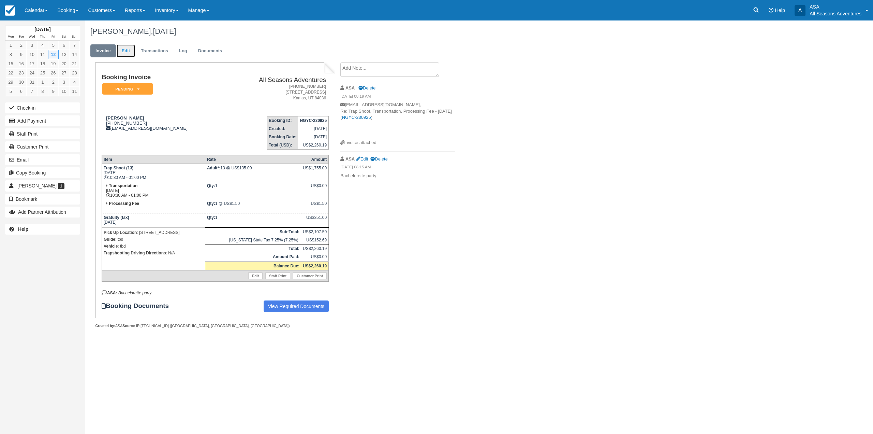
click at [120, 49] on link "Edit" at bounding box center [126, 50] width 18 height 13
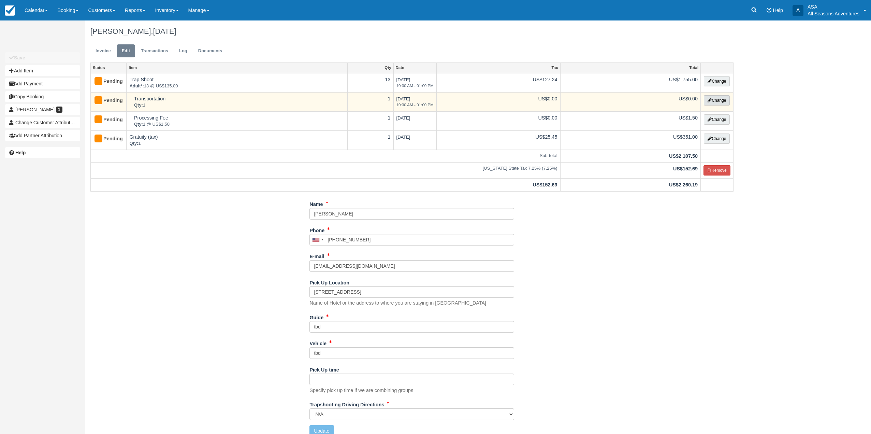
click at [715, 101] on button "Change" at bounding box center [717, 100] width 26 height 10
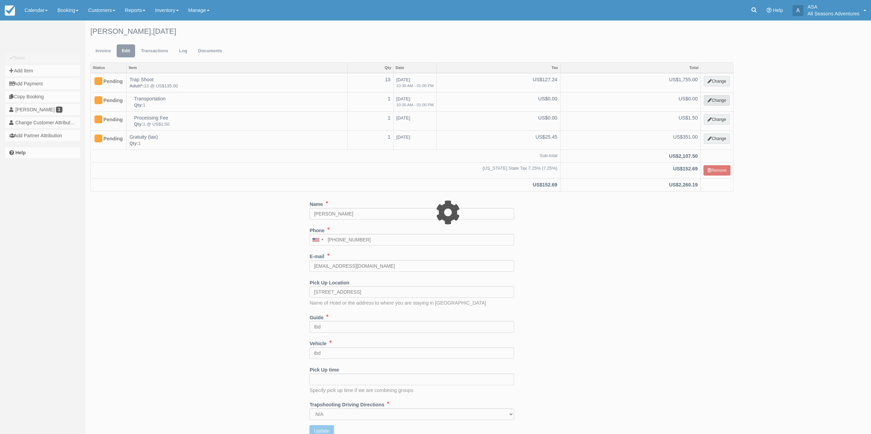
select select "3"
type input "0.00"
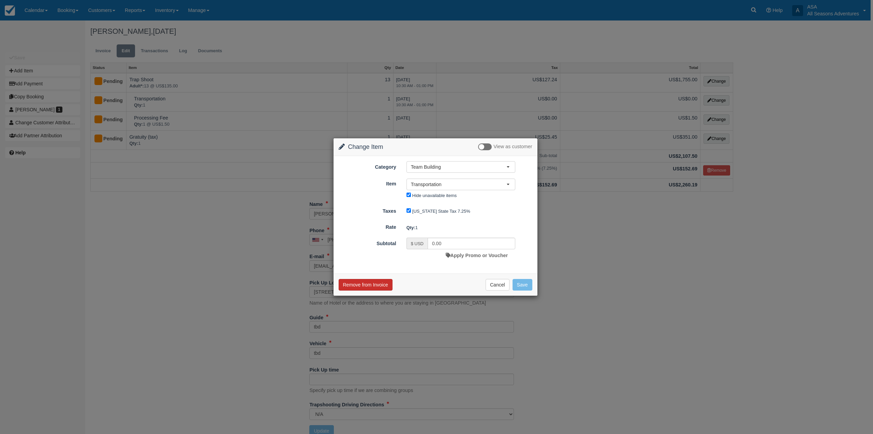
click at [384, 285] on button "Remove from Invoice" at bounding box center [366, 285] width 54 height 12
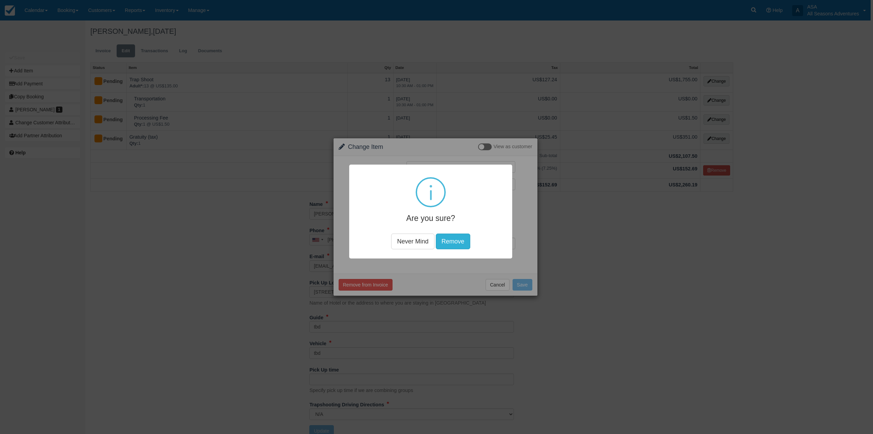
click at [446, 242] on button "Remove" at bounding box center [453, 241] width 34 height 16
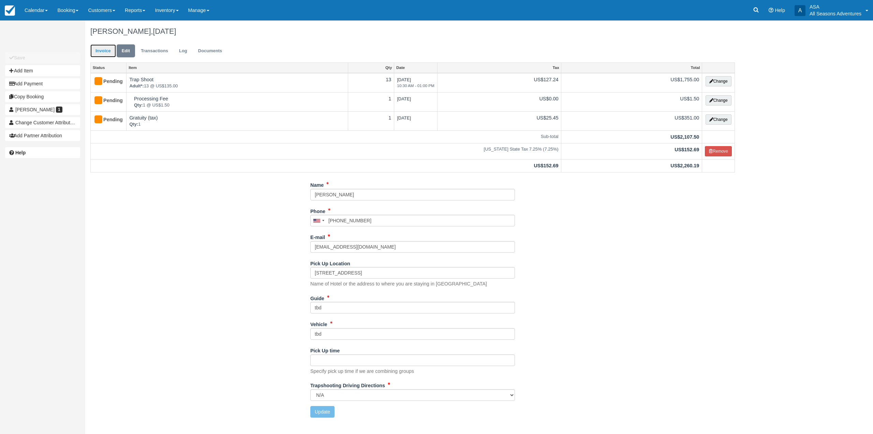
click at [105, 54] on link "Invoice" at bounding box center [103, 50] width 26 height 13
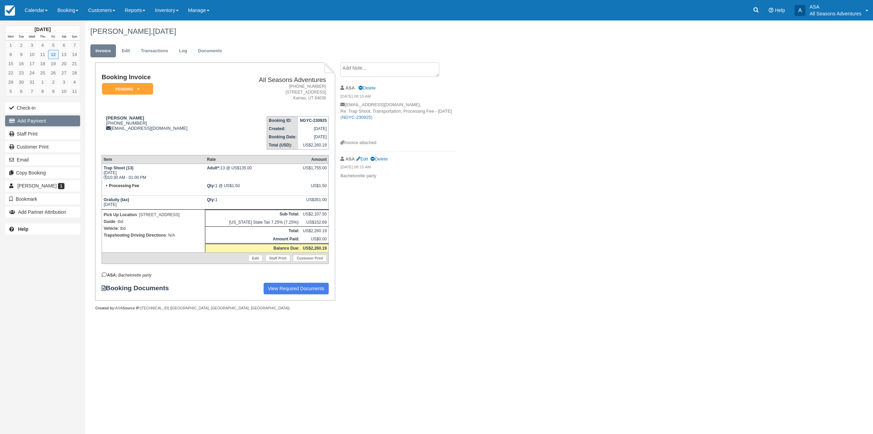
click at [43, 124] on button "Add Payment" at bounding box center [42, 120] width 75 height 11
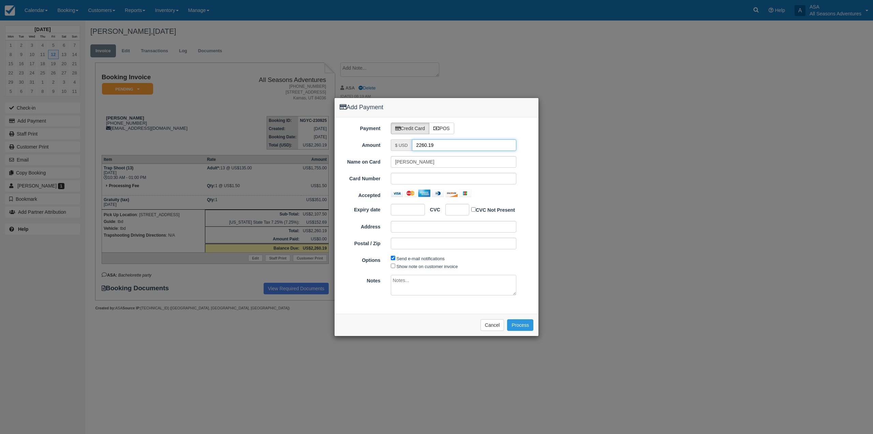
click at [432, 147] on input "2260.19" at bounding box center [464, 145] width 105 height 12
type input "1.50"
click at [504, 198] on div "Accepted" at bounding box center [437, 194] width 204 height 10
click at [520, 327] on button "Process" at bounding box center [520, 325] width 26 height 12
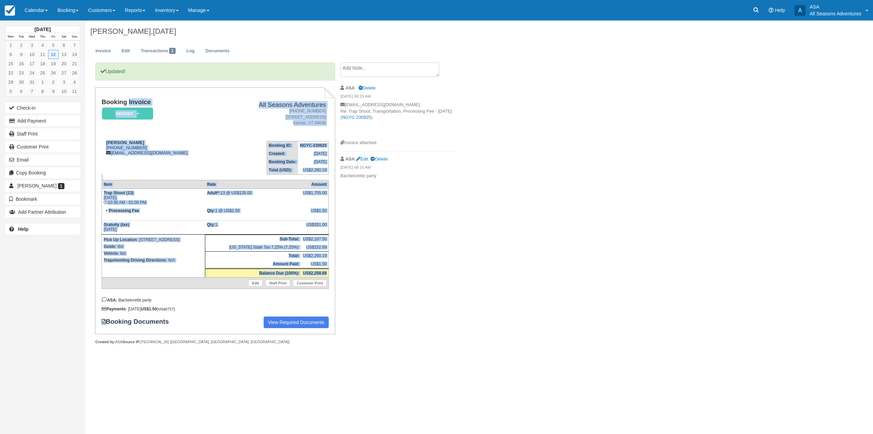
drag, startPoint x: 103, startPoint y: 102, endPoint x: 328, endPoint y: 273, distance: 282.7
click at [328, 273] on div "Booking Invoice Deposit   Pending Reserved Paid Waiting Cancelled All Seasons A…" at bounding box center [215, 213] width 227 height 229
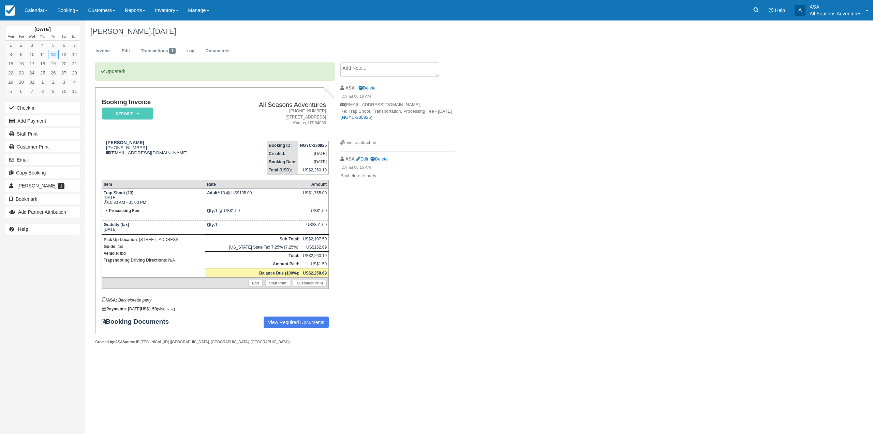
click at [356, 277] on div "Updated! Booking Invoice Deposit   Pending Reserved Paid Waiting Cancelled All …" at bounding box center [272, 210] width 375 height 296
click at [104, 102] on h1 "Booking Invoice" at bounding box center [163, 102] width 123 height 7
click at [105, 99] on h1 "Booking Invoice" at bounding box center [163, 102] width 123 height 7
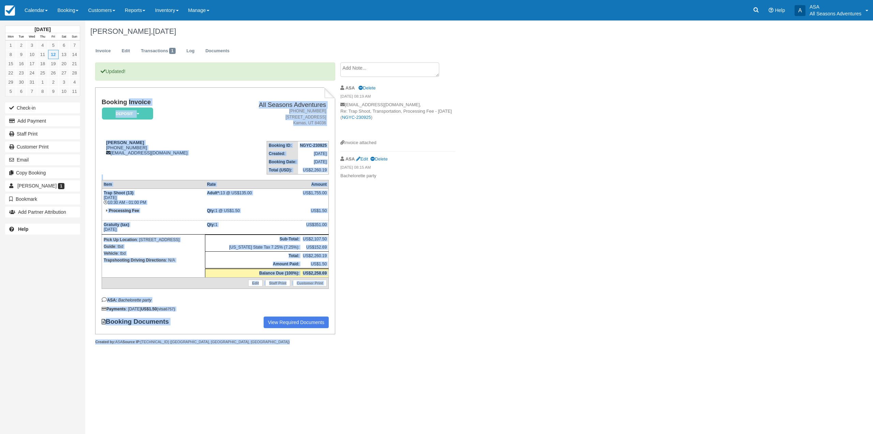
drag, startPoint x: 101, startPoint y: 102, endPoint x: 251, endPoint y: 347, distance: 287.3
click at [251, 347] on div "Updated! Booking Invoice Deposit   Pending Reserved Paid Waiting Cancelled All …" at bounding box center [215, 210] width 240 height 296
click at [239, 347] on div at bounding box center [215, 349] width 240 height 10
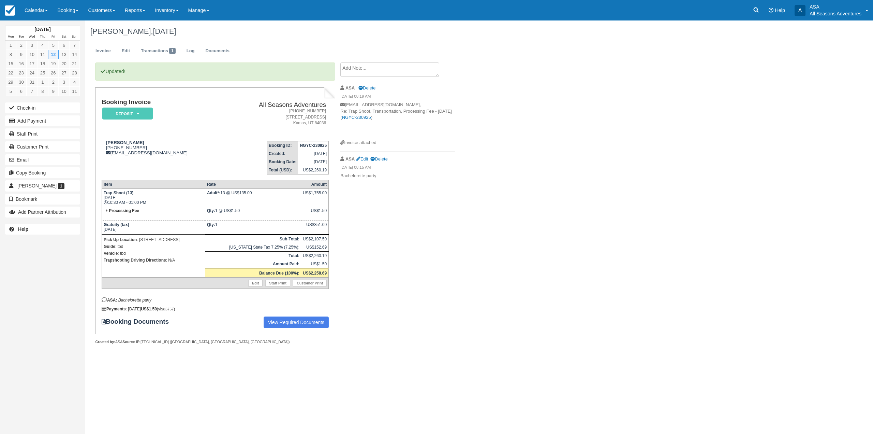
click at [106, 33] on h1 "Jessica Sweet, December 12 2025" at bounding box center [412, 31] width 645 height 8
click at [161, 36] on div "Jessica Sweet, December 12 2025" at bounding box center [412, 31] width 655 height 22
drag, startPoint x: 377, startPoint y: 176, endPoint x: 340, endPoint y: 178, distance: 37.2
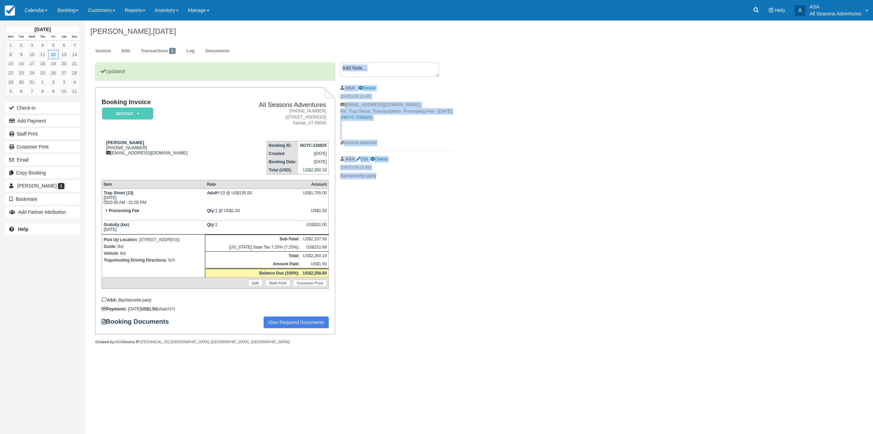
click at [340, 178] on div "Create Show on invoice ASA Delete 09/23/25 08:19 AM jessicasweet6@gmail.com, Re…" at bounding box center [397, 122] width 125 height 121
click at [353, 198] on div "Updated! Booking Invoice Deposit   Pending Reserved Paid Waiting Cancelled All …" at bounding box center [272, 210] width 375 height 296
drag, startPoint x: 140, startPoint y: 239, endPoint x: 176, endPoint y: 240, distance: 36.5
click at [176, 240] on p "Pick Up Location : 2437 nansen court" at bounding box center [154, 239] width 100 height 7
click at [175, 256] on p "Vehicle : tbd" at bounding box center [154, 253] width 100 height 7
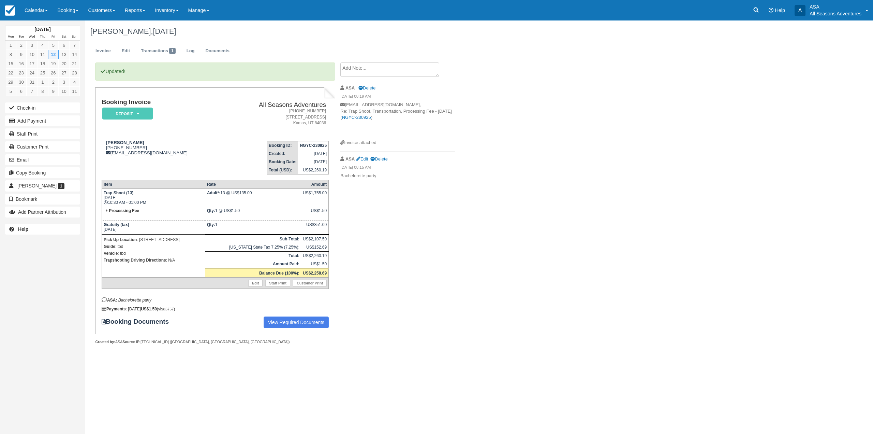
click at [126, 200] on td "Trap Shoot (13) Fri Dec 12, 2025 10:30 AM - 01:00 PM" at bounding box center [153, 197] width 103 height 18
click at [120, 200] on td "Trap Shoot (13) Fri Dec 12, 2025 10:30 AM - 01:00 PM" at bounding box center [153, 197] width 103 height 18
click at [142, 208] on td "Processing Fee" at bounding box center [153, 213] width 103 height 14
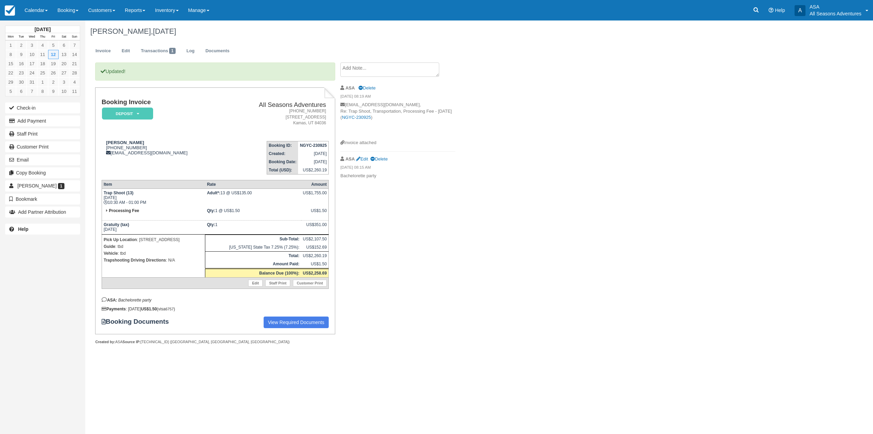
drag, startPoint x: 140, startPoint y: 231, endPoint x: 103, endPoint y: 192, distance: 53.1
click at [103, 193] on tbody "Trap Shoot (13) Fri Dec 12, 2025 10:30 AM - 01:00 PM Adult*: 13 @ US$135.00 US$…" at bounding box center [215, 238] width 227 height 100
click at [134, 199] on td "Trap Shoot (13) Fri Dec 12, 2025 10:30 AM - 01:00 PM" at bounding box center [153, 197] width 103 height 18
drag, startPoint x: 102, startPoint y: 192, endPoint x: 190, endPoint y: 221, distance: 92.9
click at [190, 221] on tbody "Trap Shoot (13) Fri Dec 12, 2025 10:30 AM - 01:00 PM Adult*: 13 @ US$135.00 US$…" at bounding box center [215, 238] width 227 height 100
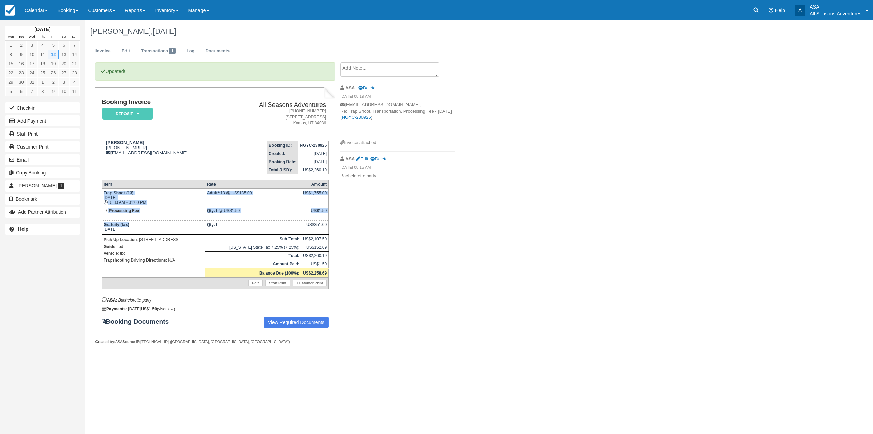
click at [156, 215] on td "Processing Fee" at bounding box center [153, 213] width 103 height 14
click at [132, 300] on em "Bachelorette party" at bounding box center [134, 299] width 33 height 5
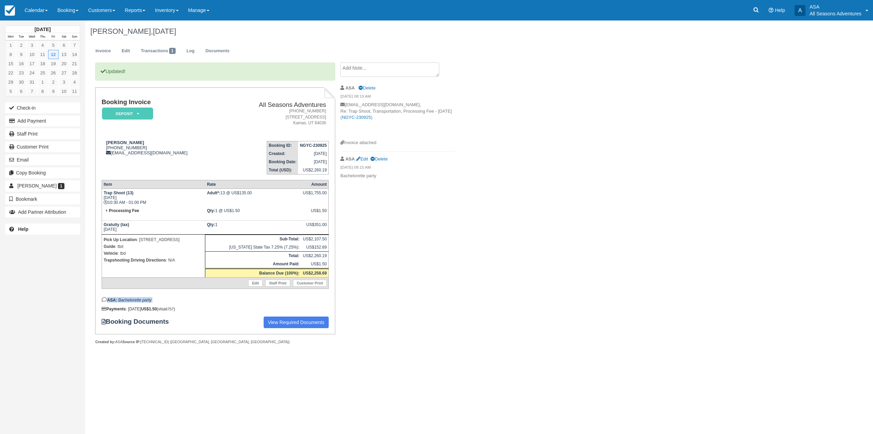
click at [160, 295] on div "Booking Invoice Deposit   Pending Reserved Paid Waiting Cancelled All Seasons A…" at bounding box center [215, 213] width 227 height 229
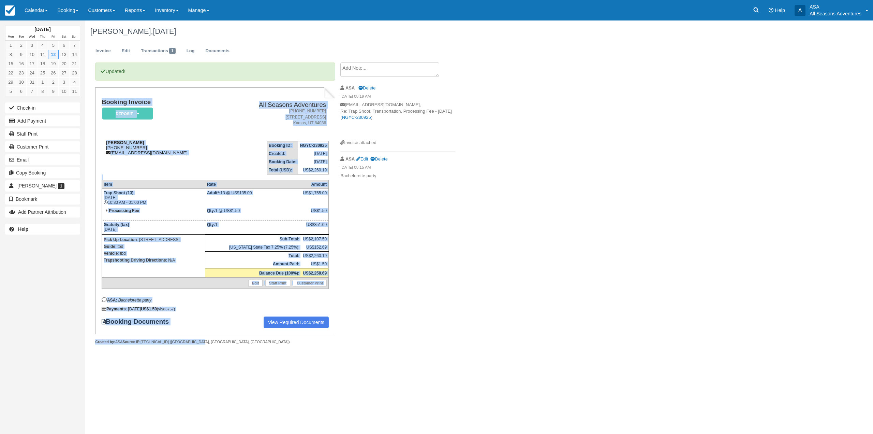
drag, startPoint x: 194, startPoint y: 342, endPoint x: 126, endPoint y: 148, distance: 206.2
click at [100, 149] on div "Booking Invoice Deposit   Pending Reserved Paid Waiting Cancelled All Seasons A…" at bounding box center [215, 215] width 240 height 257
click at [127, 149] on div "Jessica Sweet 1 (315) 269-4277 jessicasweet6@gmail.com" at bounding box center [163, 147] width 123 height 15
drag, startPoint x: 101, startPoint y: 101, endPoint x: 319, endPoint y: 324, distance: 312.2
click at [319, 324] on div "Booking Invoice Deposit   Pending Reserved Paid Waiting Cancelled All Seasons A…" at bounding box center [215, 210] width 240 height 247
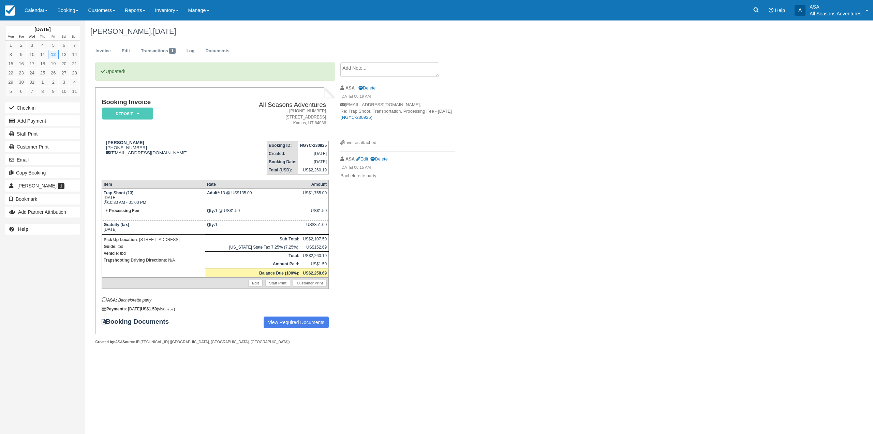
click at [350, 308] on div "Updated! Booking Invoice Deposit   Pending Reserved Paid Waiting Cancelled All …" at bounding box center [272, 210] width 375 height 296
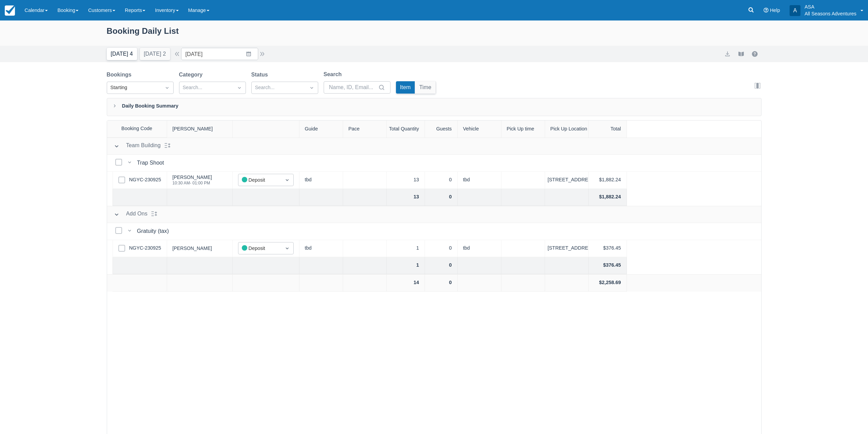
click at [128, 58] on button "[DATE] 4" at bounding box center [122, 54] width 30 height 12
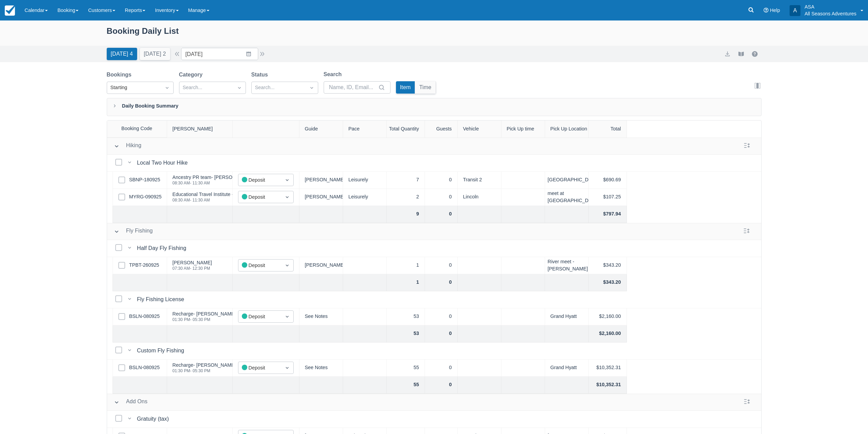
scroll to position [33, 0]
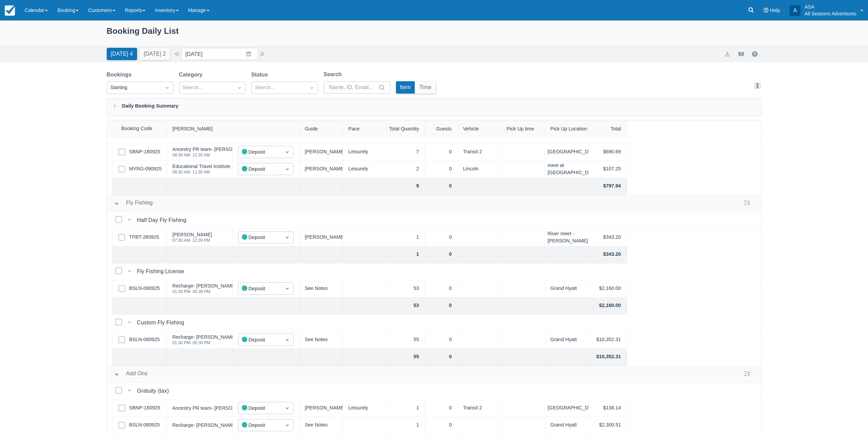
click at [252, 47] on div "[DATE] 4 [DATE] 2 Date [DATE] Navigate forward to interact with the calendar an…" at bounding box center [434, 54] width 868 height 16
click at [251, 59] on input "10/01/25" at bounding box center [219, 54] width 77 height 12
click at [207, 106] on td "29" at bounding box center [208, 106] width 13 height 13
type input "09/29/25"
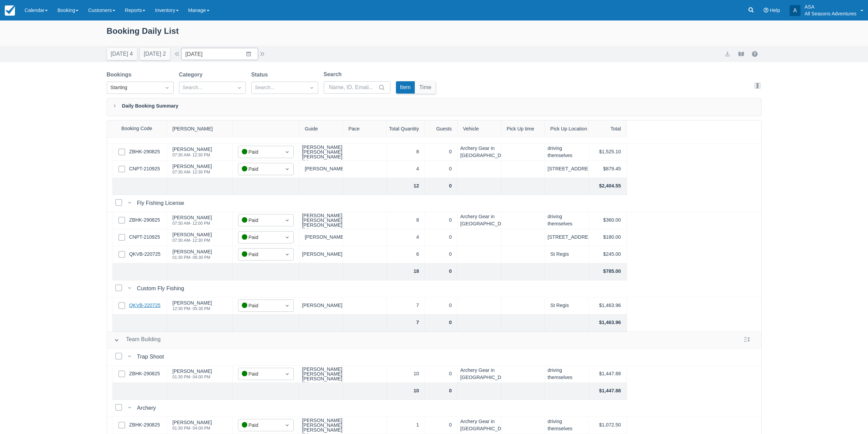
scroll to position [33, 0]
click at [150, 303] on link "QKVB-220725" at bounding box center [144, 306] width 31 height 8
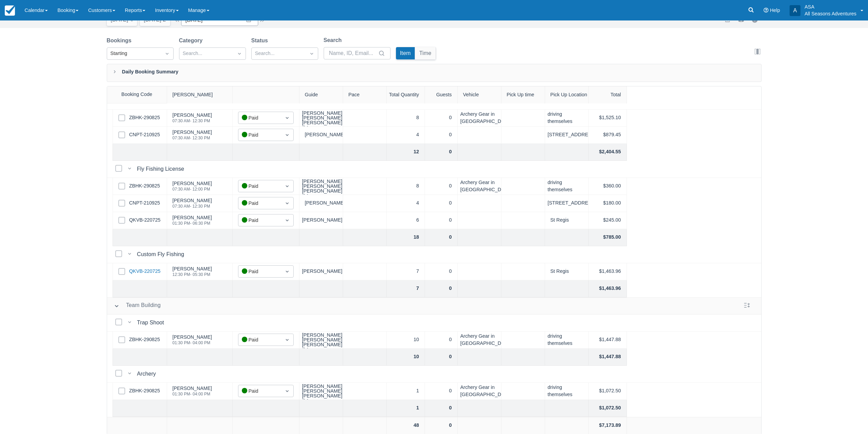
scroll to position [35, 0]
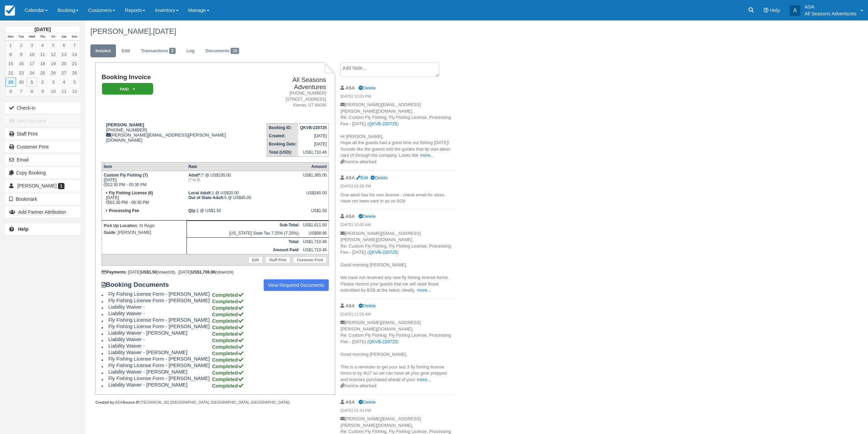
click at [126, 38] on div "[PERSON_NAME], [DATE]" at bounding box center [410, 31] width 651 height 22
click at [125, 50] on link "Edit" at bounding box center [126, 50] width 18 height 13
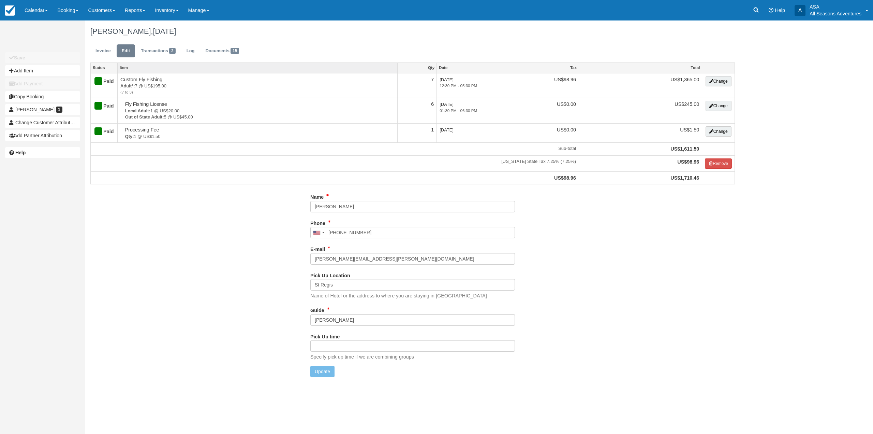
type input "[PHONE_NUMBER]"
click at [21, 74] on button "Add Item" at bounding box center [42, 70] width 75 height 11
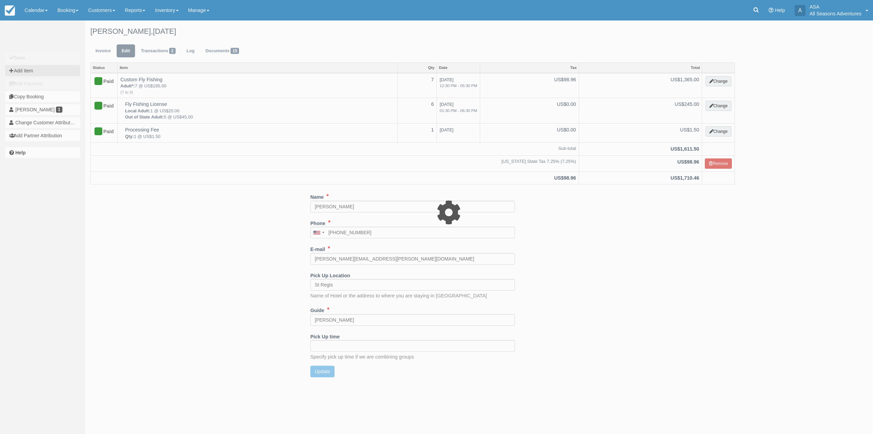
type input "0.00"
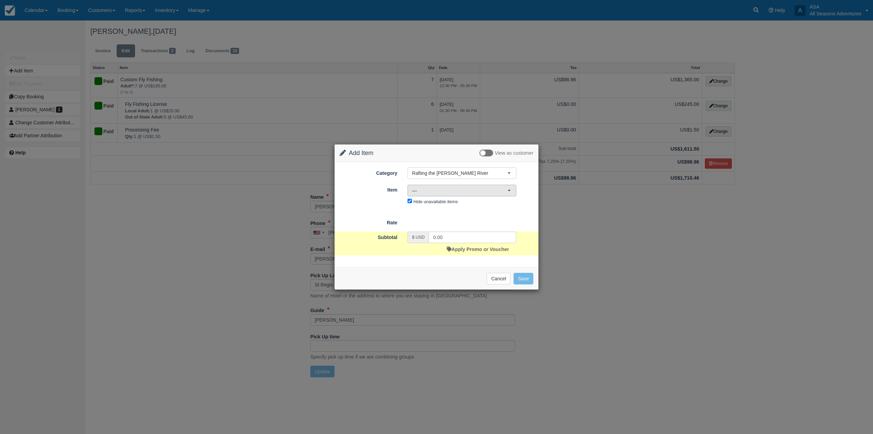
click at [455, 190] on span "—" at bounding box center [460, 190] width 96 height 7
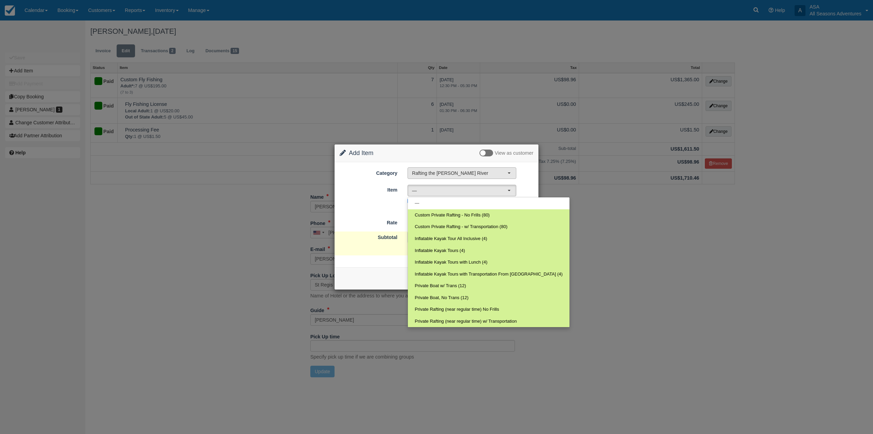
click at [453, 171] on span "Rafting the [PERSON_NAME] River" at bounding box center [460, 173] width 96 height 7
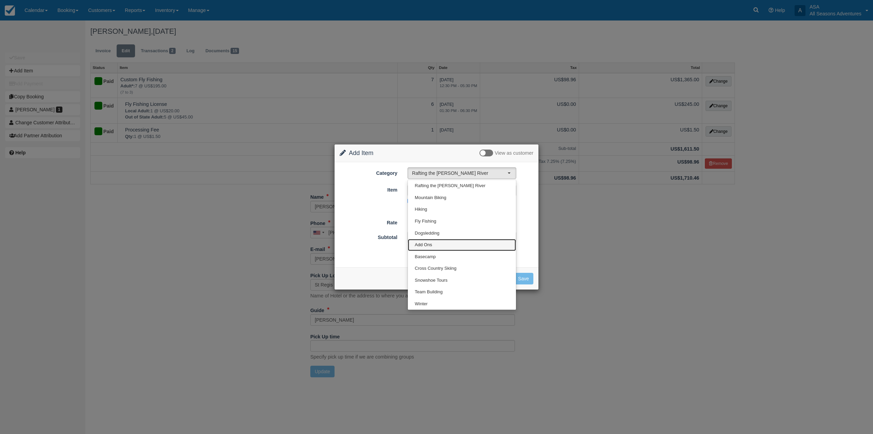
click at [438, 248] on link "Add Ons" at bounding box center [462, 245] width 108 height 12
select select "13"
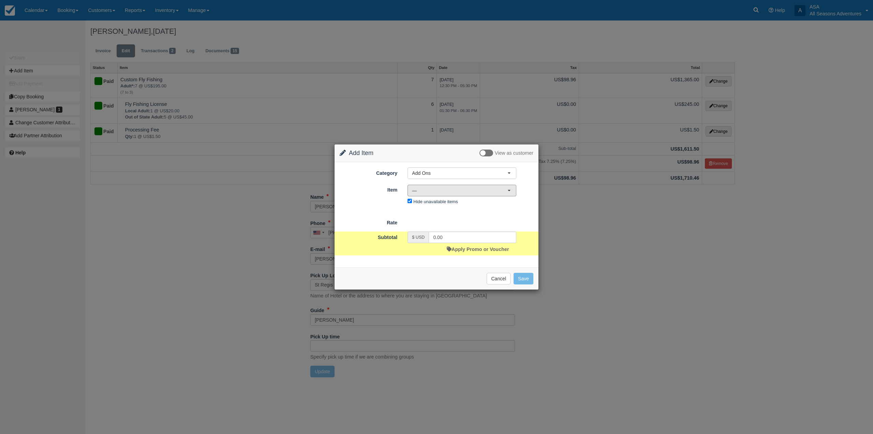
click at [437, 190] on span "—" at bounding box center [460, 190] width 96 height 7
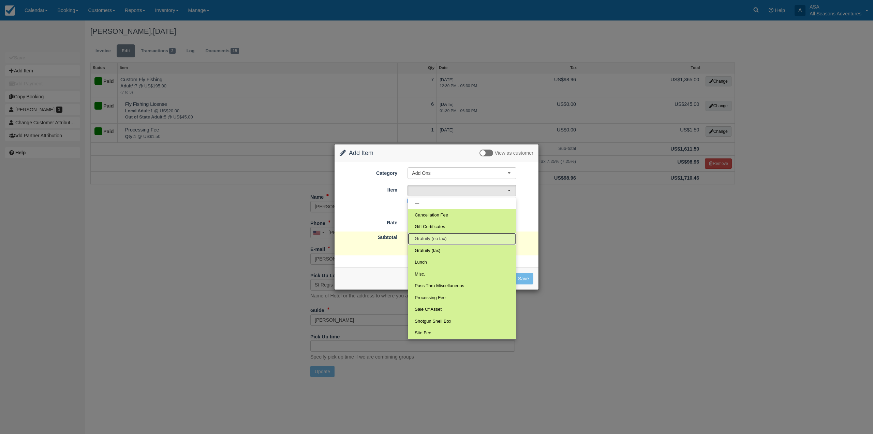
click at [438, 242] on link "Gratuity (no tax)" at bounding box center [462, 239] width 108 height 12
select select "70"
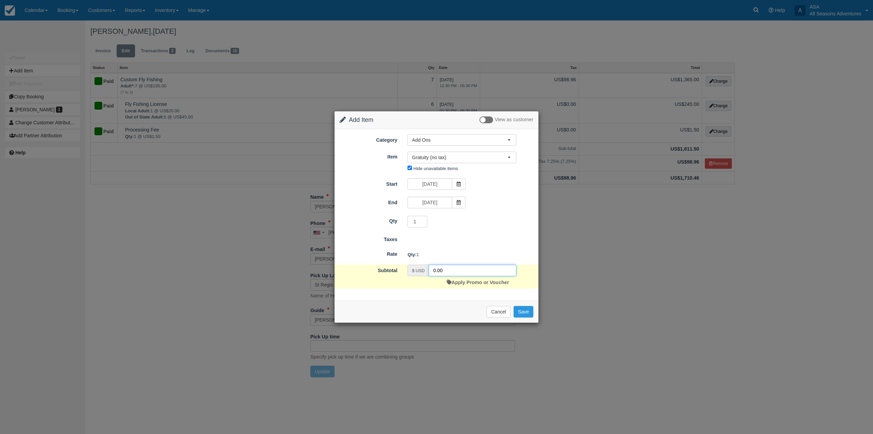
click at [435, 272] on input "0.00" at bounding box center [473, 270] width 88 height 12
type input "273"
click at [524, 312] on button "Save" at bounding box center [524, 312] width 20 height 12
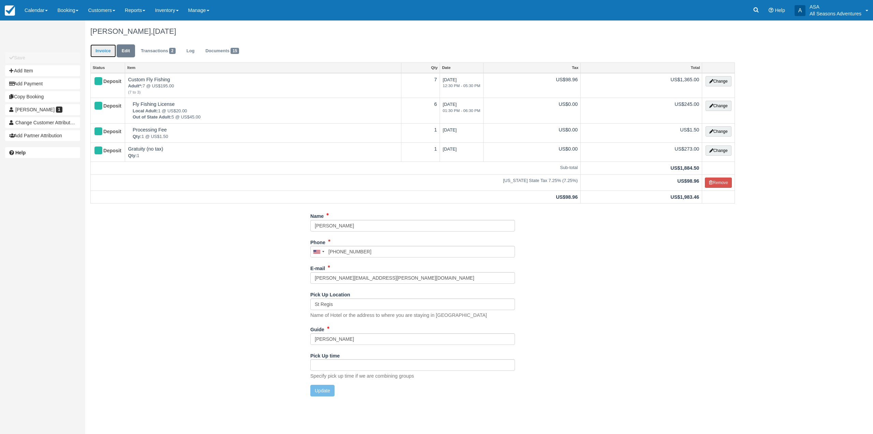
click at [108, 52] on link "Invoice" at bounding box center [103, 50] width 26 height 13
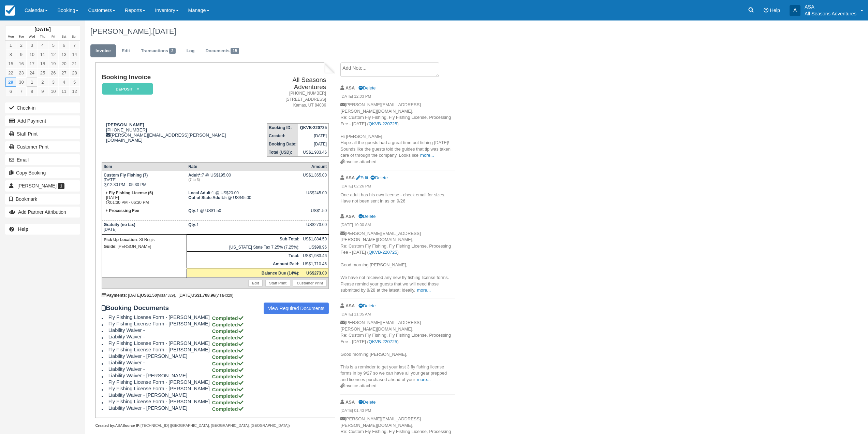
click at [255, 234] on th "Sub-Total:" at bounding box center [244, 238] width 115 height 9
click at [48, 122] on button "Add Payment" at bounding box center [42, 120] width 75 height 11
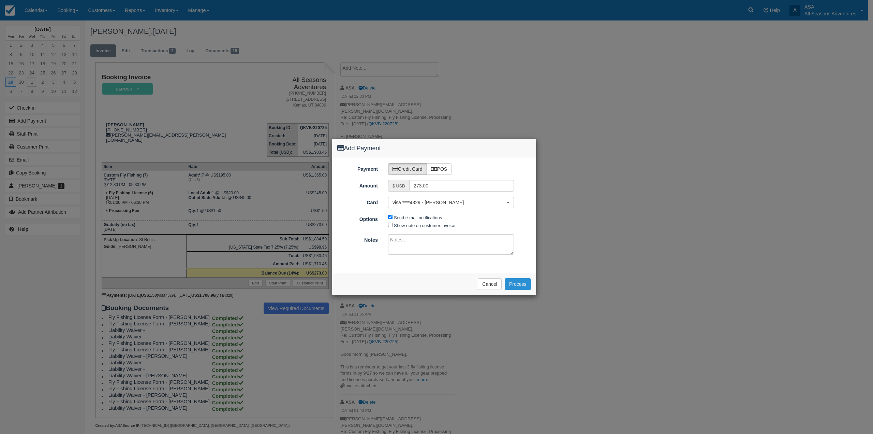
click at [513, 281] on button "Process" at bounding box center [518, 284] width 26 height 12
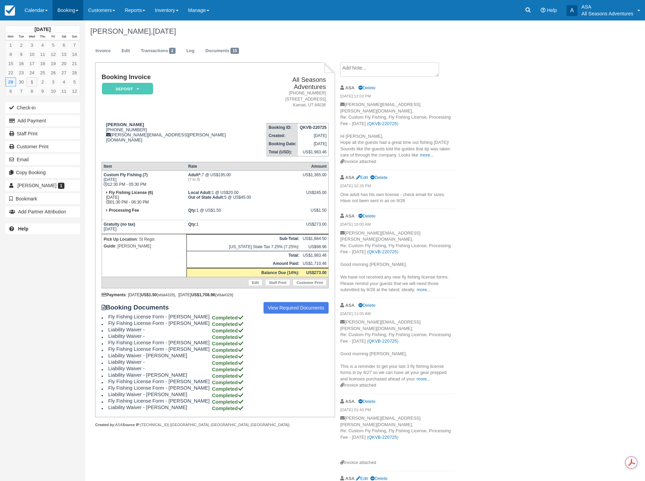
click at [66, 12] on link "Booking" at bounding box center [68, 10] width 31 height 20
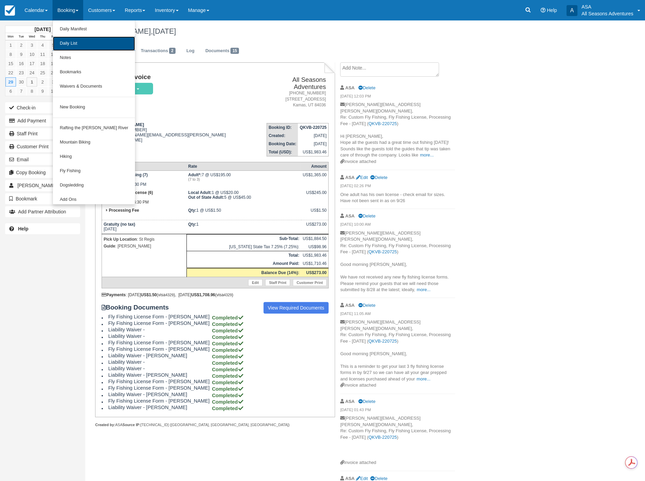
click at [71, 46] on link "Daily List" at bounding box center [94, 44] width 82 height 14
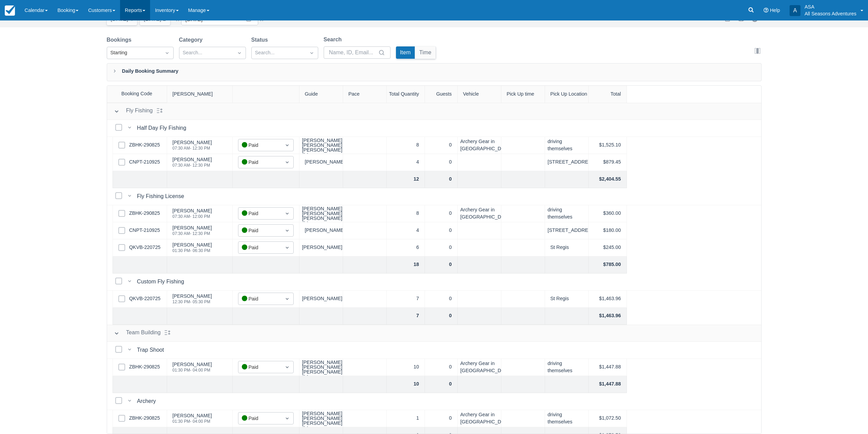
click at [133, 10] on link "Reports" at bounding box center [135, 10] width 30 height 20
click at [143, 55] on link "Transactions" at bounding box center [147, 58] width 54 height 14
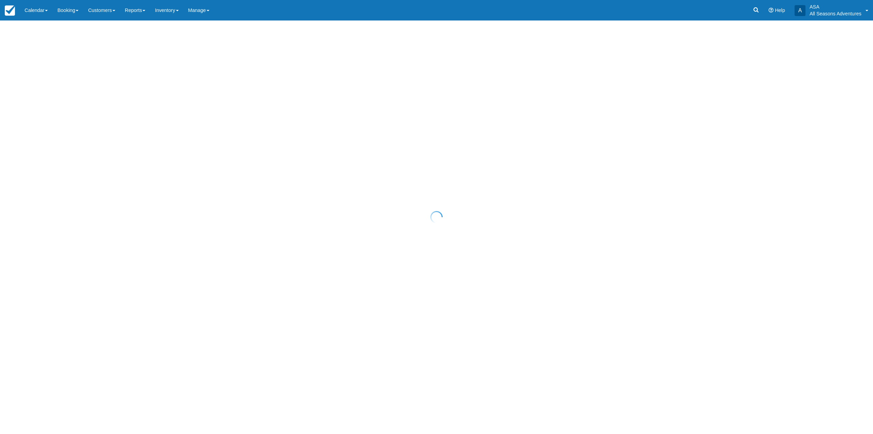
select select "10"
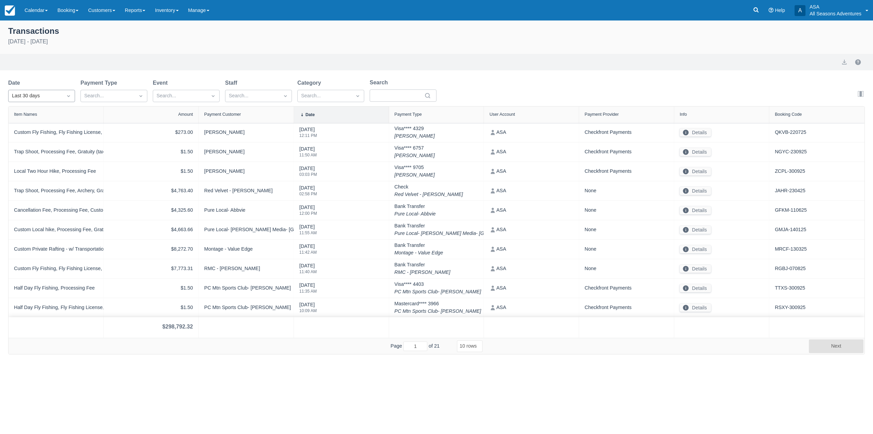
click at [64, 96] on div at bounding box center [68, 96] width 12 height 10
click at [49, 126] on div "Today" at bounding box center [41, 125] width 67 height 13
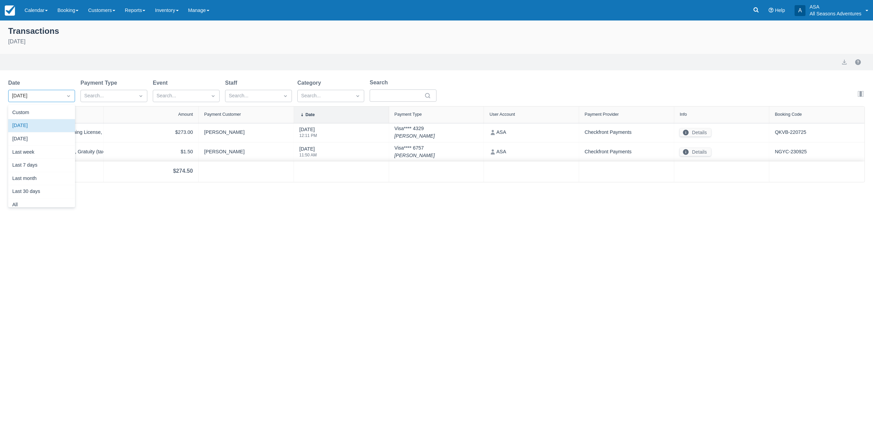
click at [52, 92] on div "Today" at bounding box center [35, 96] width 47 height 8
click at [68, 61] on div "Export" at bounding box center [436, 62] width 857 height 8
click at [78, 7] on link "Booking" at bounding box center [68, 10] width 31 height 20
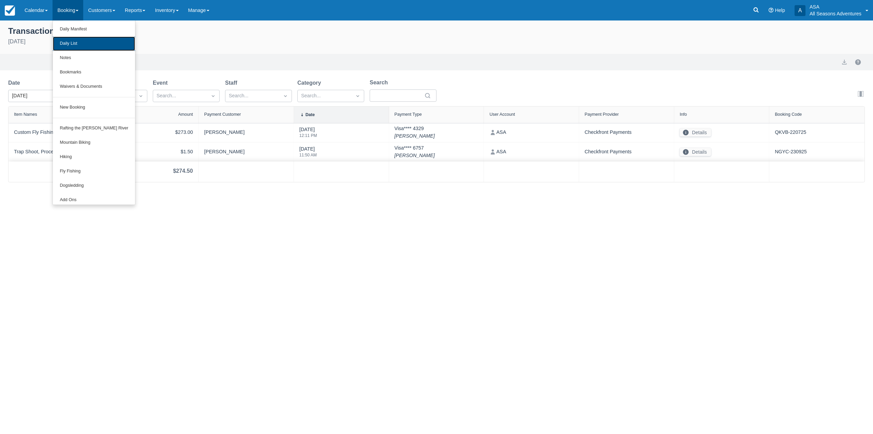
click at [71, 45] on link "Daily List" at bounding box center [94, 44] width 82 height 14
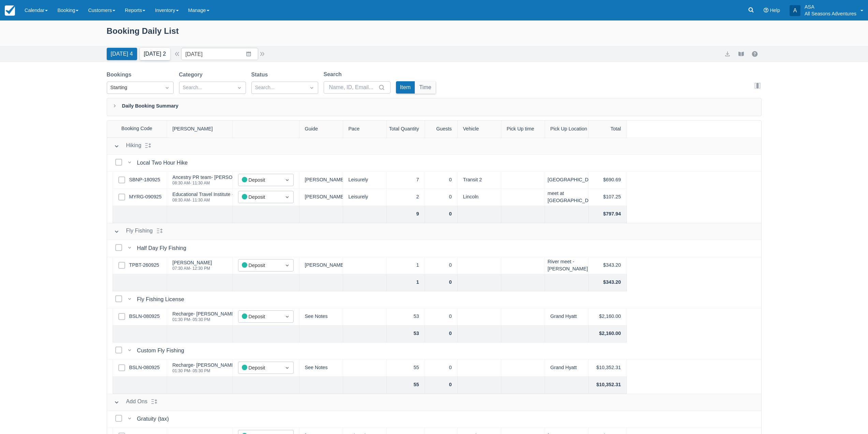
click at [158, 50] on button "[DATE] 2" at bounding box center [155, 54] width 30 height 12
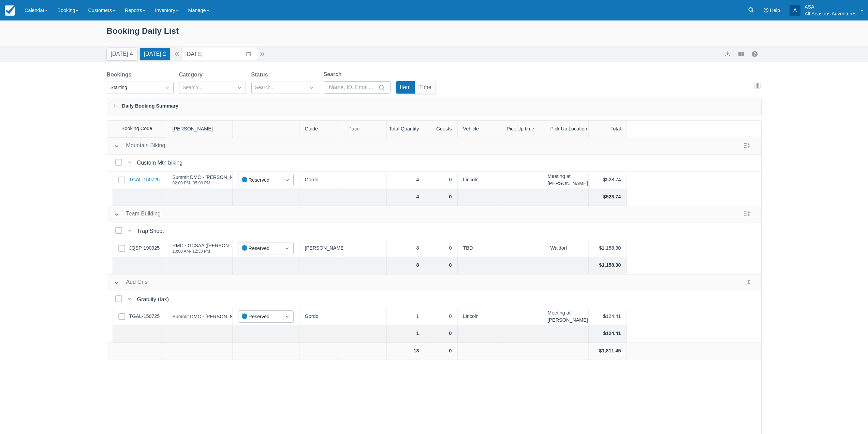
click at [150, 177] on link "TGAL-150725" at bounding box center [144, 180] width 31 height 8
click at [125, 57] on button "[DATE] 4" at bounding box center [122, 54] width 30 height 12
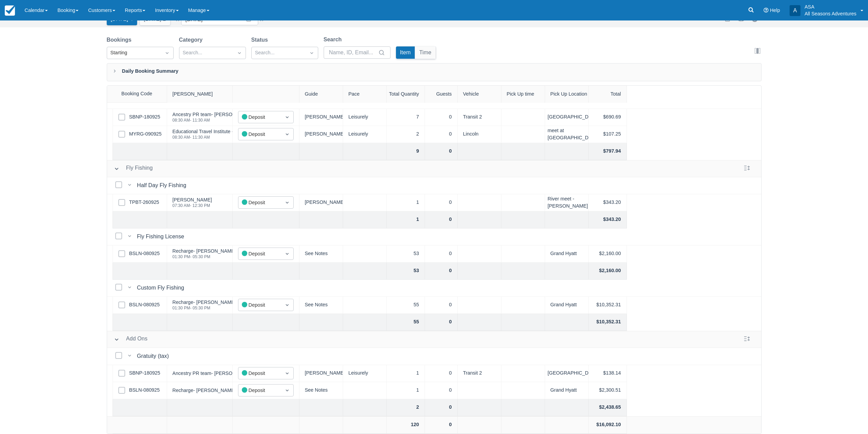
scroll to position [33, 6]
click at [809, 311] on div "Booking Daily List Today 4 Tomorrow 2 Date 10/01/25 Navigate forward to interac…" at bounding box center [434, 210] width 868 height 448
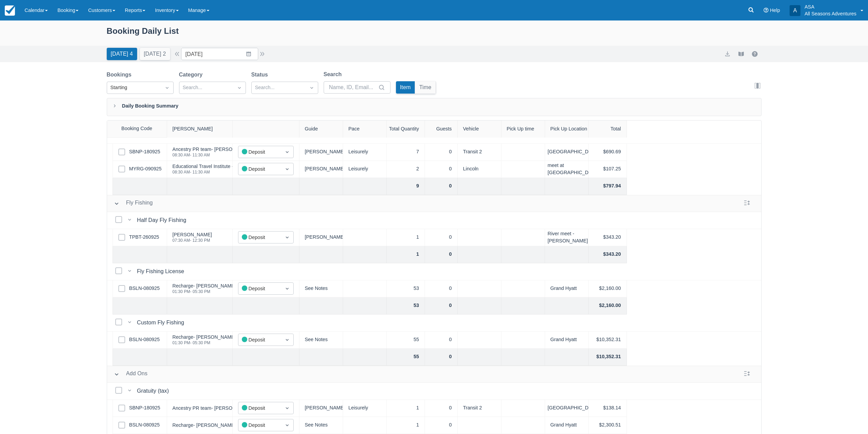
scroll to position [0, 0]
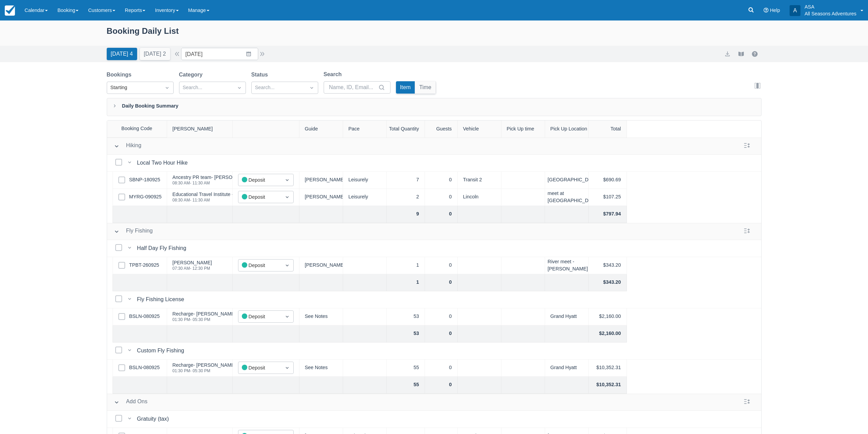
click at [181, 49] on div "Today 4 Tomorrow 2 Date 10/01/25 Navigate forward to interact with the calendar…" at bounding box center [187, 54] width 160 height 12
click at [181, 54] on button "button" at bounding box center [177, 54] width 8 height 8
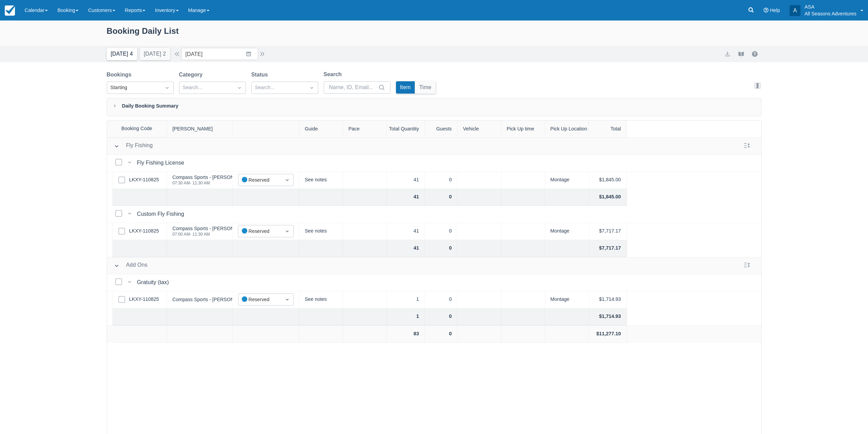
click at [126, 57] on button "Today 4" at bounding box center [122, 54] width 30 height 12
type input "10/01/25"
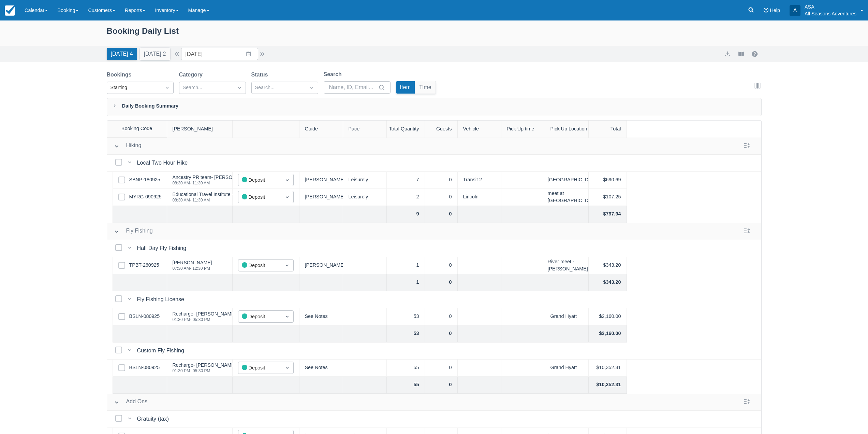
click at [82, 209] on div "Booking Daily List Today 4 Tomorrow 2 Date 10/01/25 Navigate forward to interac…" at bounding box center [434, 244] width 868 height 448
